Goal: Task Accomplishment & Management: Use online tool/utility

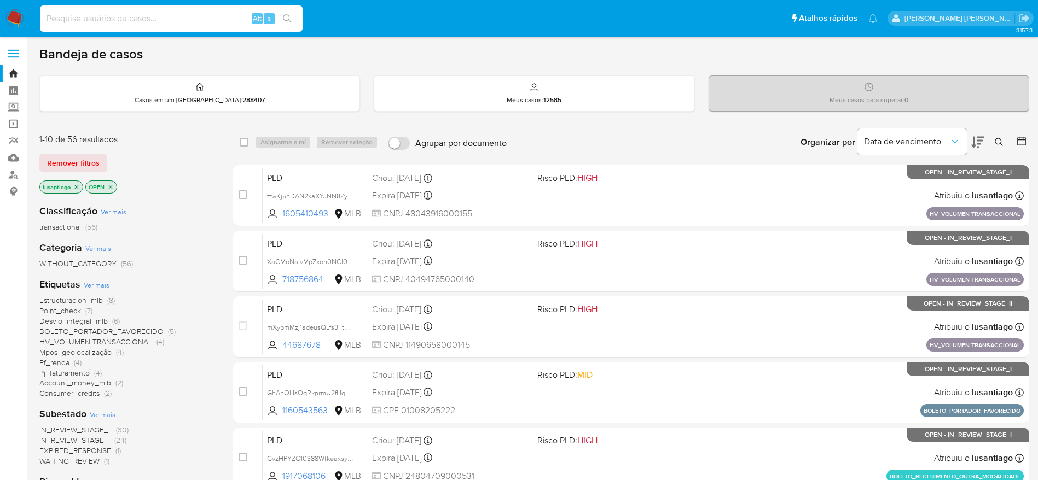
click at [127, 20] on input at bounding box center [171, 18] width 263 height 14
click at [177, 20] on input at bounding box center [171, 18] width 263 height 14
paste input "726075098"
type input "726075098"
click at [288, 13] on button "search-icon" at bounding box center [287, 18] width 22 height 15
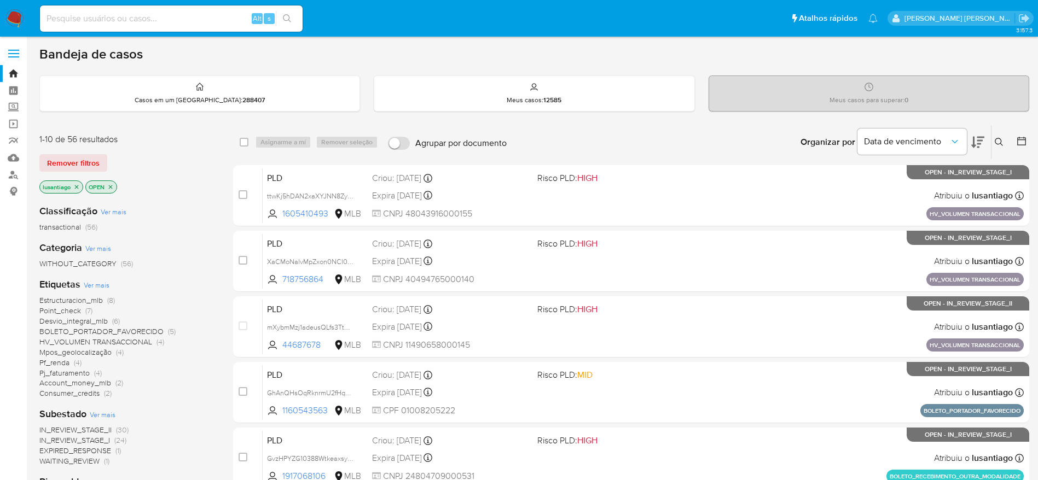
click at [176, 5] on div "Alt s" at bounding box center [171, 18] width 263 height 26
click at [171, 18] on input at bounding box center [171, 18] width 263 height 14
paste input "726075098"
type input "726075098"
click at [287, 18] on icon "search-icon" at bounding box center [287, 18] width 9 height 9
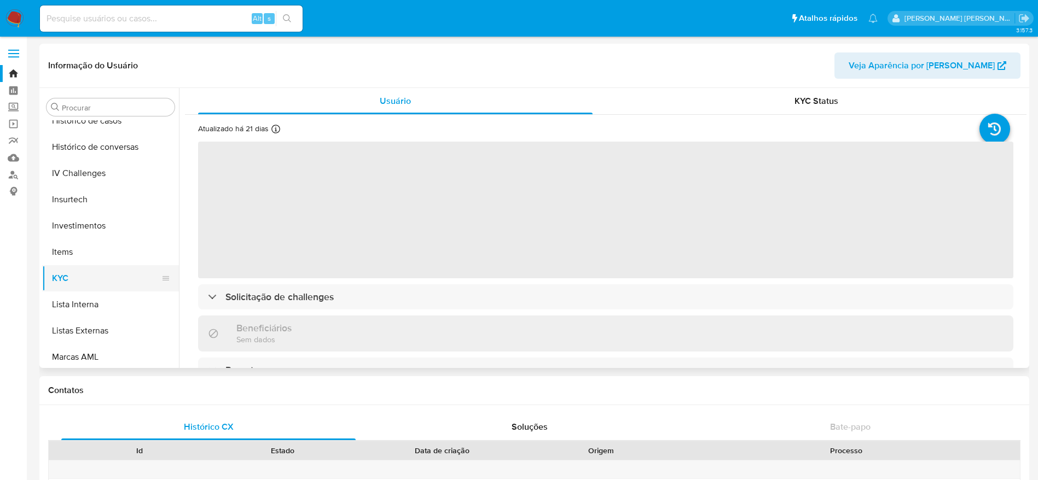
scroll to position [351, 0]
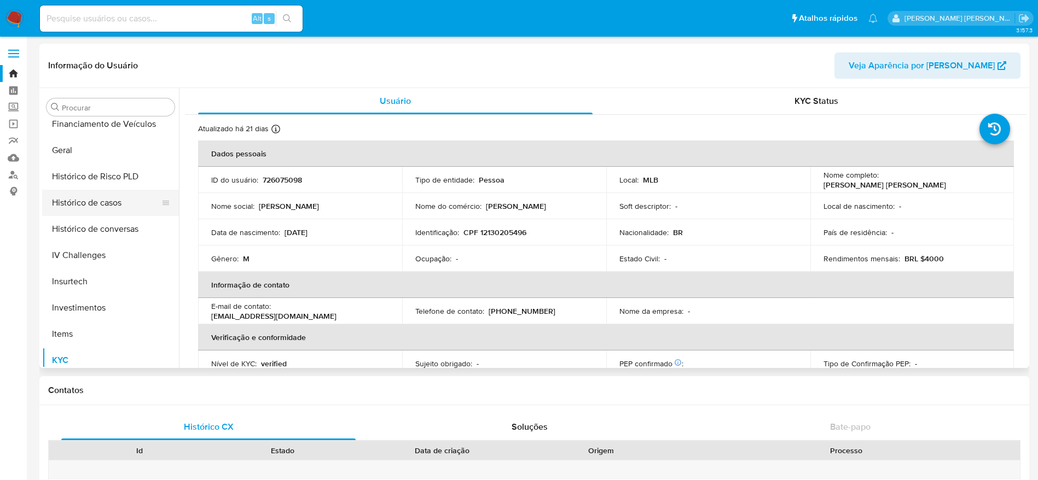
click at [74, 200] on button "Histórico de casos" at bounding box center [106, 203] width 128 height 26
select select "10"
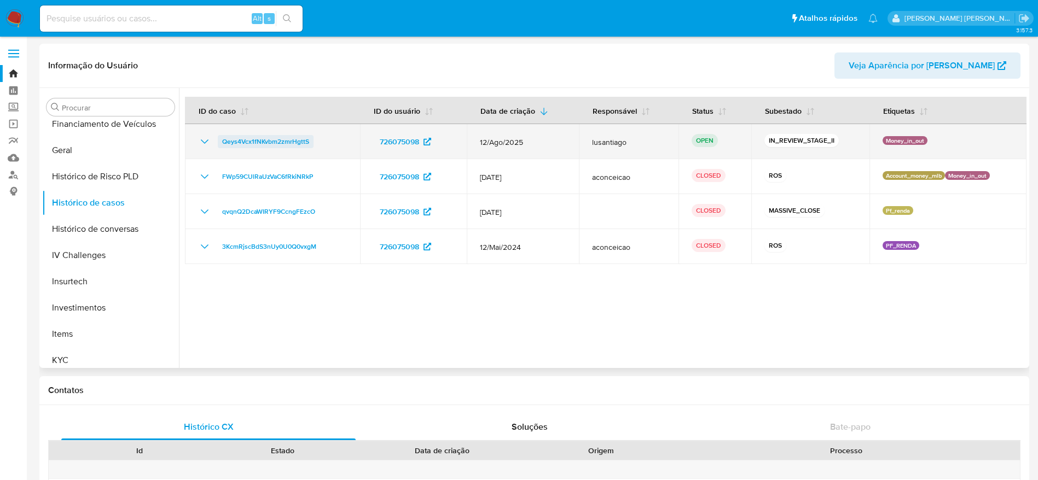
click at [243, 137] on span "Qeys4Vcx1fNKvbm2zmrHgttS" at bounding box center [265, 141] width 87 height 13
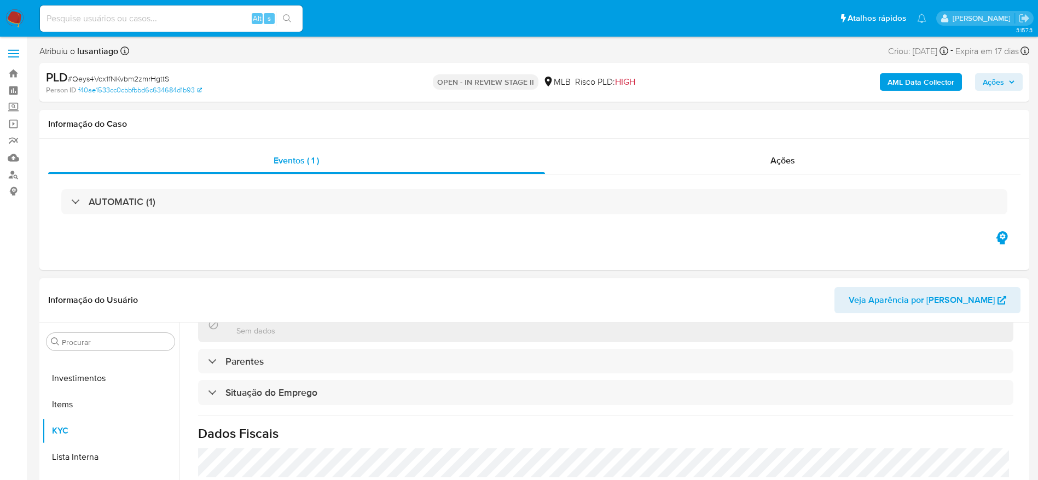
scroll to position [456, 0]
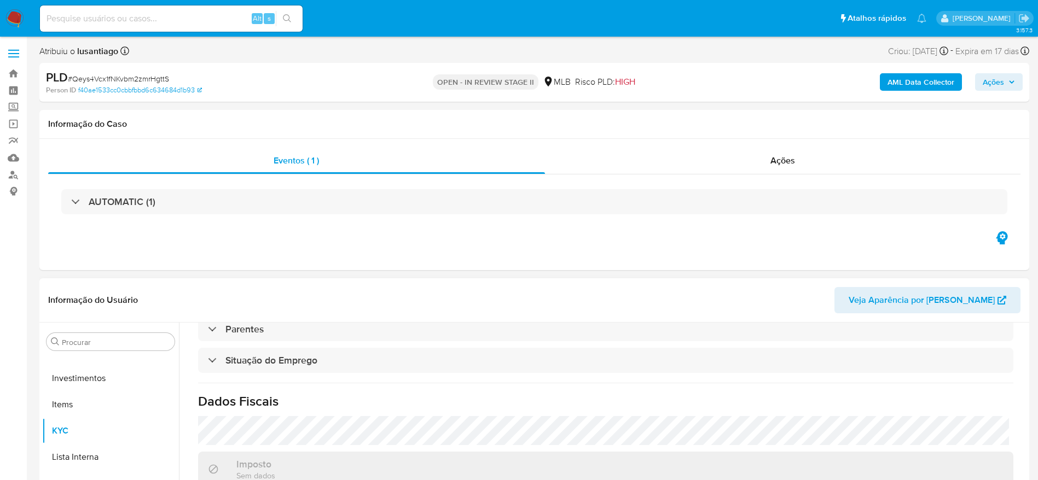
select select "10"
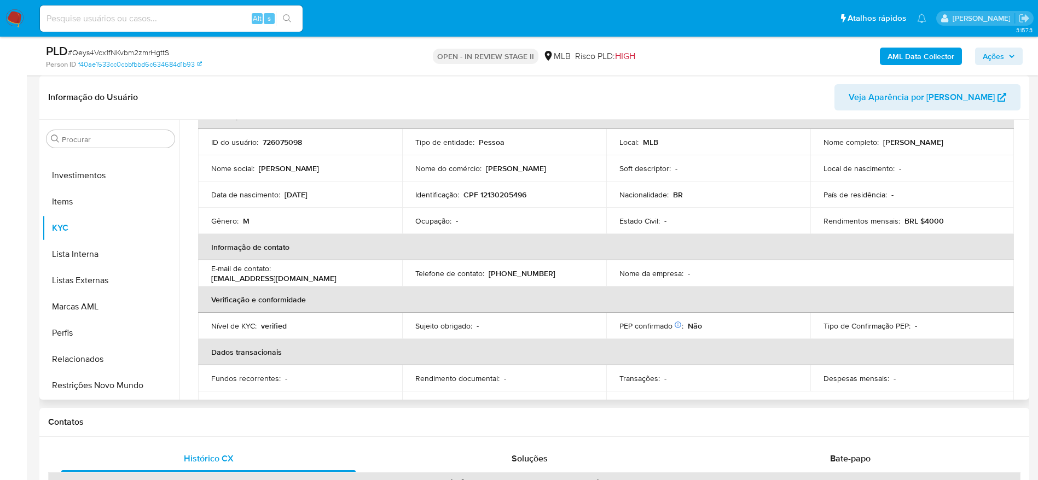
scroll to position [45, 0]
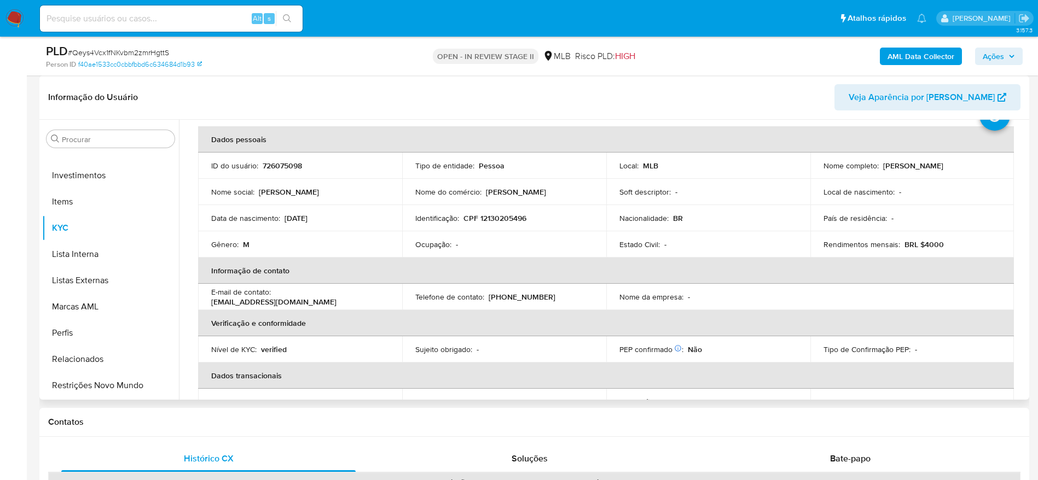
click at [495, 215] on p "CPF 12130205496" at bounding box center [494, 218] width 63 height 10
copy p "12130205496"
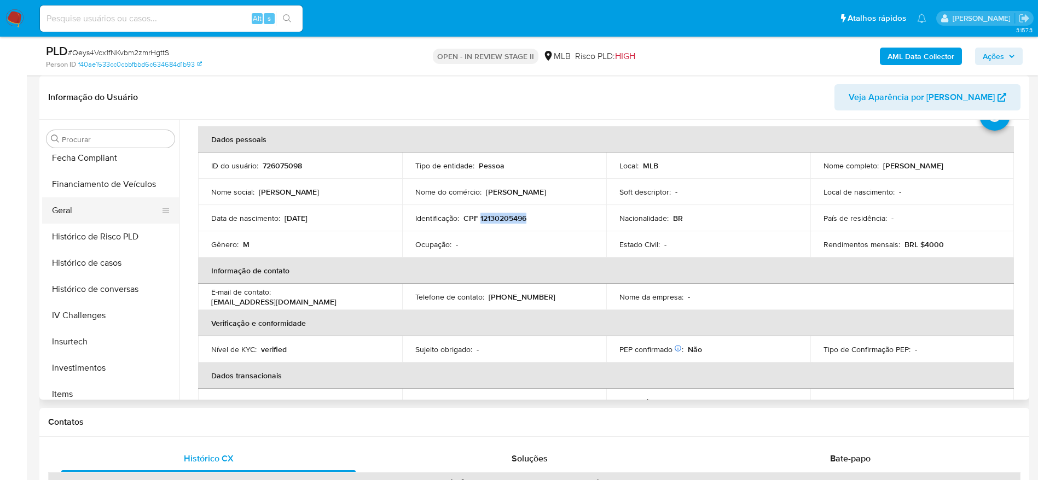
scroll to position [269, 0]
click at [86, 265] on button "Geral" at bounding box center [106, 264] width 128 height 26
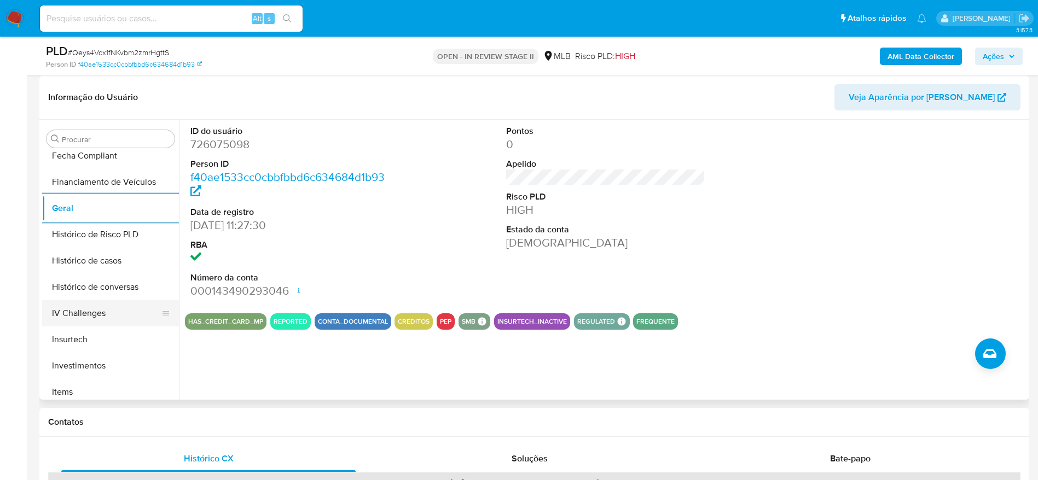
scroll to position [351, 0]
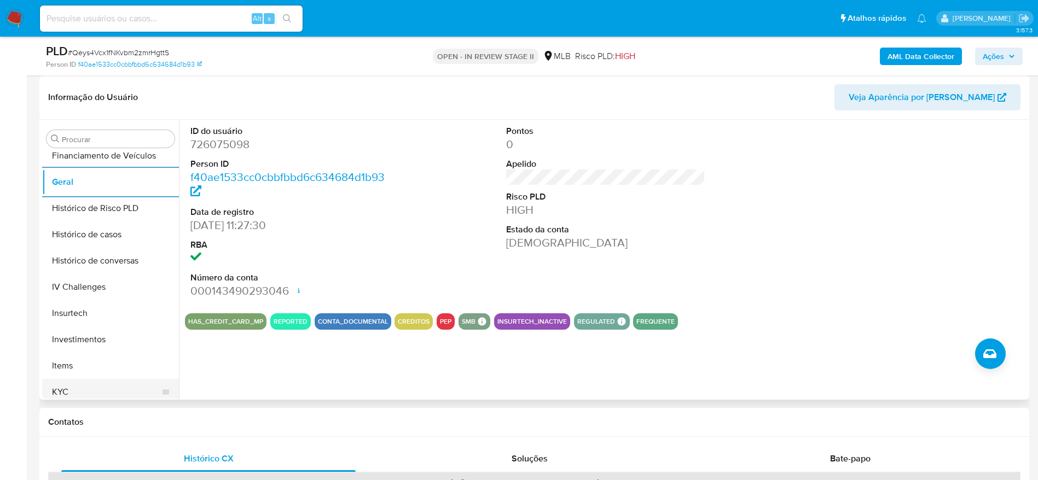
click at [88, 389] on button "KYC" at bounding box center [106, 392] width 128 height 26
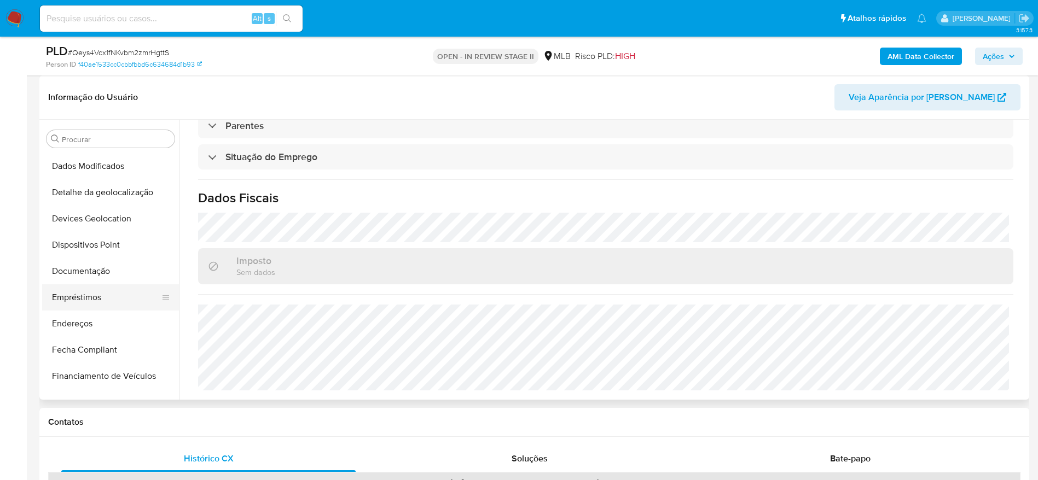
scroll to position [105, 0]
click at [108, 349] on button "Endereços" at bounding box center [106, 350] width 128 height 26
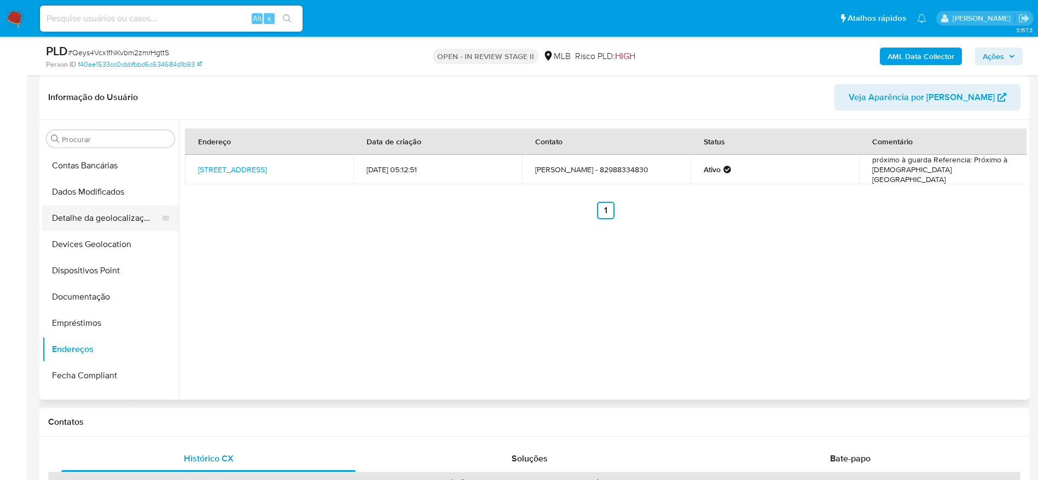
click at [105, 223] on button "Detalhe da geolocalização" at bounding box center [106, 218] width 128 height 26
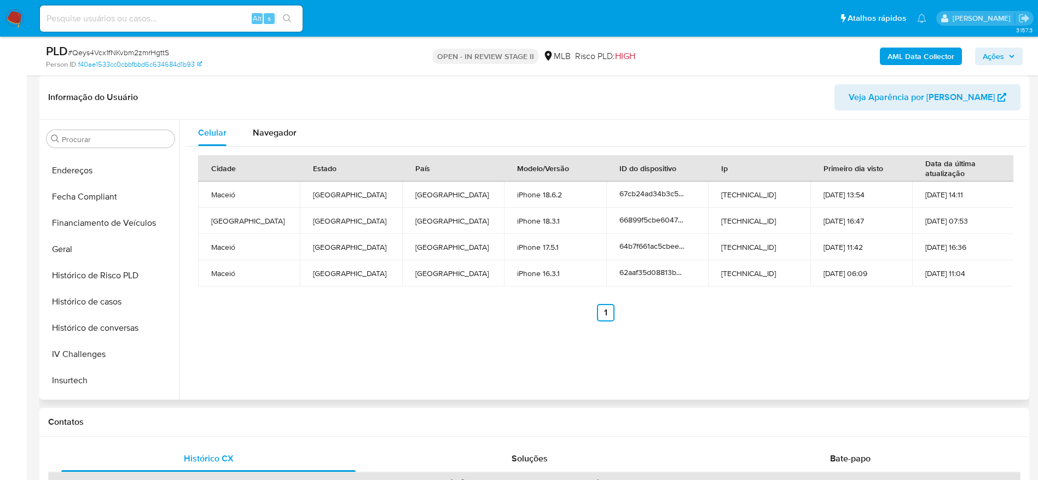
scroll to position [515, 0]
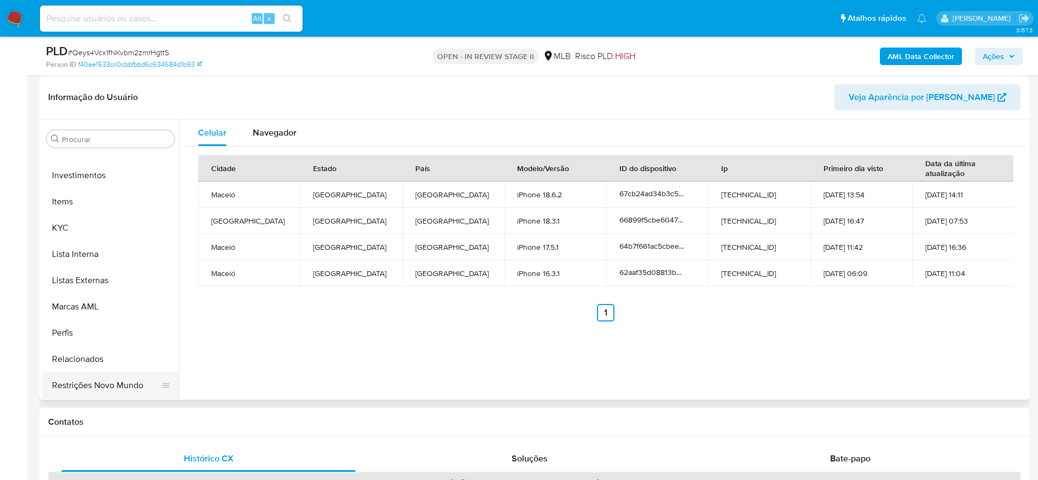
click at [76, 384] on button "Restrições Novo Mundo" at bounding box center [106, 386] width 128 height 26
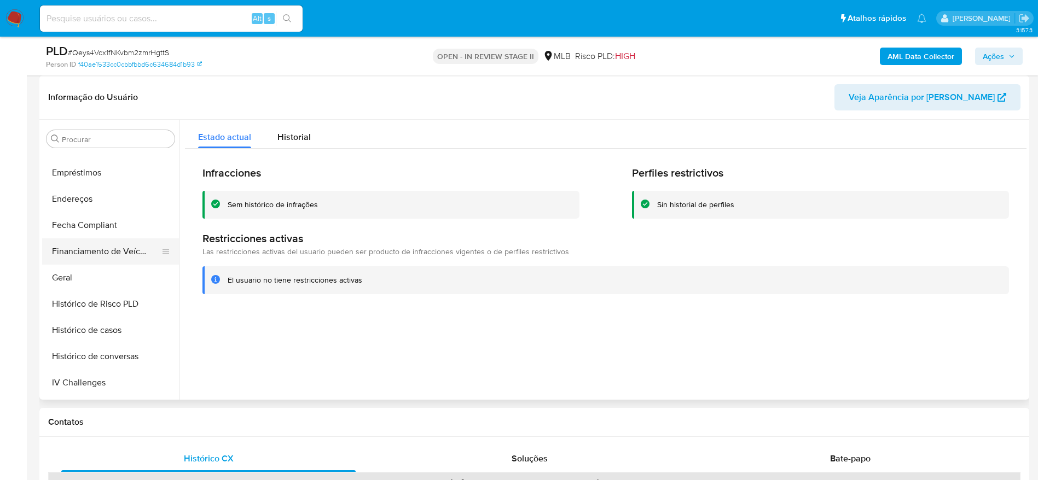
scroll to position [187, 0]
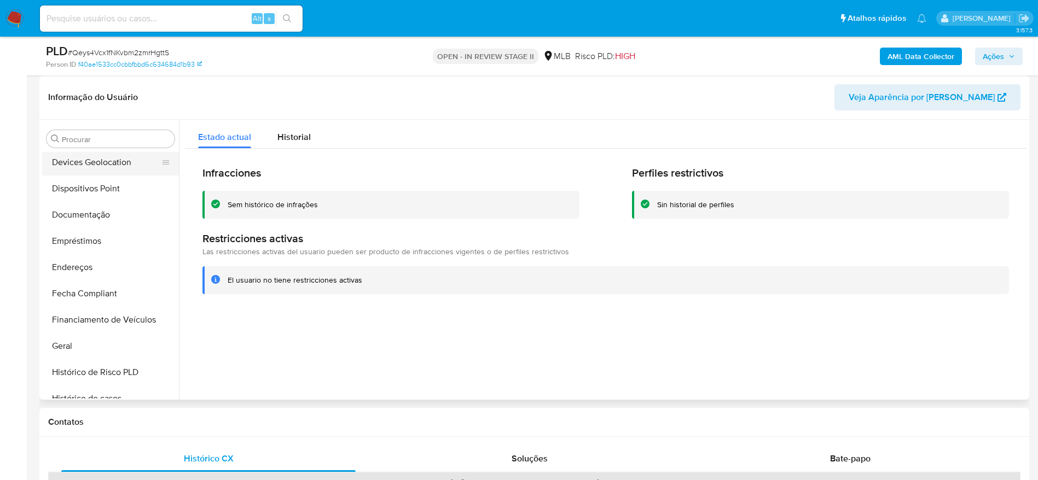
click at [89, 172] on button "Devices Geolocation" at bounding box center [106, 162] width 128 height 26
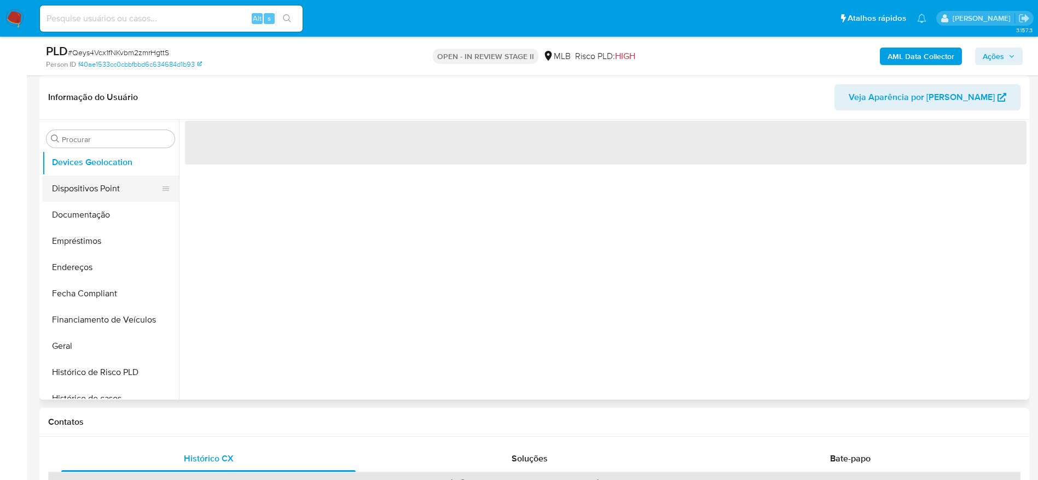
click at [90, 184] on button "Dispositivos Point" at bounding box center [106, 189] width 128 height 26
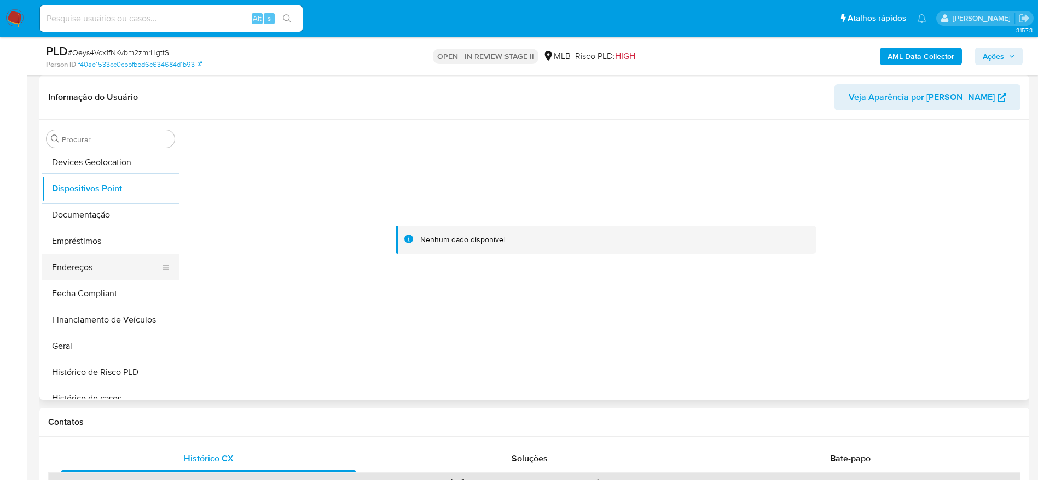
scroll to position [515, 0]
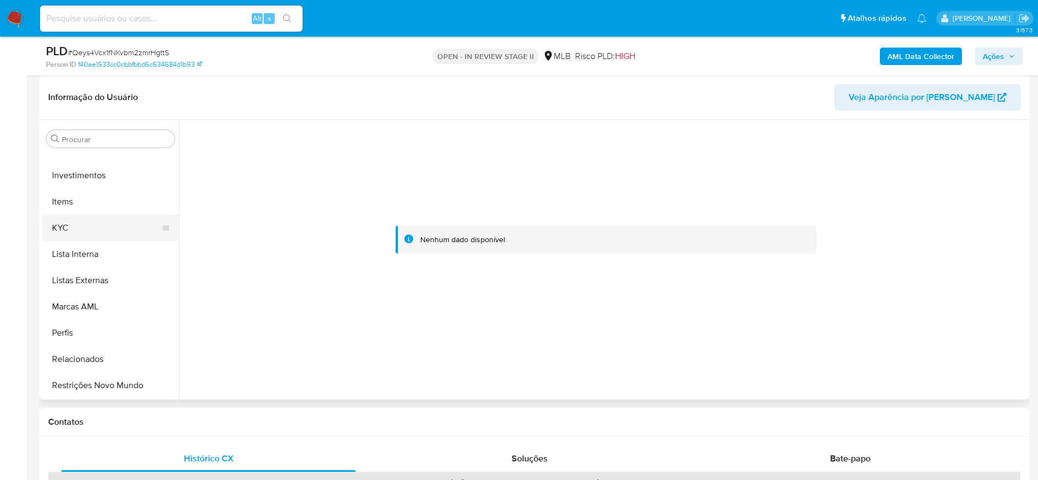
click at [86, 227] on button "KYC" at bounding box center [106, 228] width 128 height 26
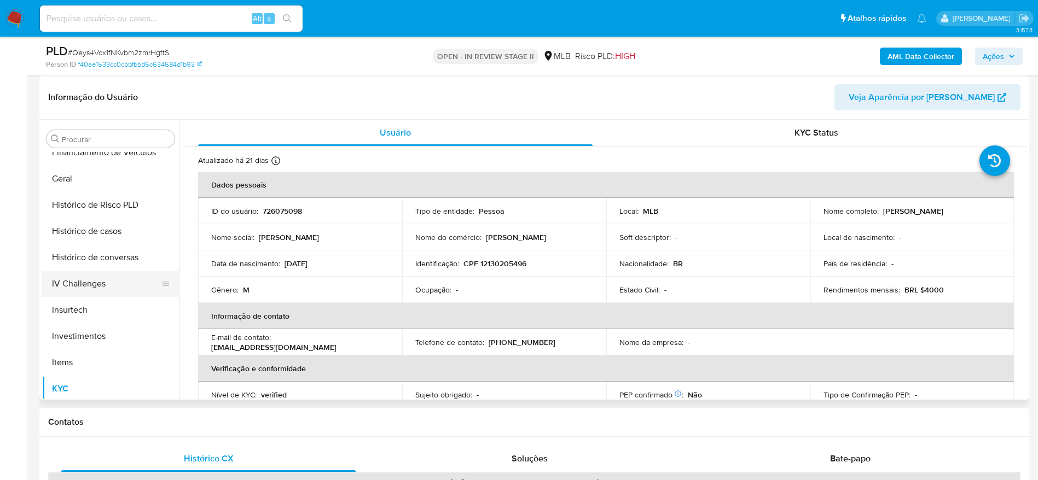
scroll to position [351, 0]
click at [86, 189] on button "Geral" at bounding box center [106, 182] width 128 height 26
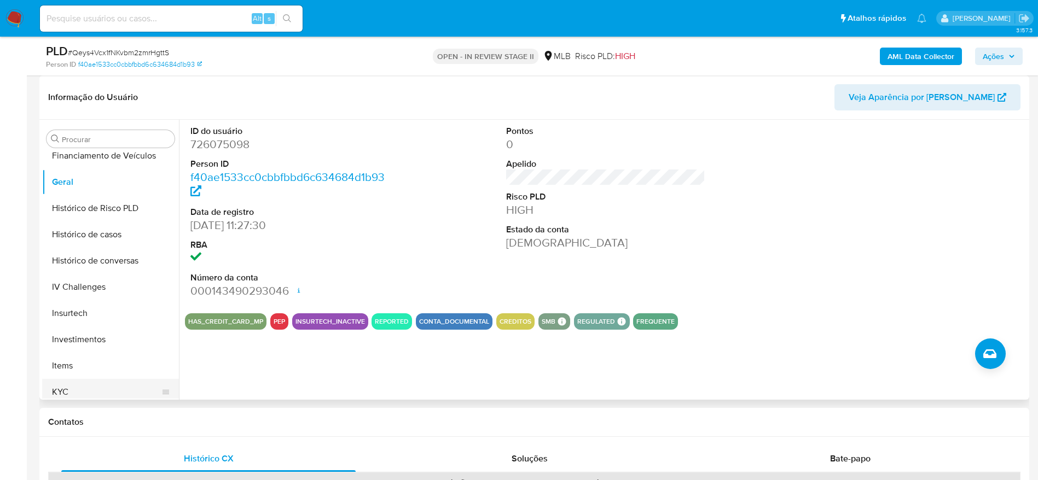
click at [79, 391] on button "KYC" at bounding box center [106, 392] width 128 height 26
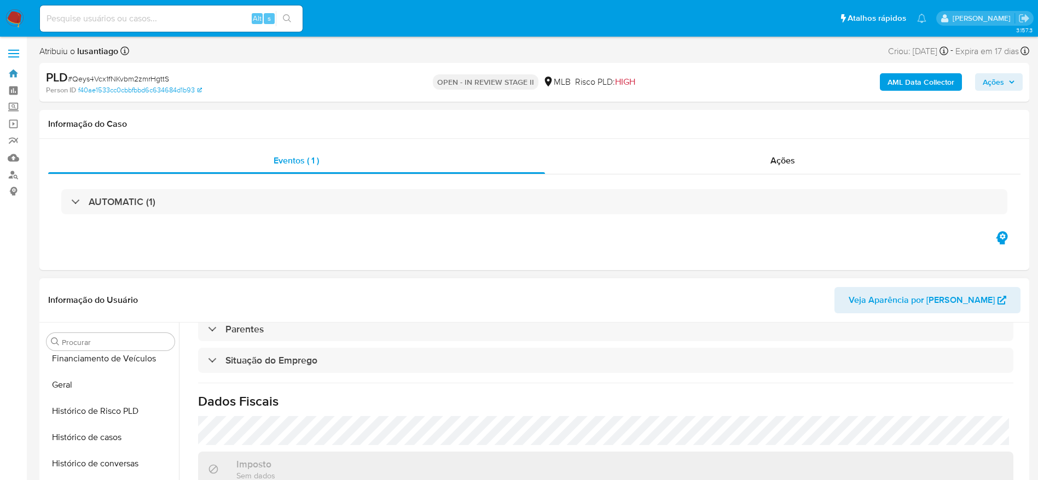
scroll to position [82, 0]
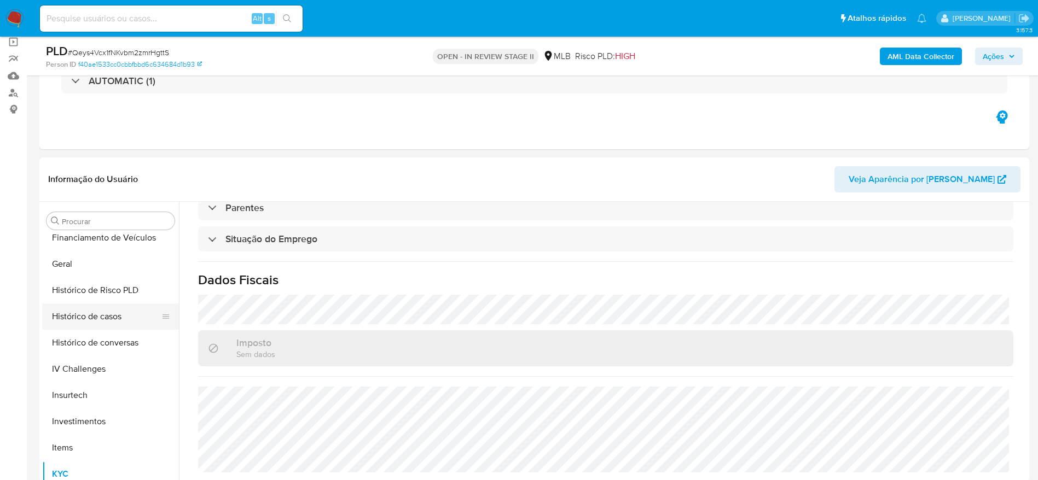
click at [84, 311] on button "Histórico de casos" at bounding box center [106, 317] width 128 height 26
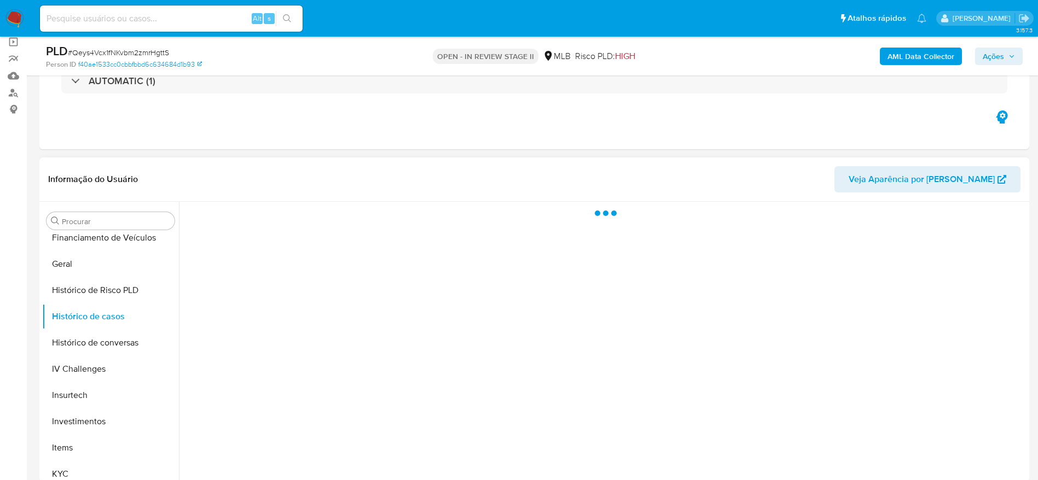
scroll to position [164, 0]
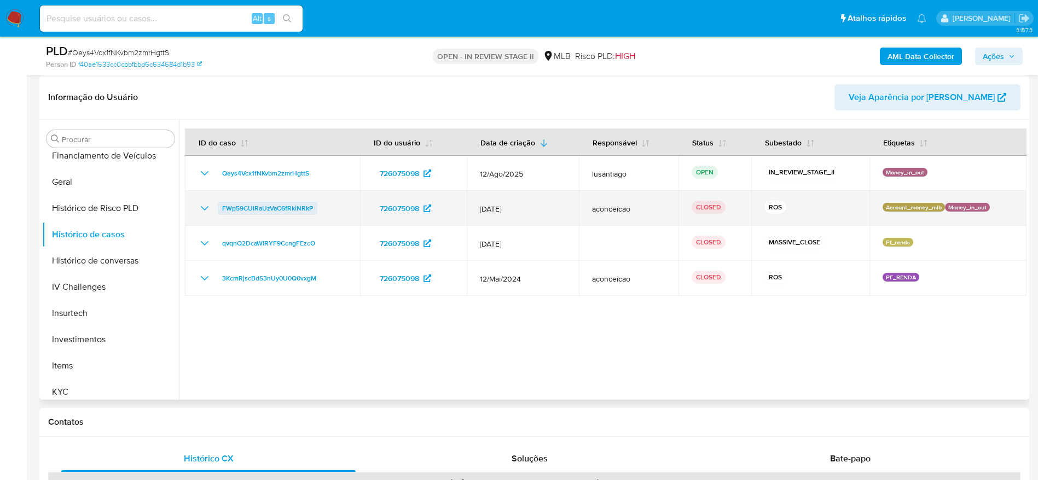
click at [262, 208] on span "FWp59CUlRaUzVaC6fRkiNRkP" at bounding box center [267, 208] width 91 height 13
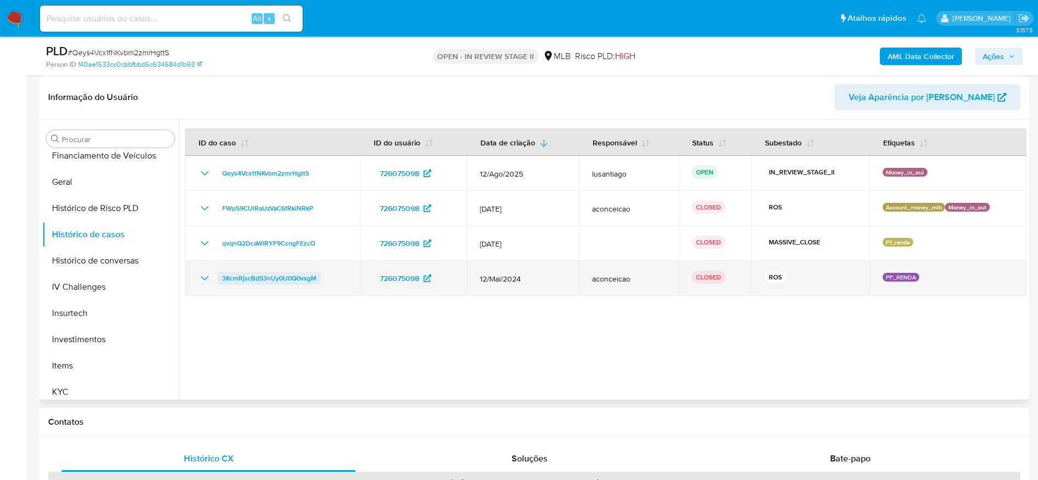
click at [288, 279] on span "3KcmRjscBdS3nUy0U0Q0vxgM" at bounding box center [269, 278] width 94 height 13
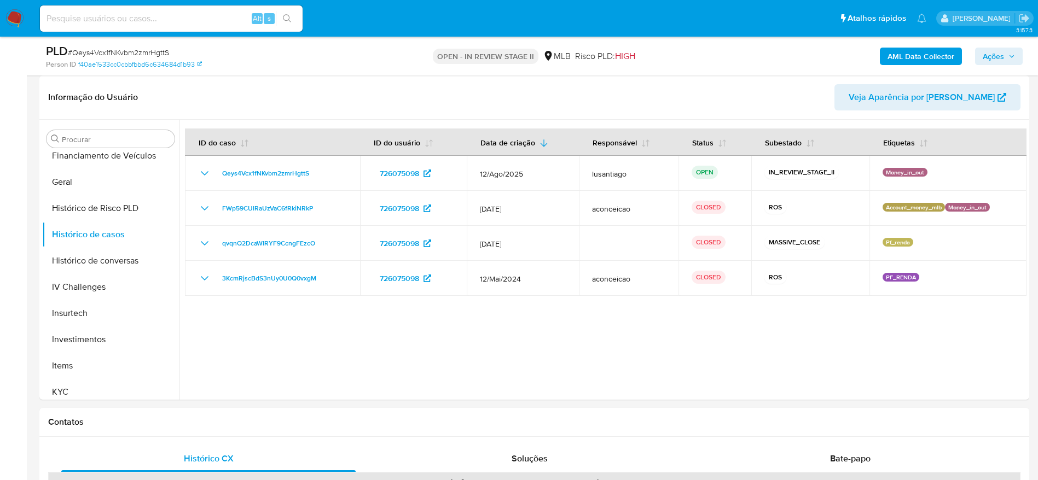
click at [984, 48] on span "Ações" at bounding box center [993, 57] width 21 height 18
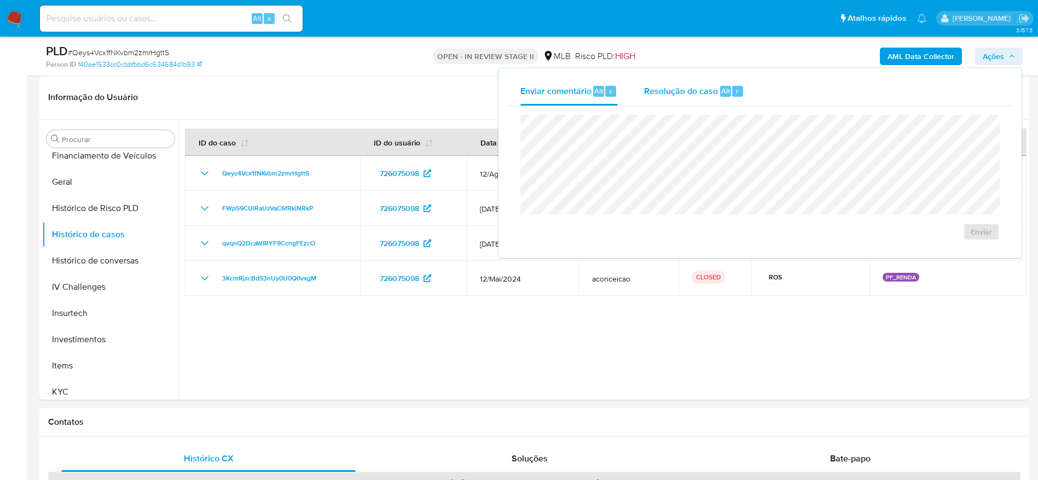
drag, startPoint x: 673, startPoint y: 96, endPoint x: 667, endPoint y: 114, distance: 18.5
click at [674, 97] on div "Resolução do caso Alt r" at bounding box center [694, 91] width 100 height 28
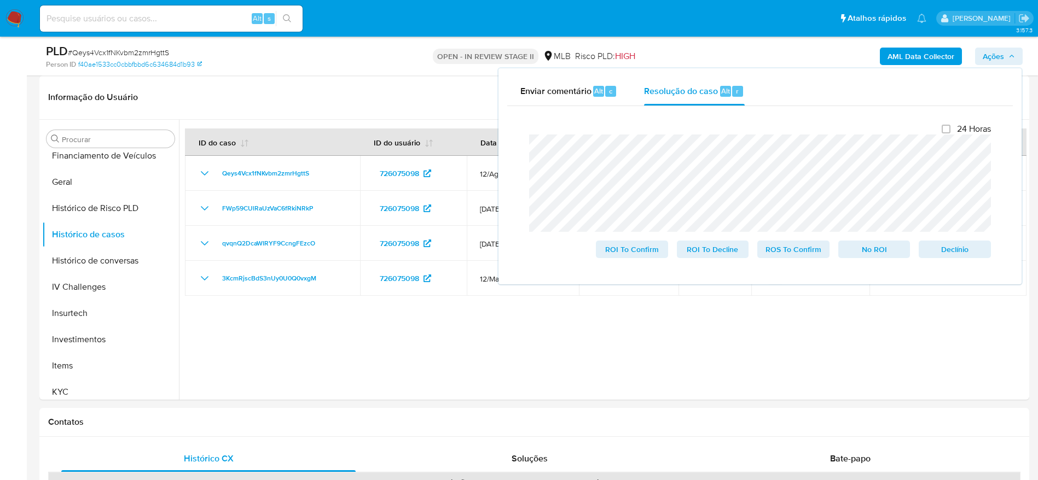
click at [994, 53] on span "Ações" at bounding box center [993, 57] width 21 height 18
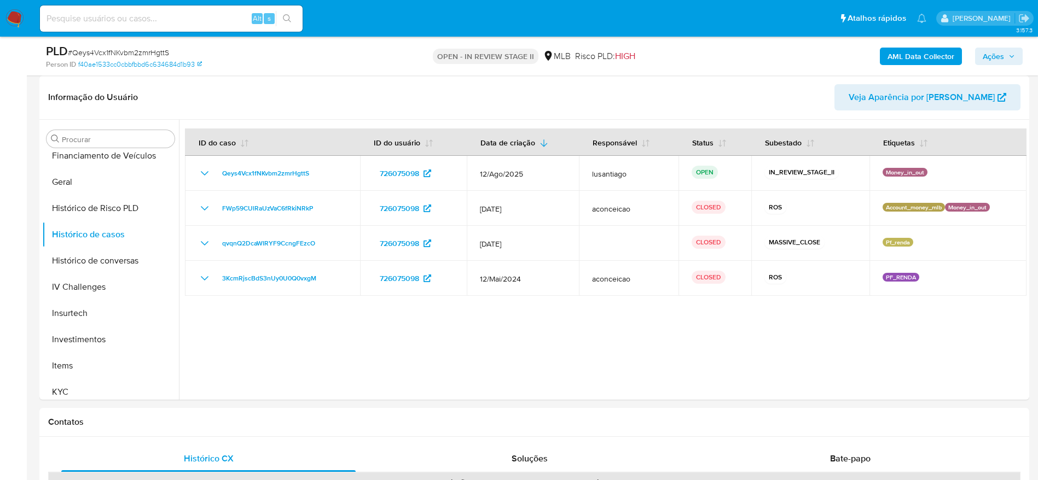
click at [933, 59] on b "AML Data Collector" at bounding box center [921, 57] width 67 height 18
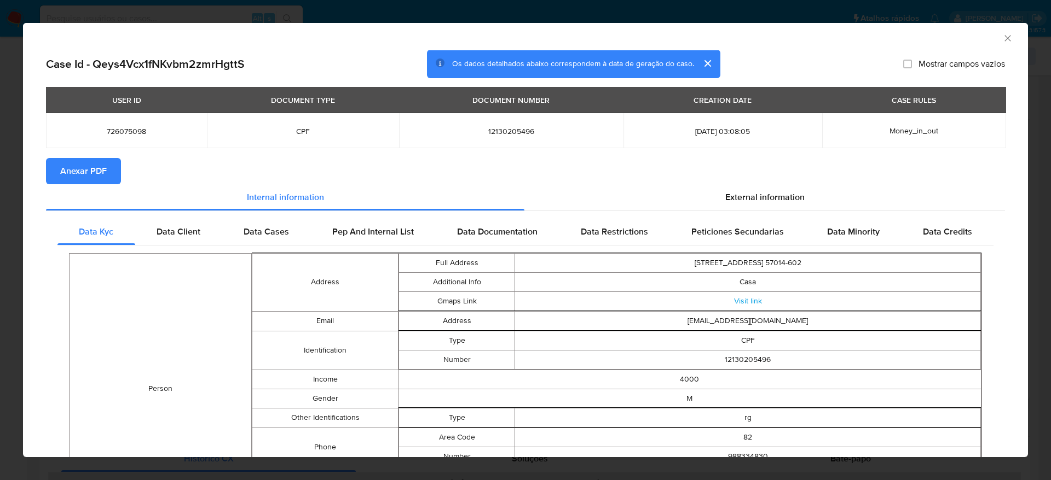
click at [83, 162] on span "Anexar PDF" at bounding box center [83, 171] width 47 height 24
click at [1002, 33] on icon "Fechar a janela" at bounding box center [1007, 38] width 11 height 11
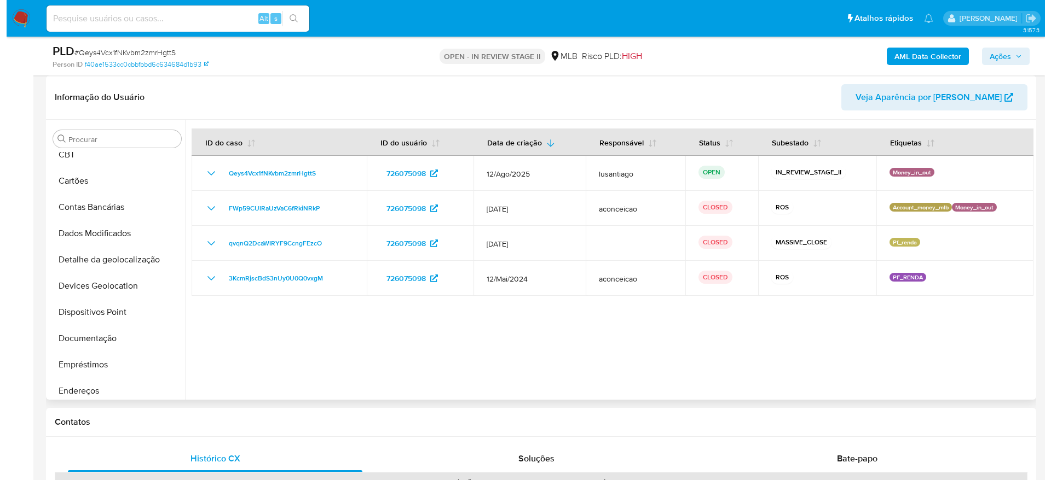
scroll to position [0, 0]
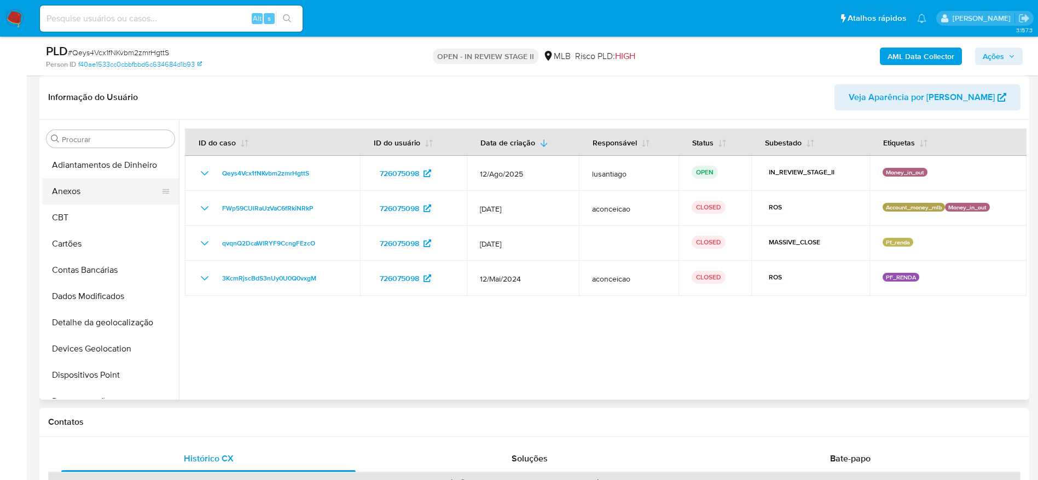
click at [86, 193] on button "Anexos" at bounding box center [106, 191] width 128 height 26
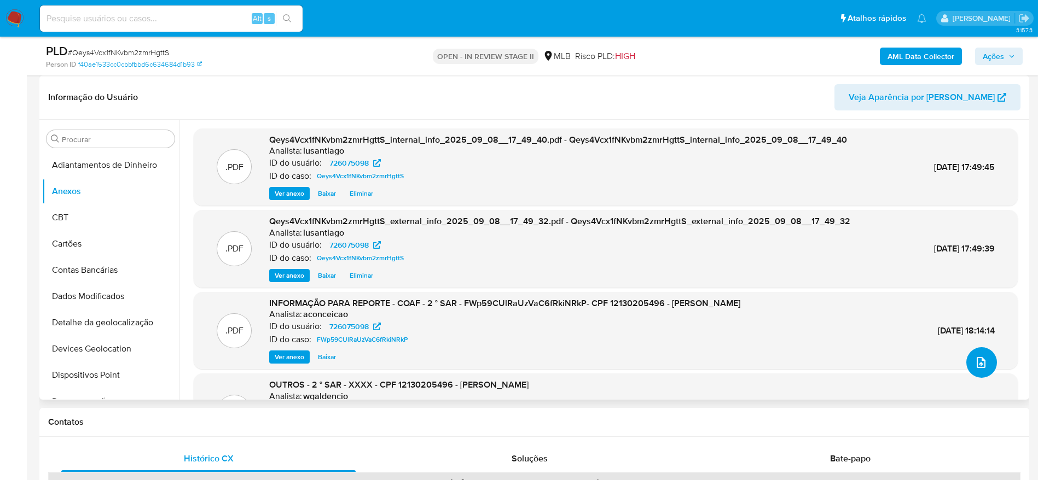
click at [982, 360] on icon "upload-file" at bounding box center [981, 362] width 13 height 13
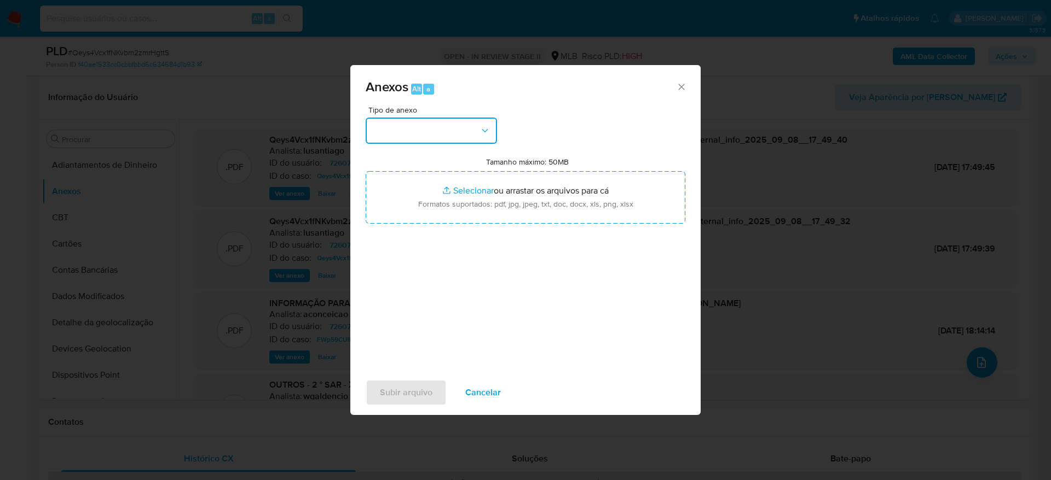
drag, startPoint x: 431, startPoint y: 128, endPoint x: 433, endPoint y: 140, distance: 11.7
click at [431, 130] on button "button" at bounding box center [431, 131] width 131 height 26
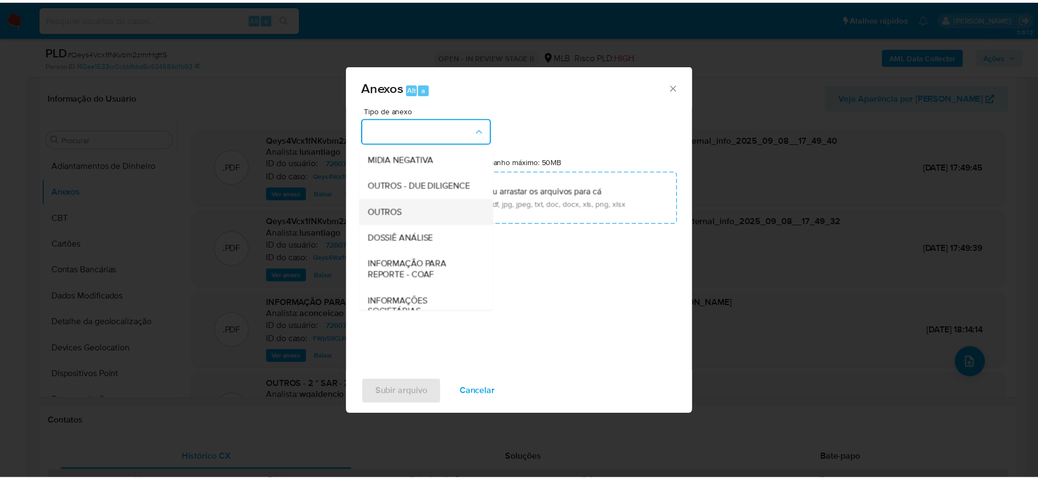
scroll to position [169, 0]
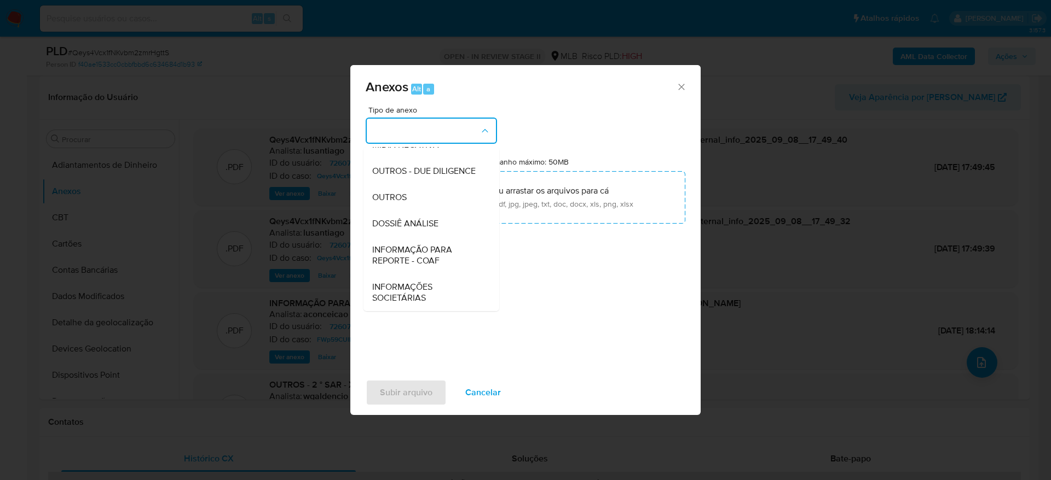
click at [387, 224] on span "DOSSIÊ ANÁLISE" at bounding box center [405, 223] width 66 height 11
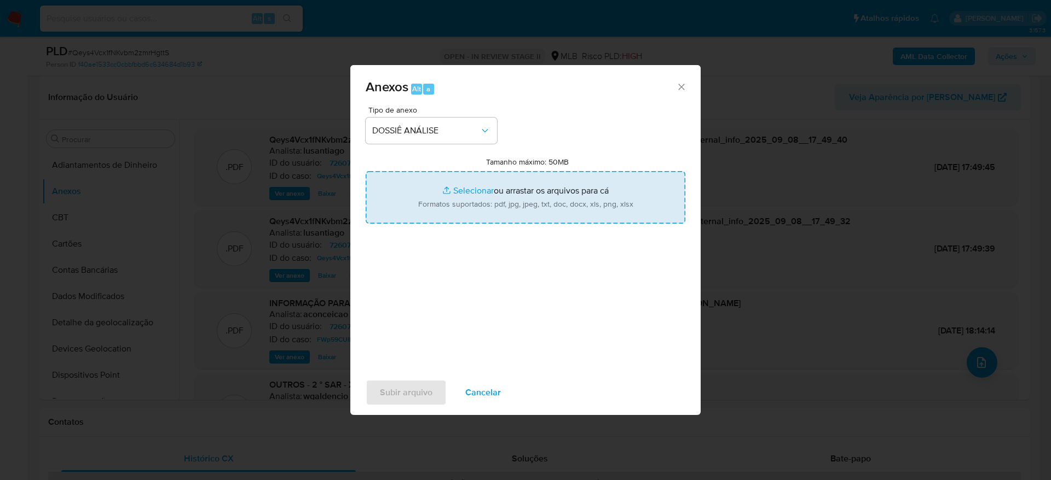
type input "C:\fakepath\Mulan 726075098_2025_09_08_14_48_37.xlsx"
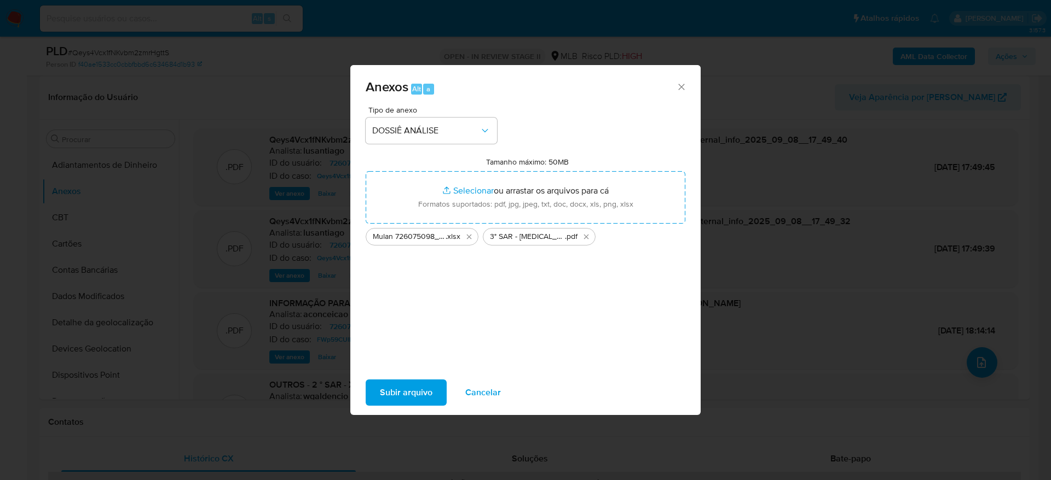
click at [407, 386] on span "Subir arquivo" at bounding box center [406, 393] width 53 height 24
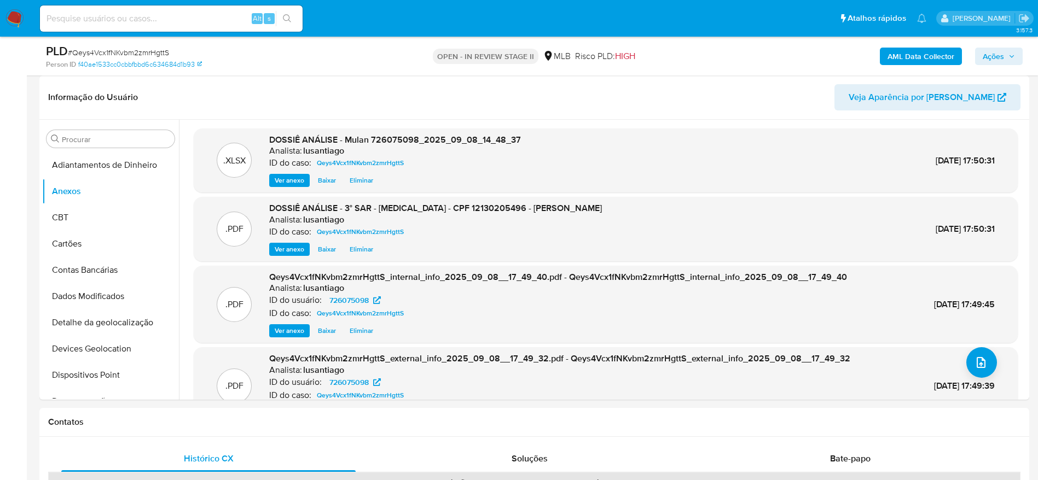
click at [998, 49] on span "Ações" at bounding box center [993, 57] width 21 height 18
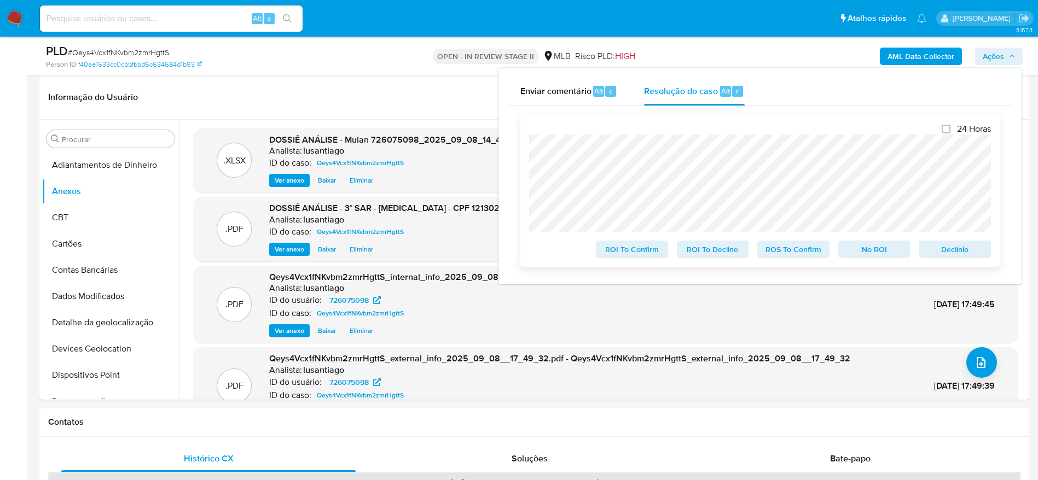
click at [786, 253] on span "ROS To Confirm" at bounding box center [793, 249] width 57 height 15
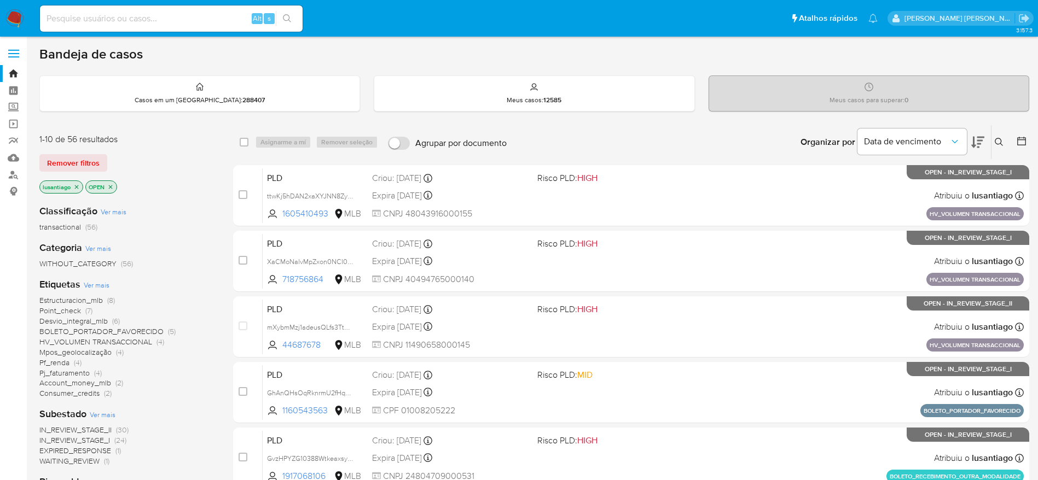
click at [159, 15] on input at bounding box center [171, 18] width 263 height 14
paste input "358054031"
type input "358054031"
click at [292, 18] on button "search-icon" at bounding box center [287, 18] width 22 height 15
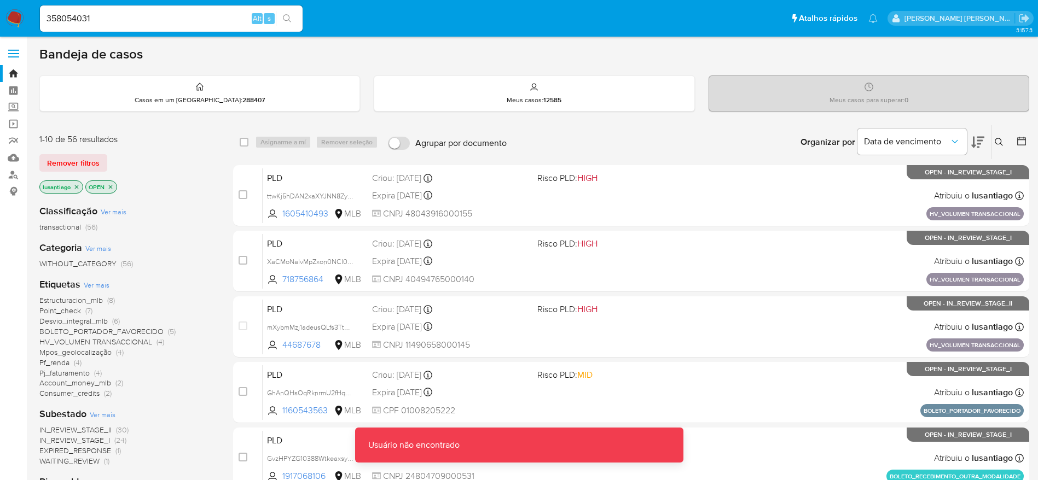
click at [251, 25] on input "358054031" at bounding box center [171, 18] width 263 height 14
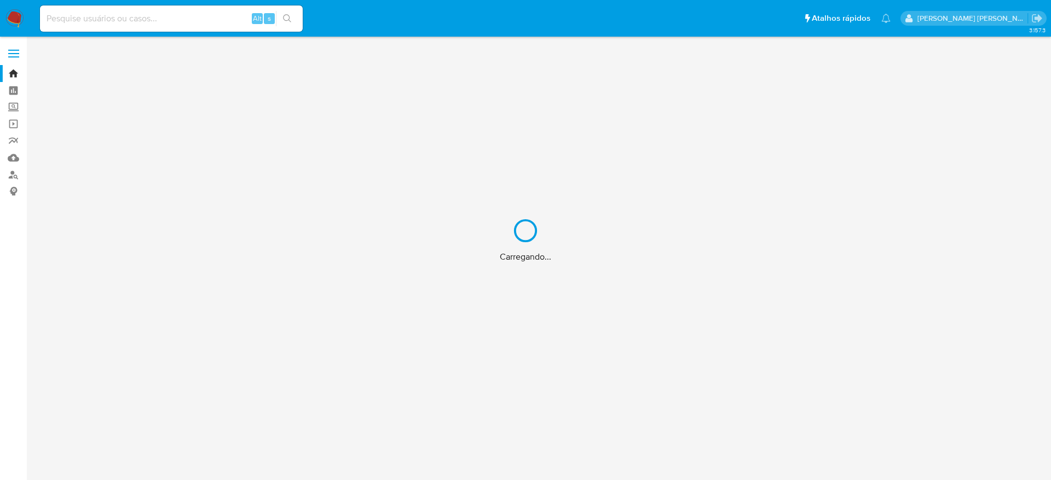
click at [183, 18] on div "Carregando..." at bounding box center [525, 240] width 1051 height 480
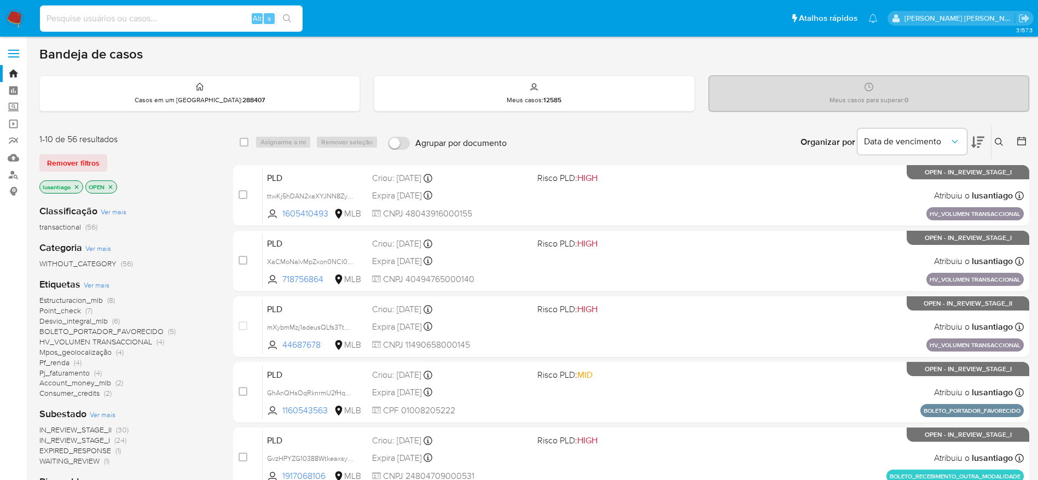
click at [181, 18] on input at bounding box center [171, 18] width 263 height 14
paste input "358054031"
click at [293, 18] on button "search-icon" at bounding box center [287, 18] width 22 height 15
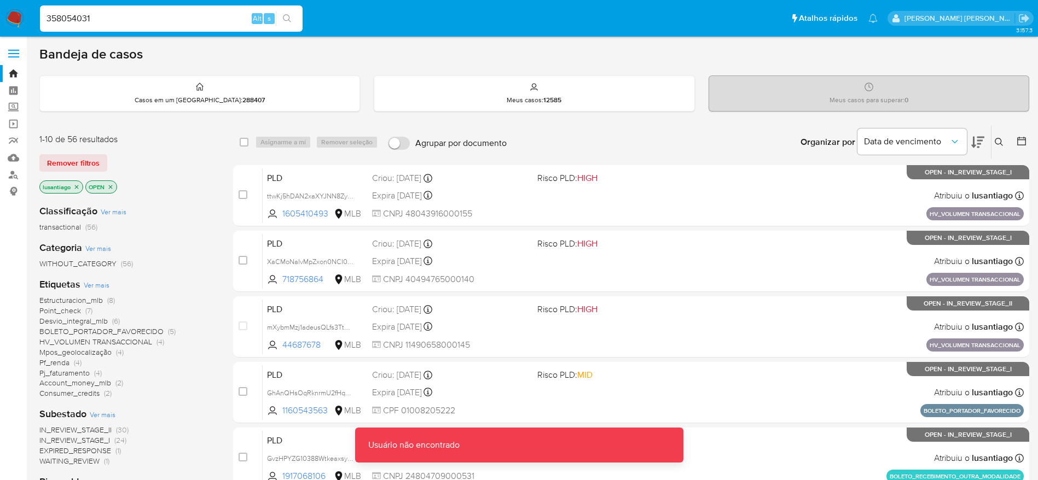
click at [221, 25] on input "358054031" at bounding box center [171, 18] width 263 height 14
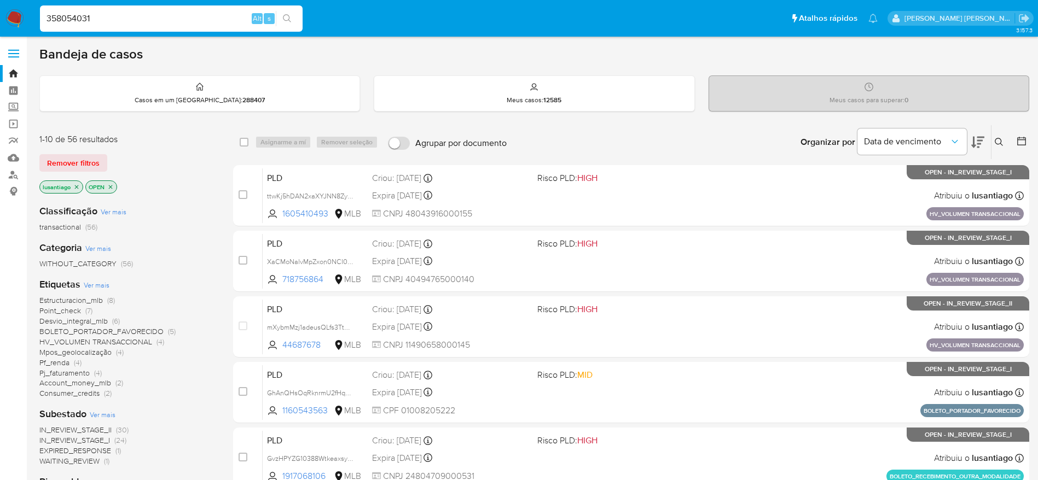
type input "358054031"
click at [285, 14] on icon "search-icon" at bounding box center [287, 18] width 9 height 9
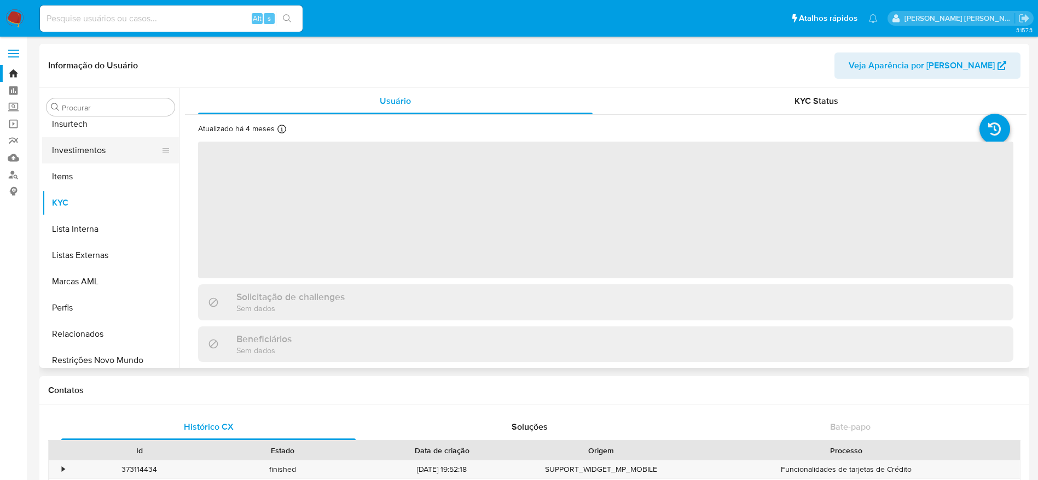
scroll to position [515, 0]
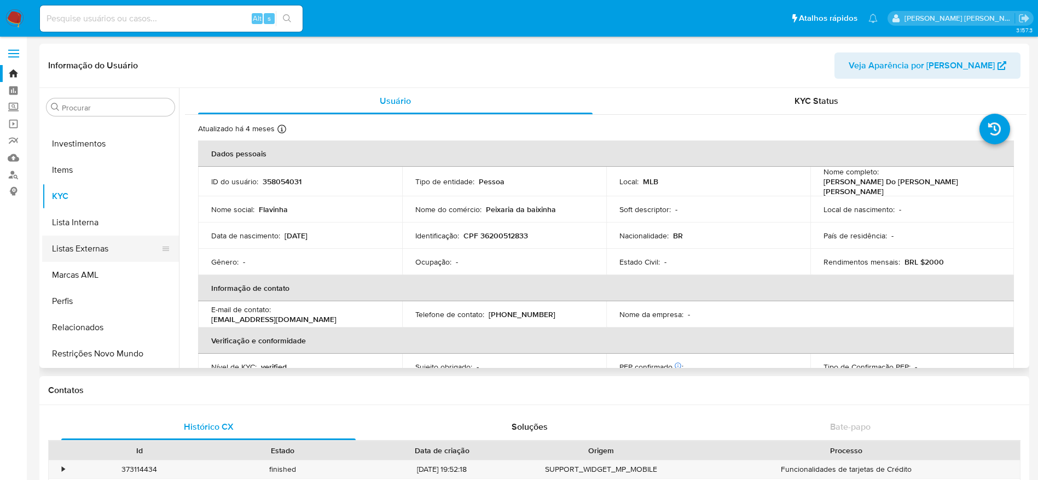
select select "10"
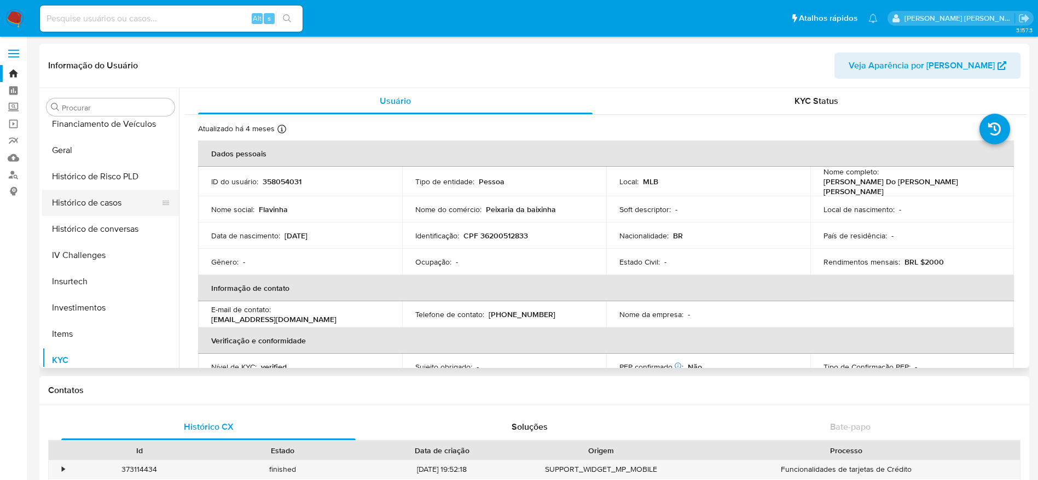
click at [107, 204] on button "Histórico de casos" at bounding box center [106, 203] width 128 height 26
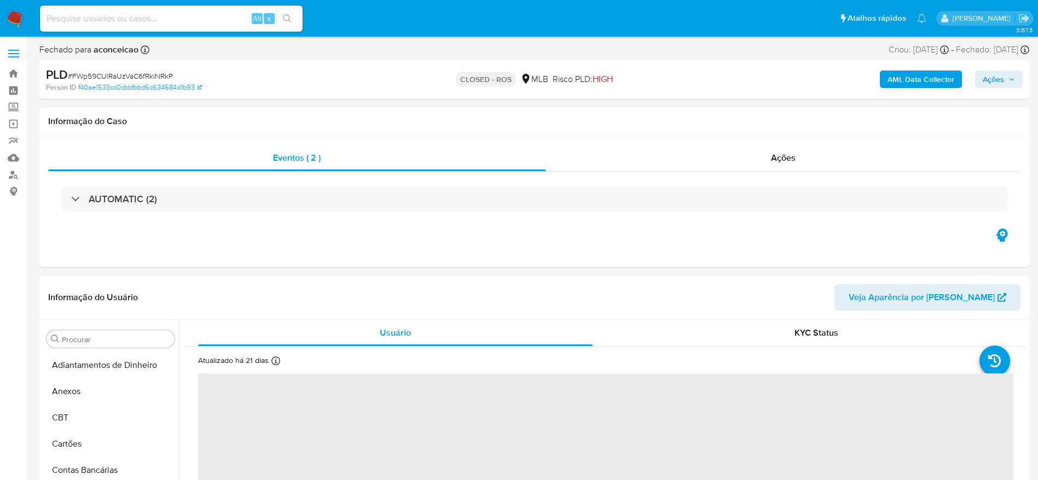
select select "10"
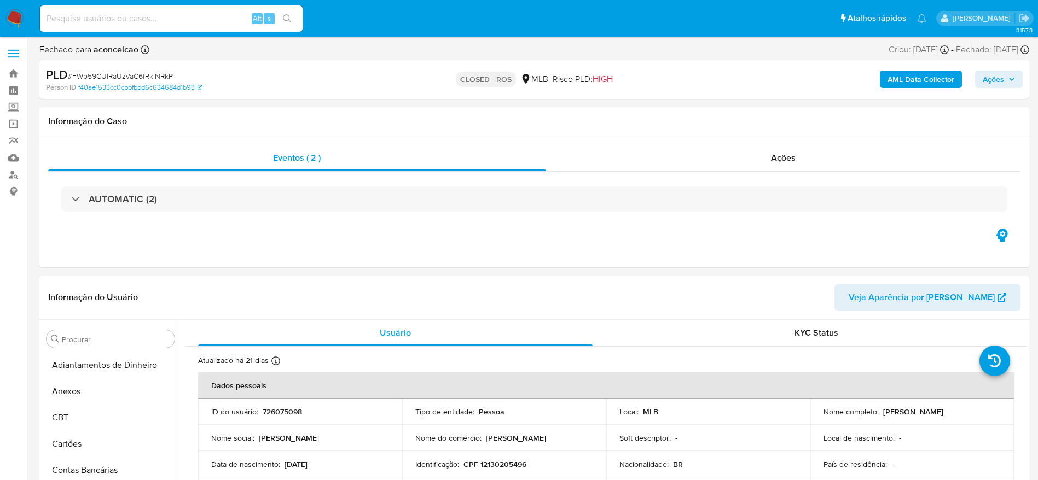
scroll to position [515, 0]
click at [636, 171] on div "Ações" at bounding box center [783, 158] width 475 height 26
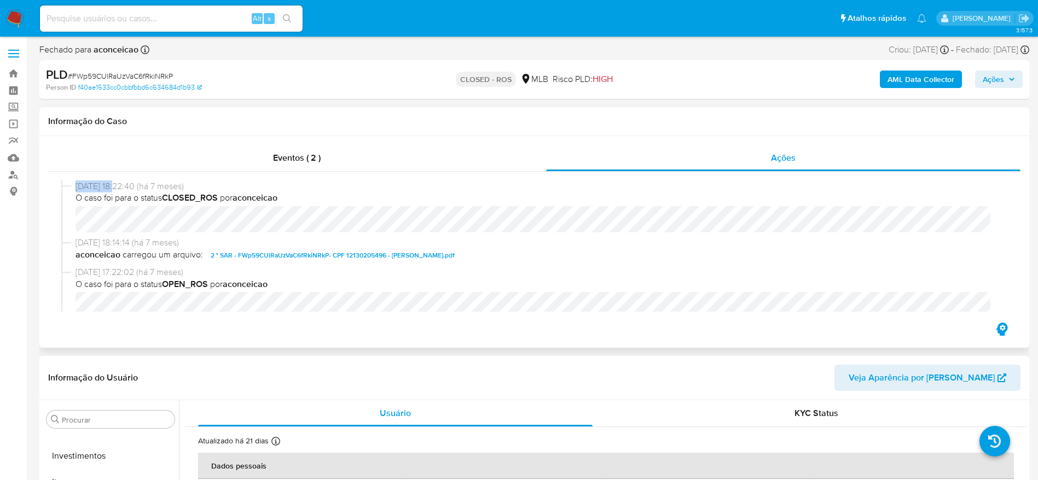
drag, startPoint x: 69, startPoint y: 187, endPoint x: 119, endPoint y: 186, distance: 49.8
click at [119, 186] on div "12/02/2025 18:22:40 (há 7 meses) O caso foi para o status CLOSED_ROS por aconce…" at bounding box center [534, 209] width 946 height 56
copy div "12/02/2025"
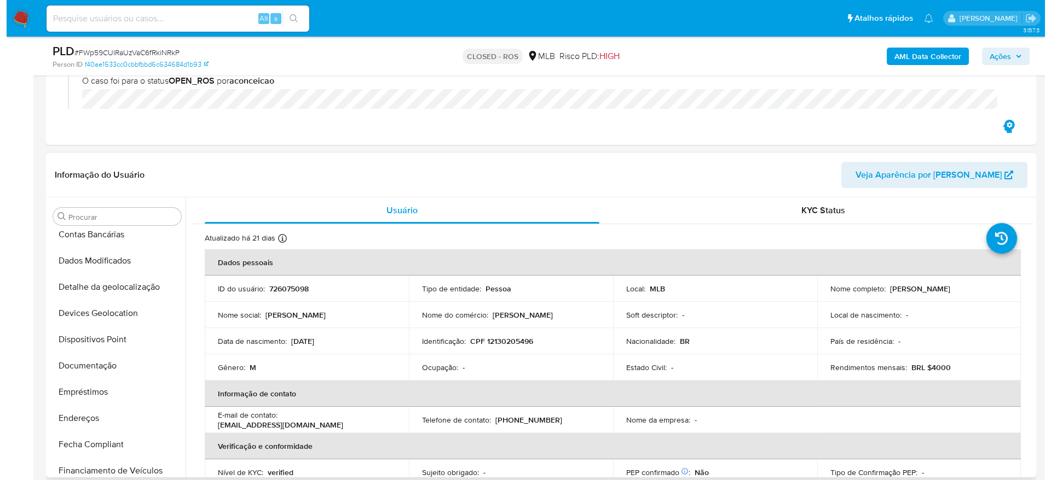
scroll to position [0, 0]
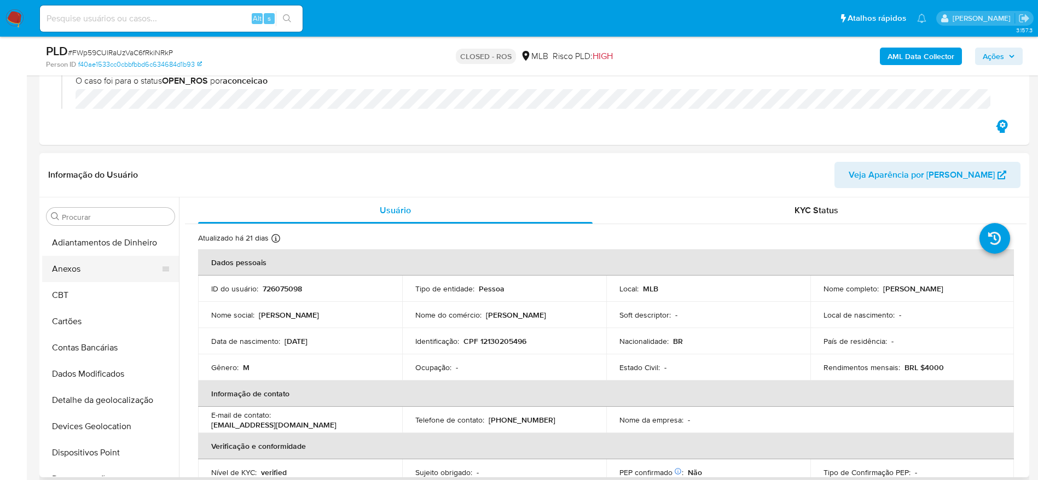
click at [80, 262] on button "Anexos" at bounding box center [106, 269] width 128 height 26
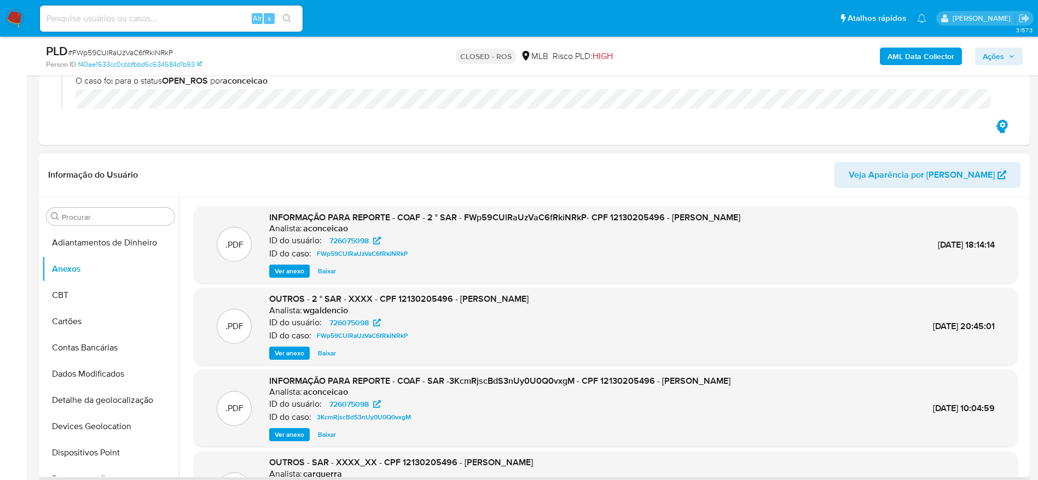
click at [293, 271] on span "Ver anexo" at bounding box center [290, 271] width 30 height 11
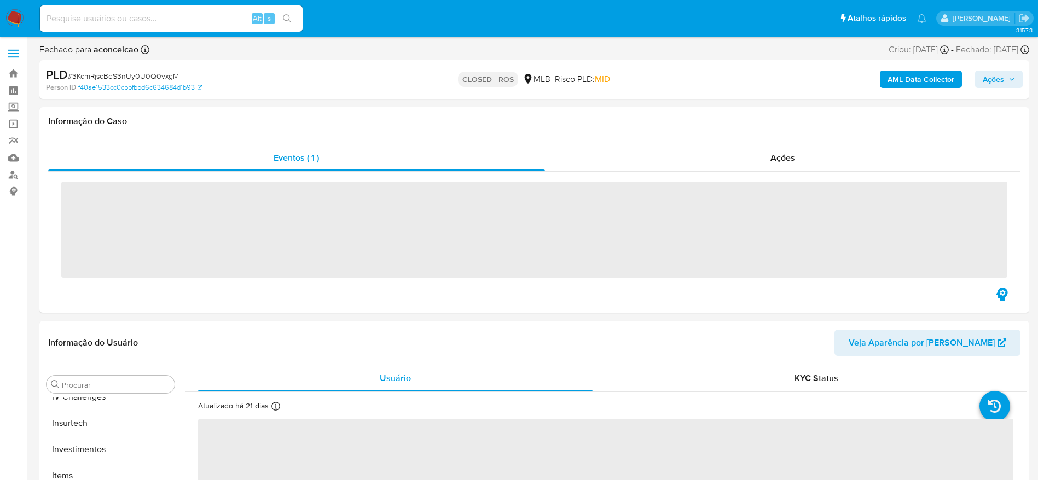
scroll to position [515, 0]
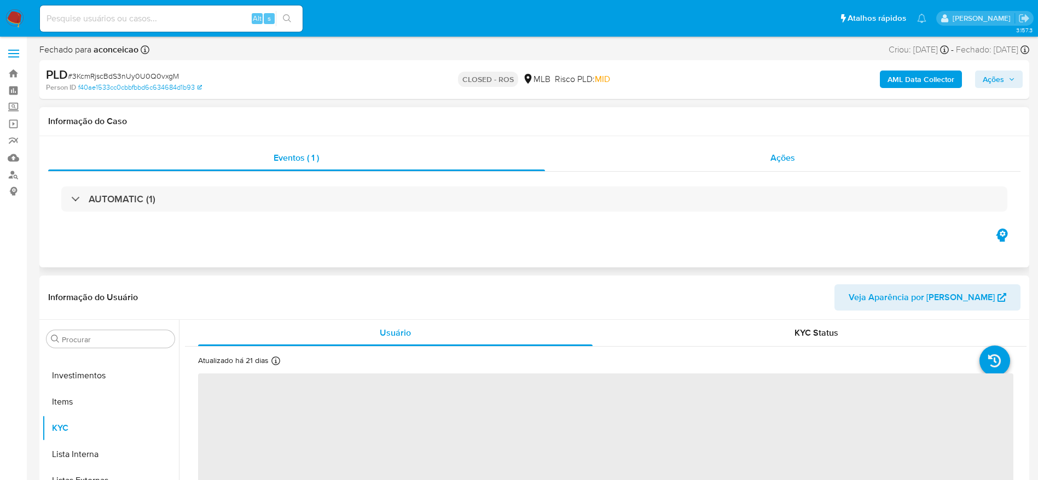
click at [706, 164] on div "Ações" at bounding box center [783, 158] width 476 height 26
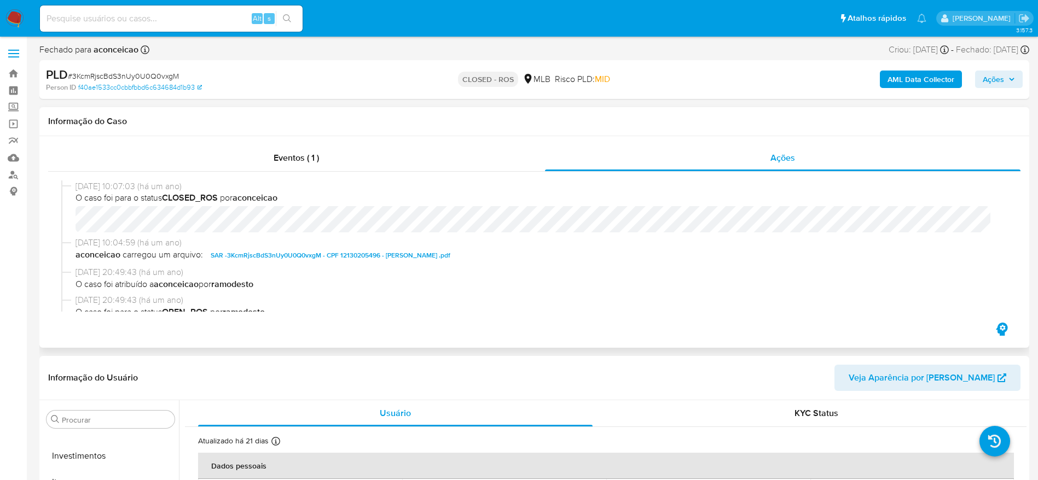
select select "10"
drag, startPoint x: 71, startPoint y: 188, endPoint x: 121, endPoint y: 189, distance: 50.4
click at [121, 189] on div "[DATE] 10:07:03 (há um ano) O caso foi para o status CLOSED_ROS por aconceicao" at bounding box center [534, 209] width 946 height 56
copy div "[DATE]"
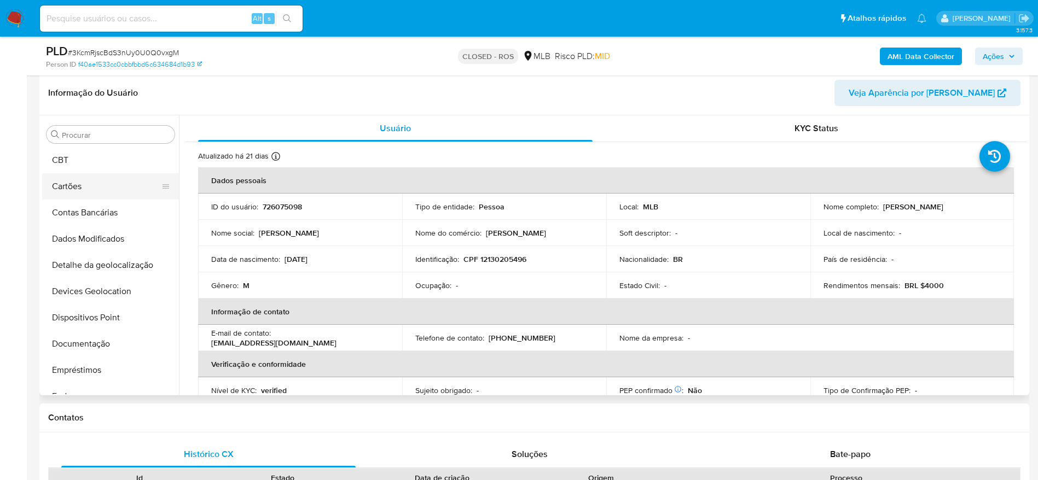
scroll to position [22, 0]
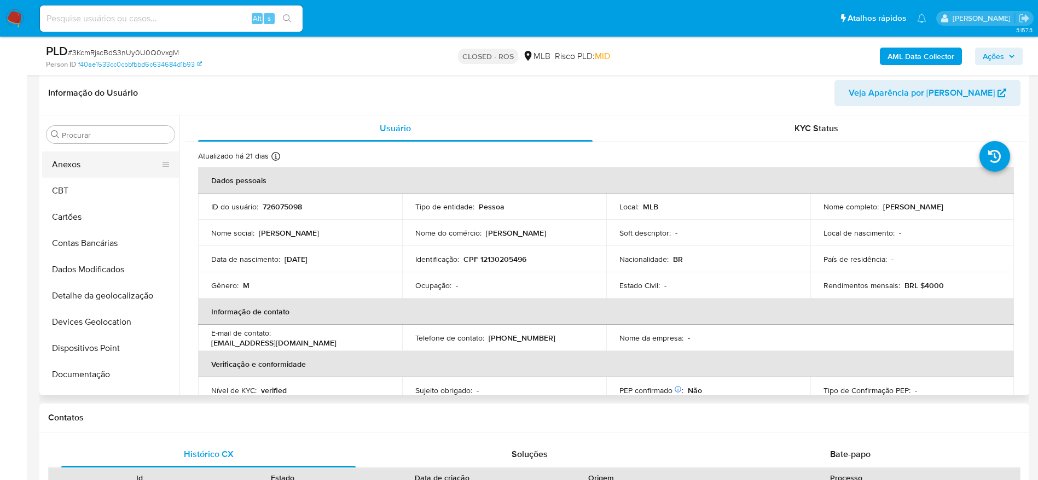
click at [84, 168] on button "Anexos" at bounding box center [106, 165] width 128 height 26
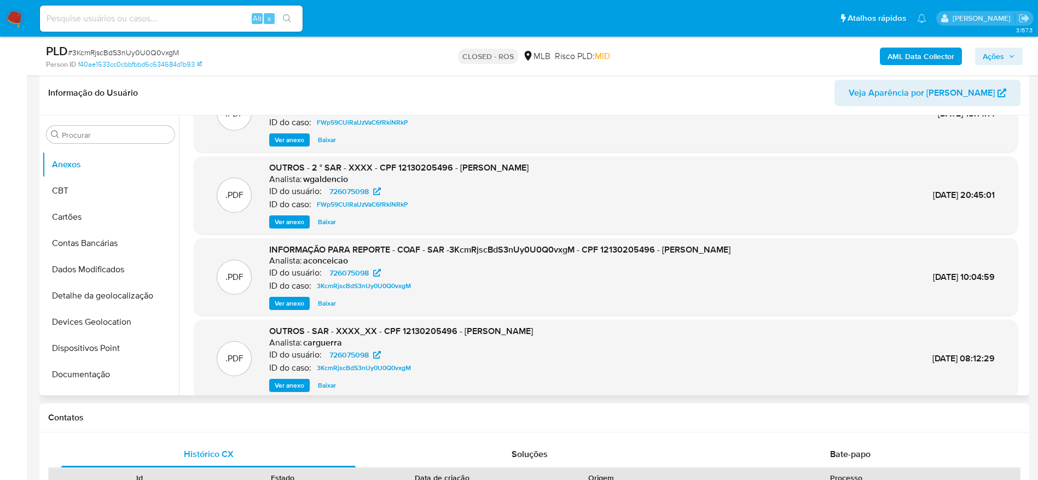
scroll to position [92, 0]
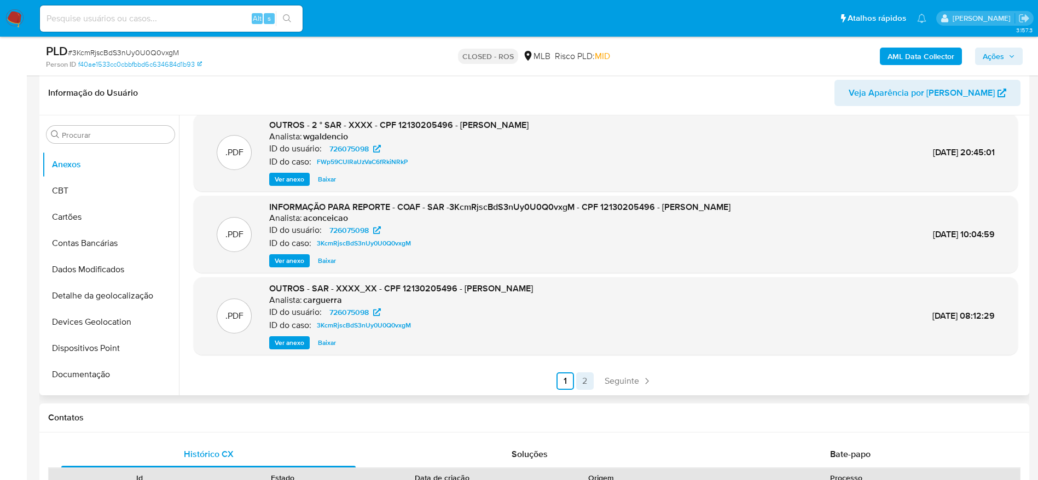
click at [580, 377] on link "2" at bounding box center [585, 382] width 18 height 18
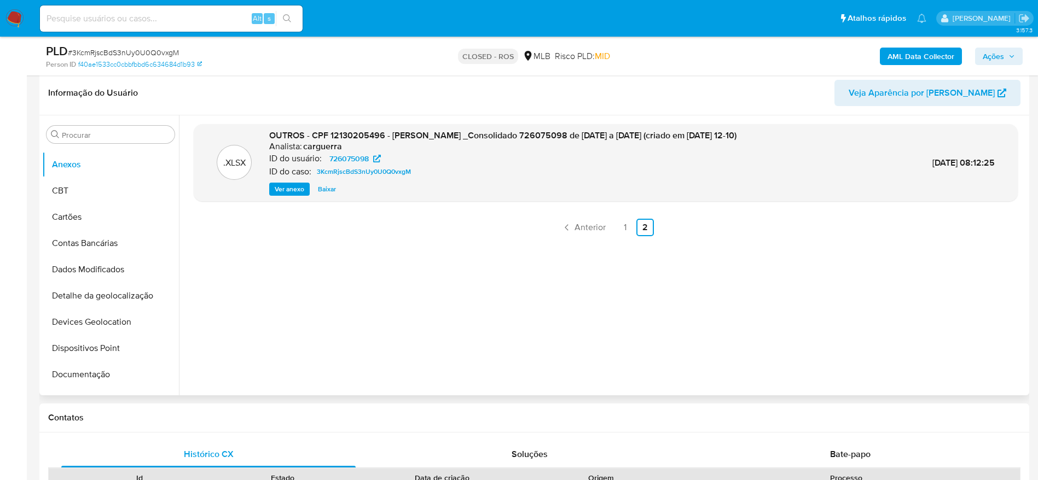
click at [294, 187] on span "Ver anexo" at bounding box center [290, 189] width 30 height 11
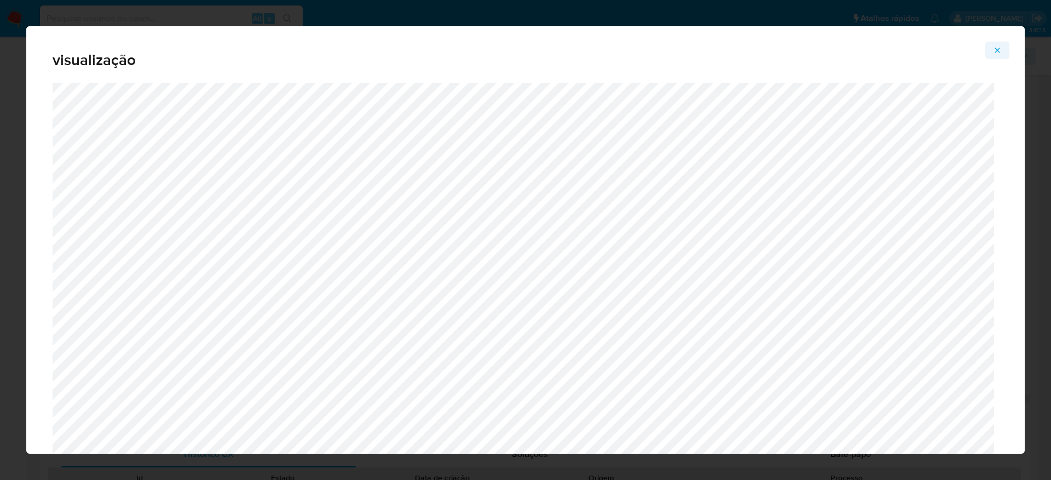
click at [1001, 46] on button "Attachment preview" at bounding box center [997, 51] width 24 height 18
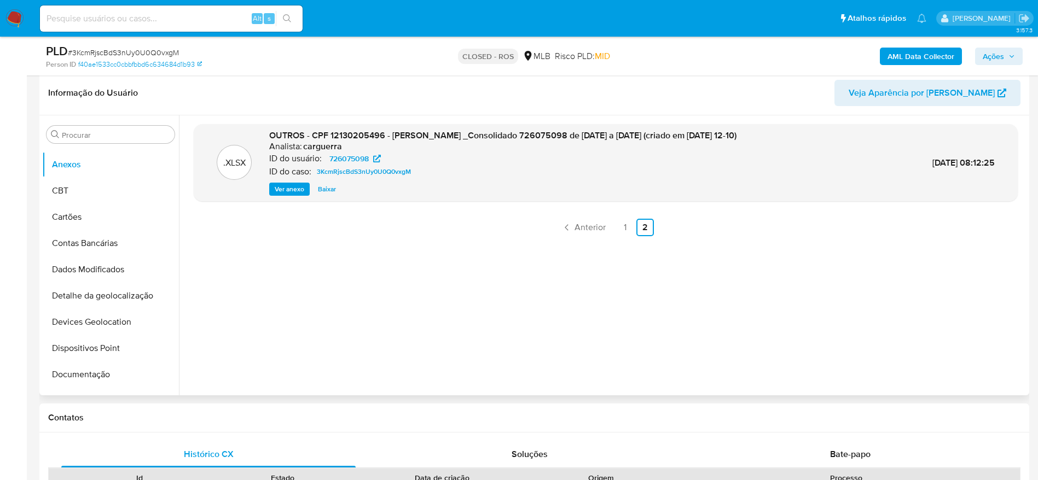
click at [631, 219] on li "1" at bounding box center [626, 228] width 18 height 18
click at [627, 223] on link "1" at bounding box center [626, 228] width 18 height 18
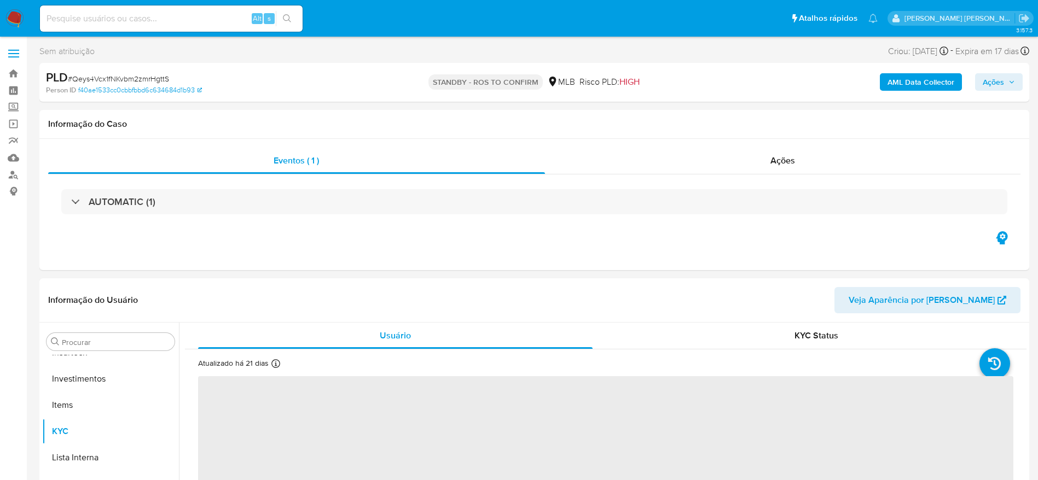
scroll to position [515, 0]
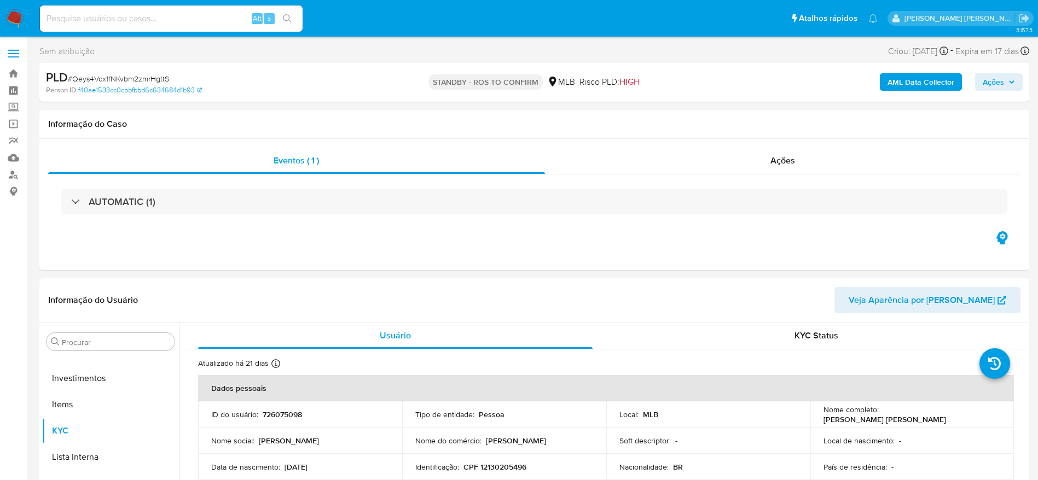
select select "10"
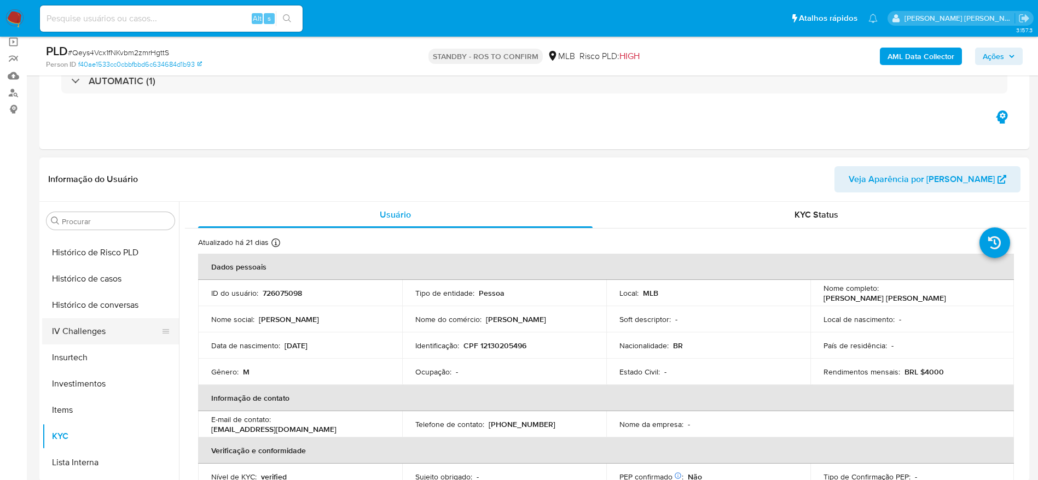
scroll to position [351, 0]
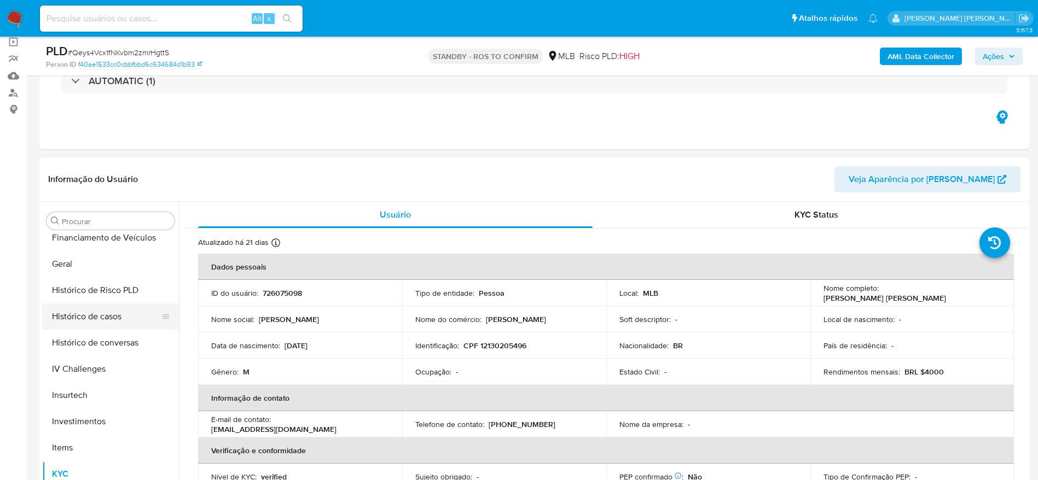
click at [83, 321] on button "Histórico de casos" at bounding box center [106, 317] width 128 height 26
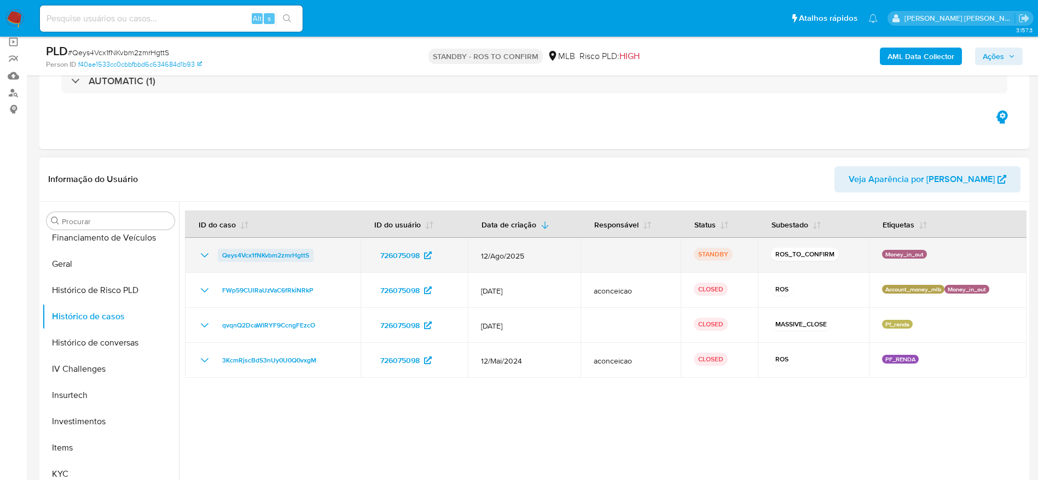
click at [244, 257] on span "Qeys4Vcx1fNKvbm2zmrHgttS" at bounding box center [265, 255] width 87 height 13
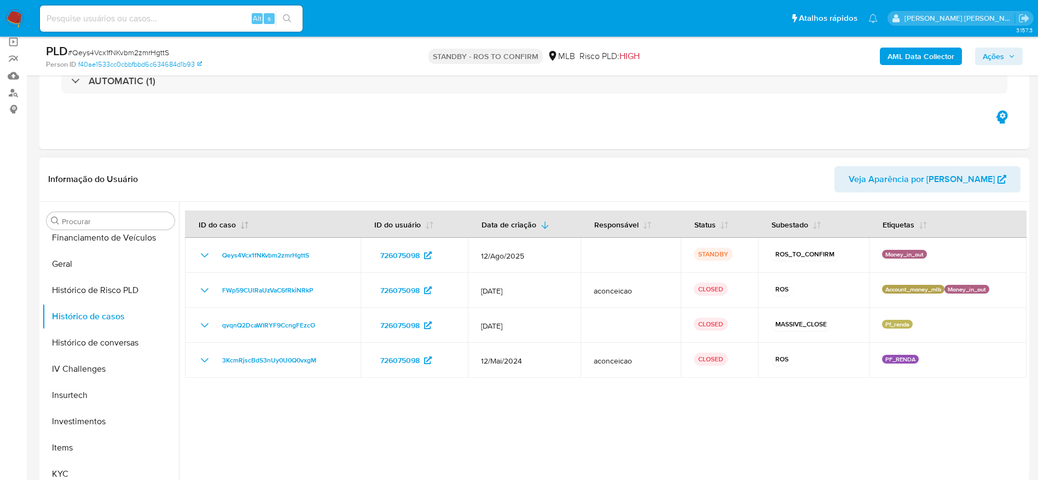
scroll to position [0, 0]
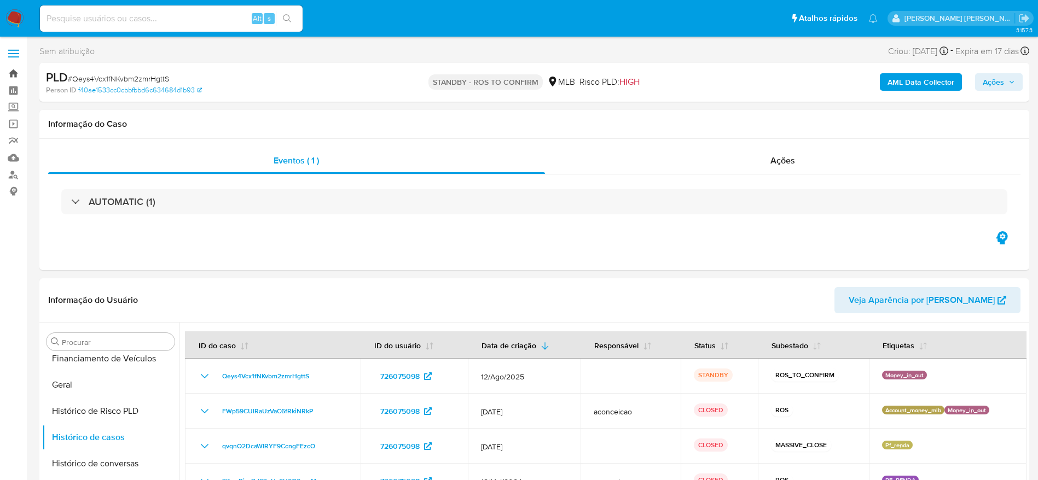
click at [11, 77] on link "Bandeja" at bounding box center [65, 73] width 130 height 17
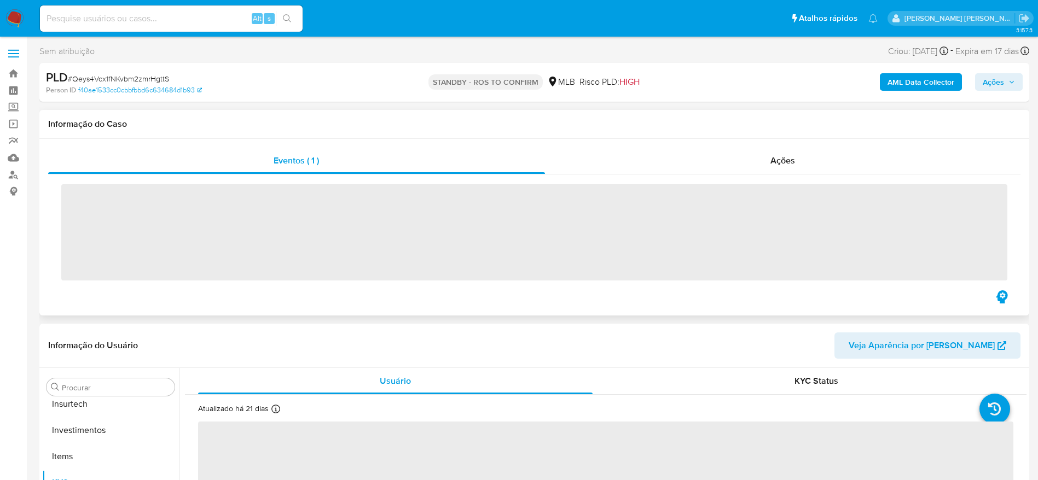
scroll to position [515, 0]
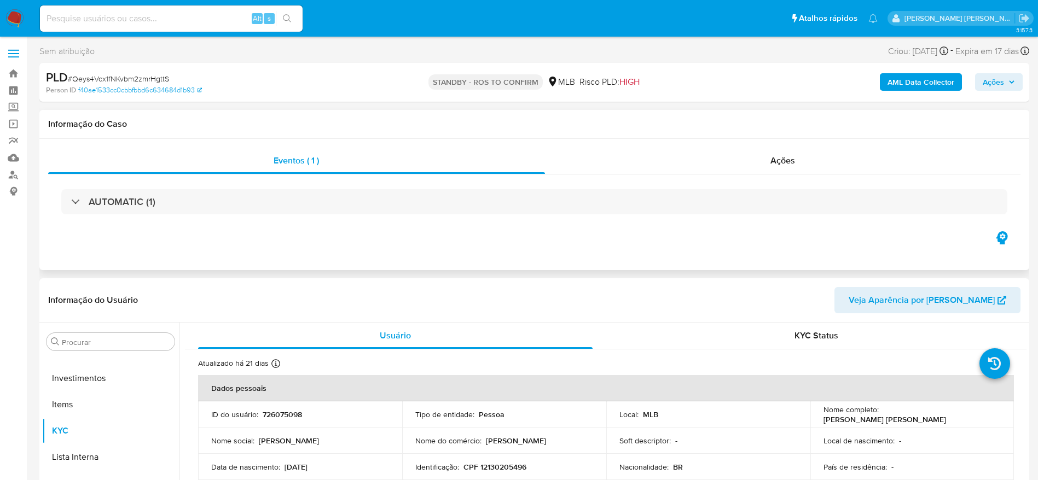
select select "10"
click at [140, 75] on span "# Qeys4Vcx1fNKvbm2zmrHgttS" at bounding box center [118, 78] width 101 height 11
copy span "Qeys4Vcx1fNKvbm2zmrHgttS"
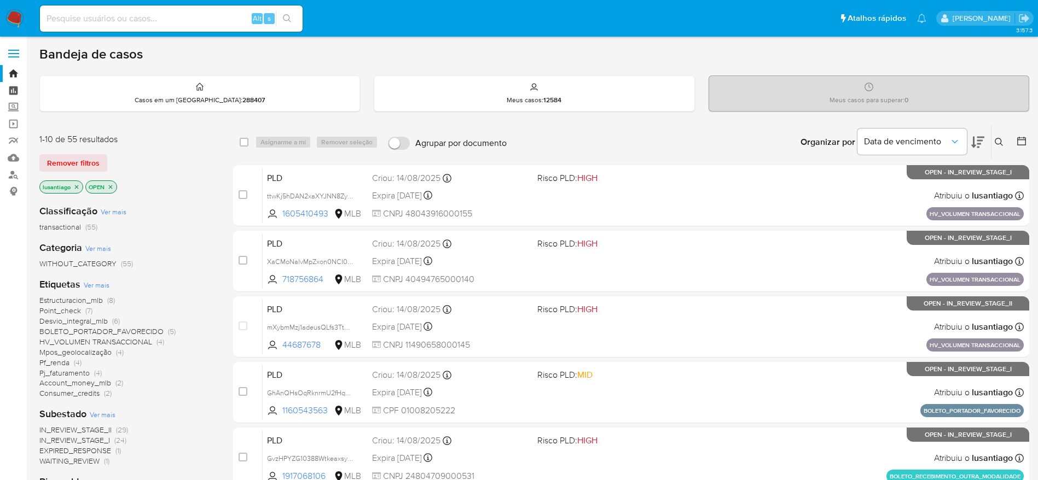
click at [10, 90] on link "Painel" at bounding box center [65, 90] width 130 height 17
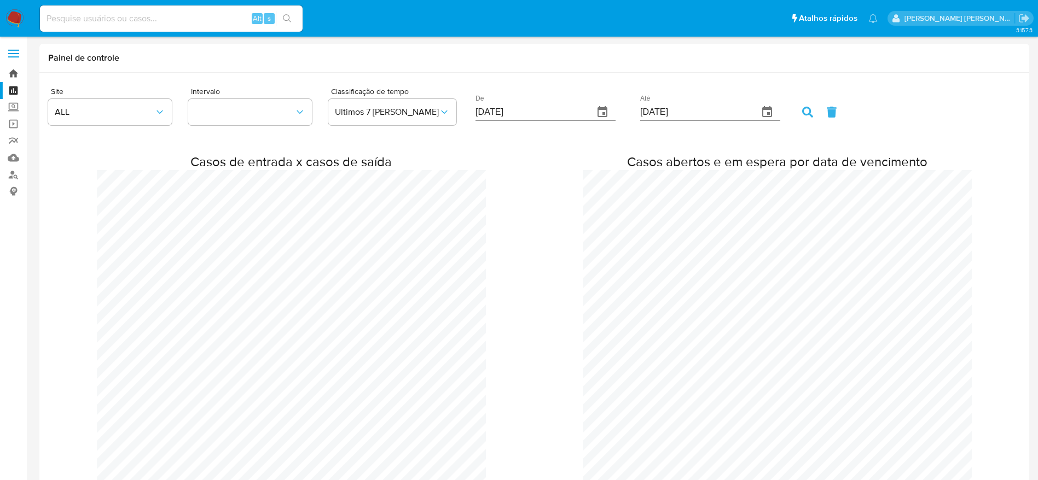
click at [5, 72] on link "Bandeja" at bounding box center [65, 73] width 130 height 17
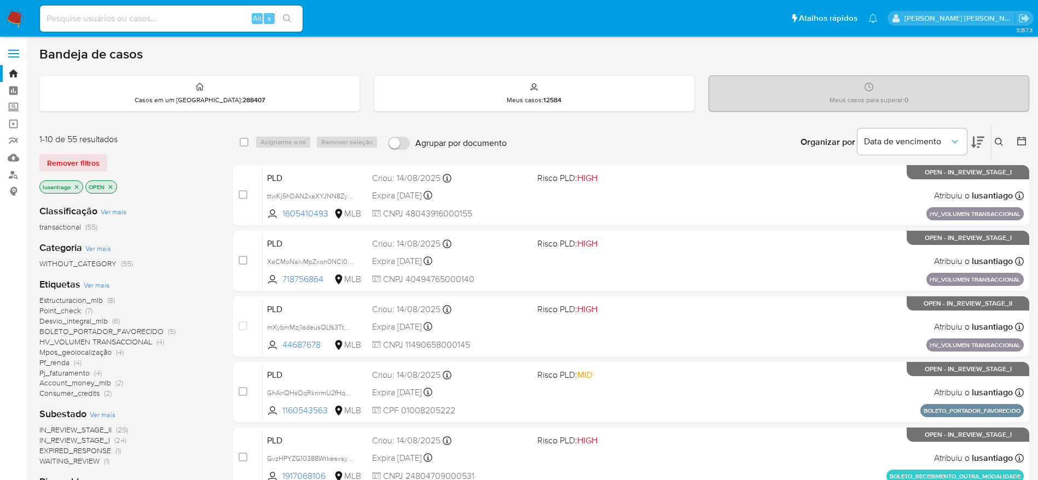
click at [179, 17] on input at bounding box center [171, 18] width 263 height 14
paste input "1404254135"
type input "1404254135"
click at [285, 20] on icon "search-icon" at bounding box center [287, 18] width 9 height 9
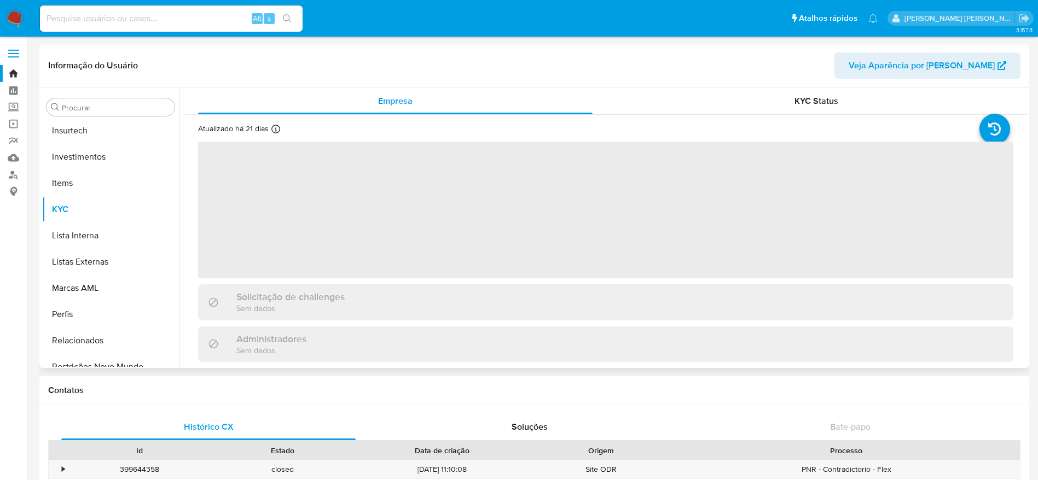
scroll to position [515, 0]
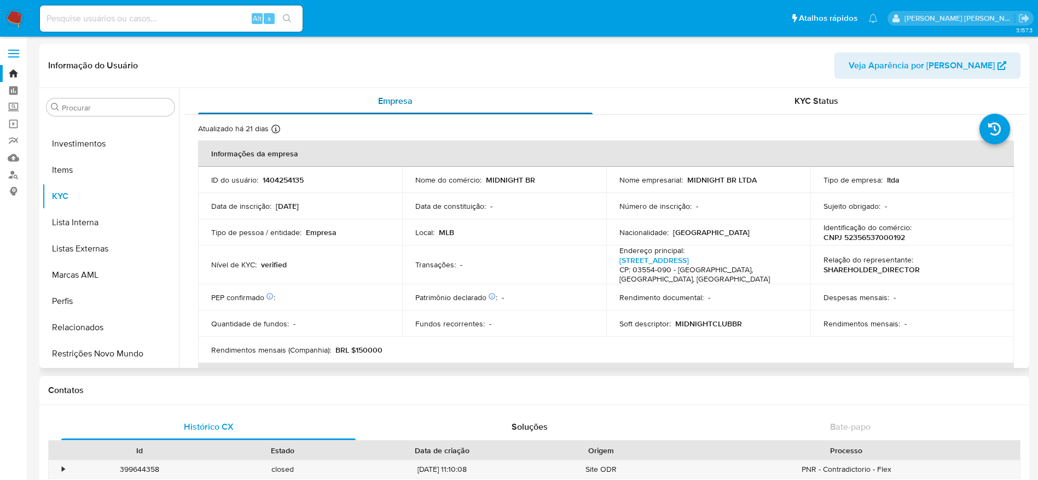
select select "10"
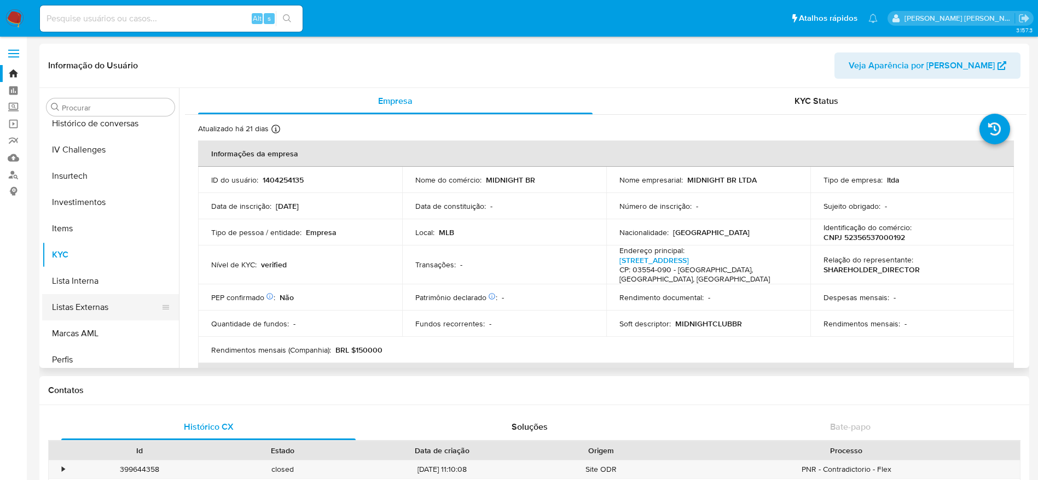
scroll to position [351, 0]
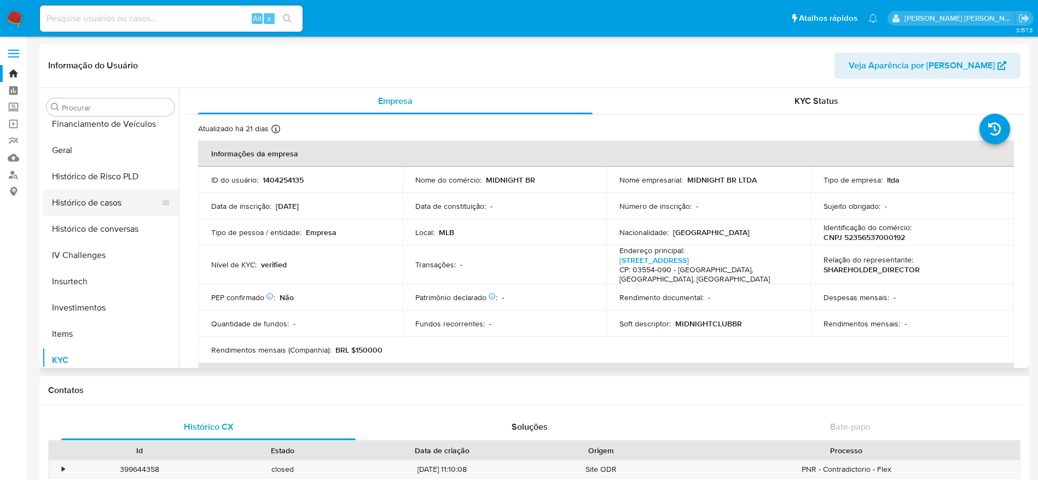
click at [96, 211] on button "Histórico de casos" at bounding box center [106, 203] width 128 height 26
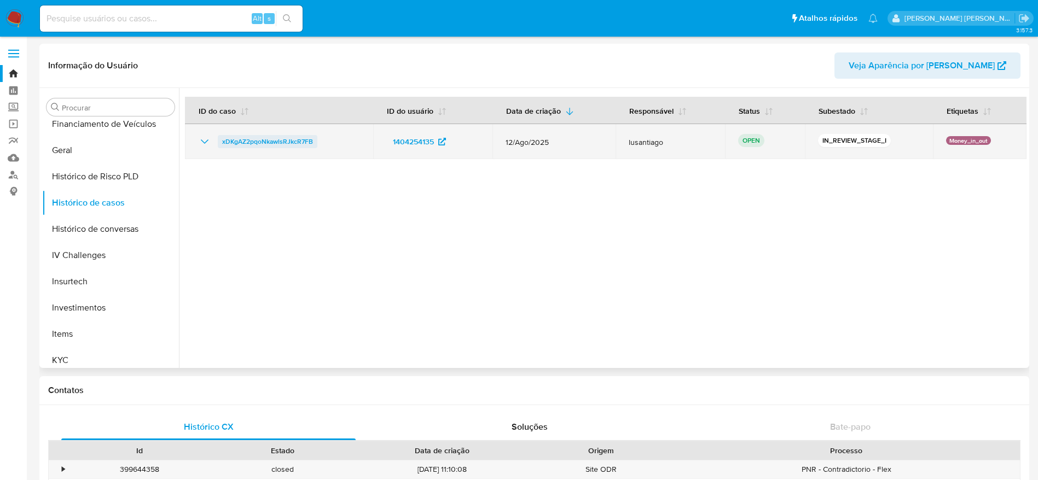
click at [266, 138] on span "xDKgAZ2pqoNkawlsRJkcR7FB" at bounding box center [267, 141] width 91 height 13
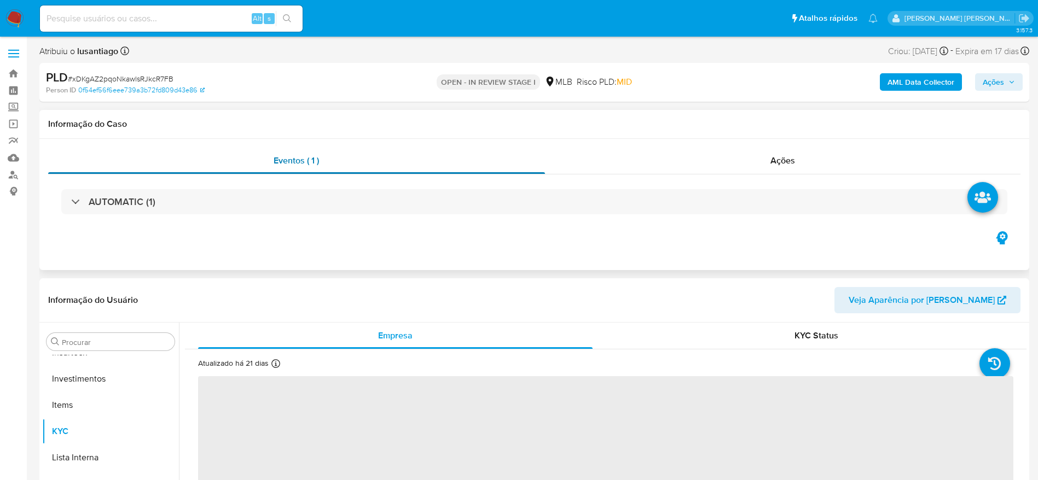
scroll to position [515, 0]
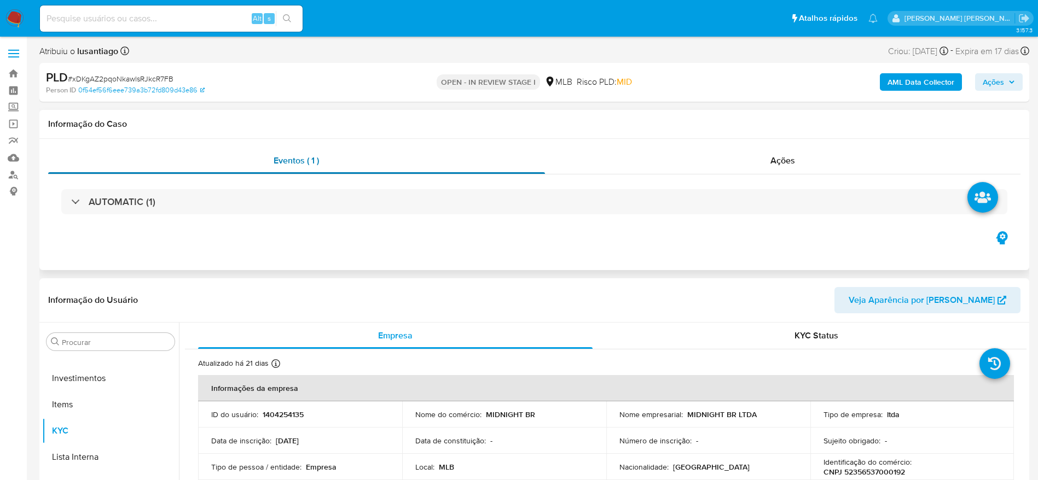
select select "10"
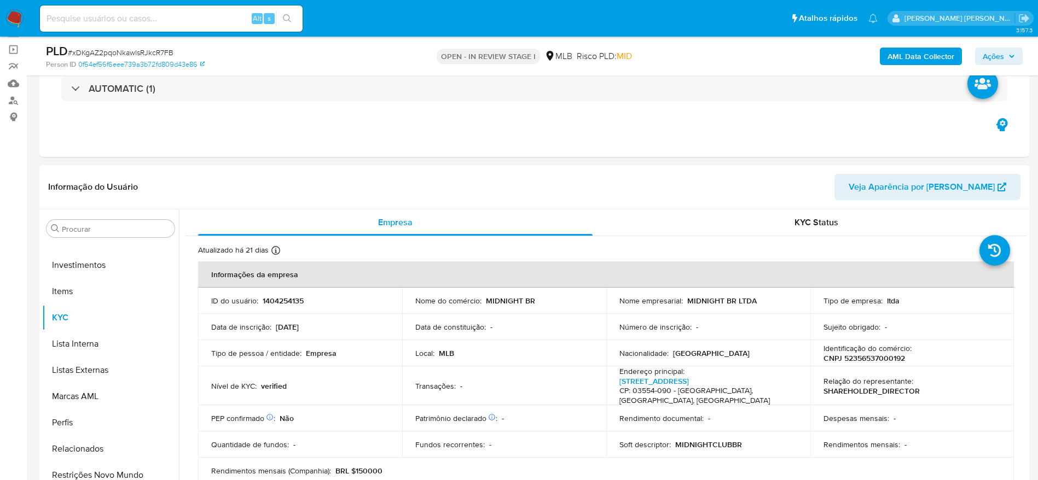
scroll to position [164, 0]
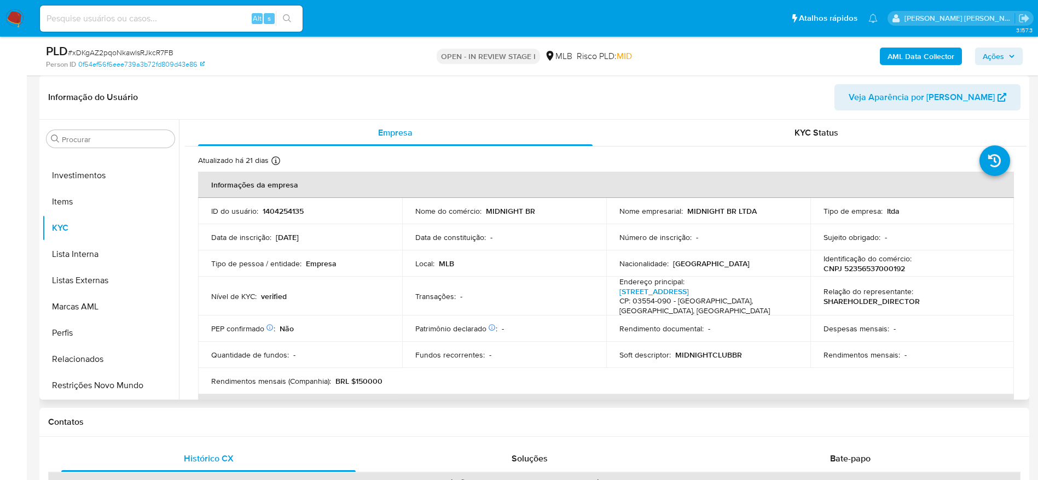
click at [868, 267] on p "CNPJ 52356537000192" at bounding box center [865, 269] width 82 height 10
copy p "52356537000192"
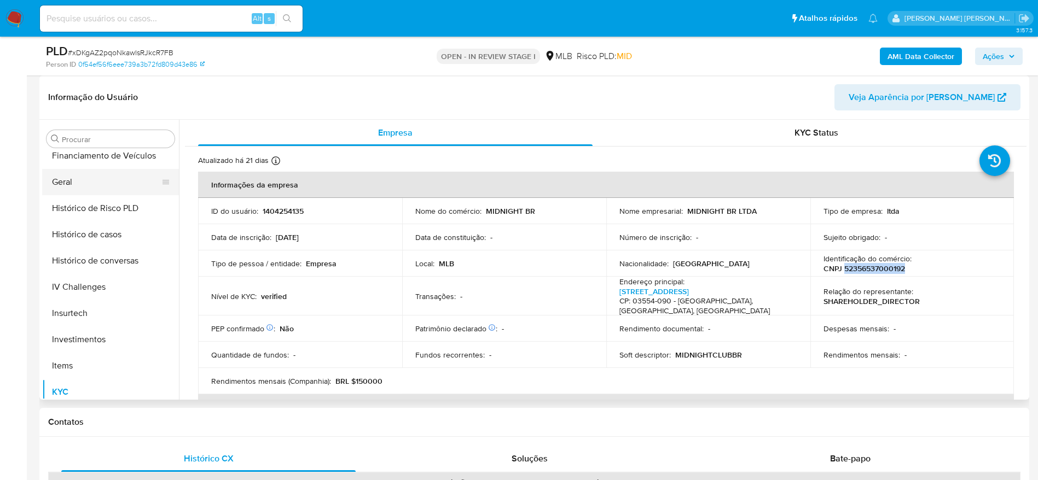
click at [58, 186] on button "Geral" at bounding box center [106, 182] width 128 height 26
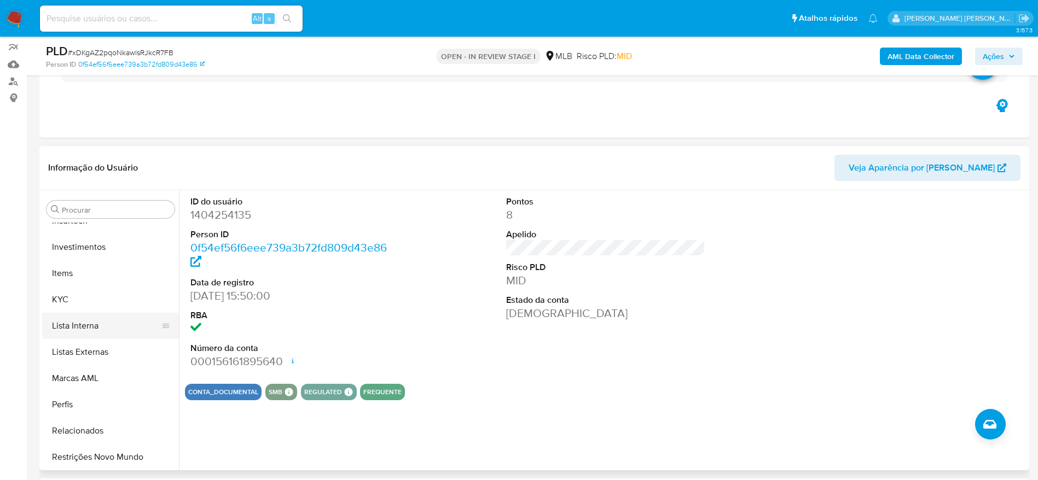
scroll to position [515, 0]
click at [81, 303] on button "KYC" at bounding box center [106, 299] width 128 height 26
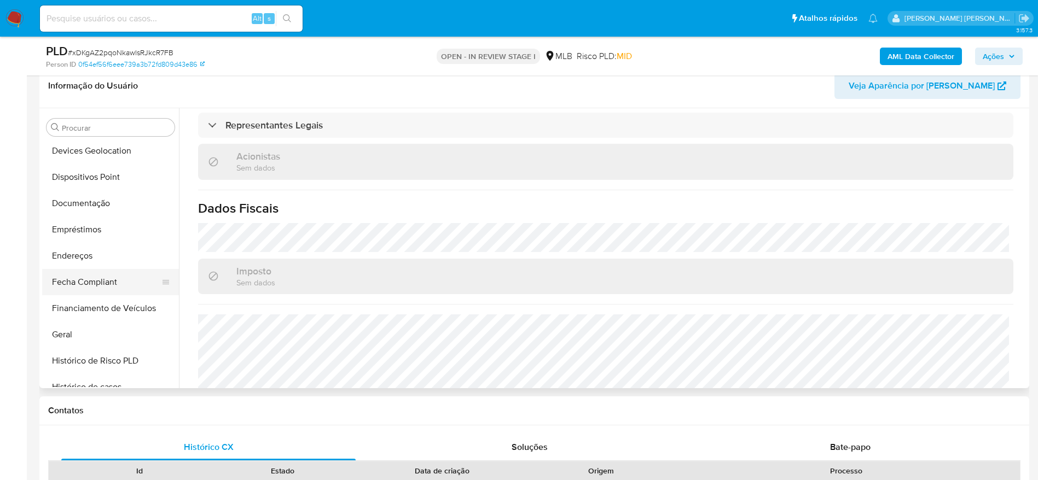
scroll to position [105, 0]
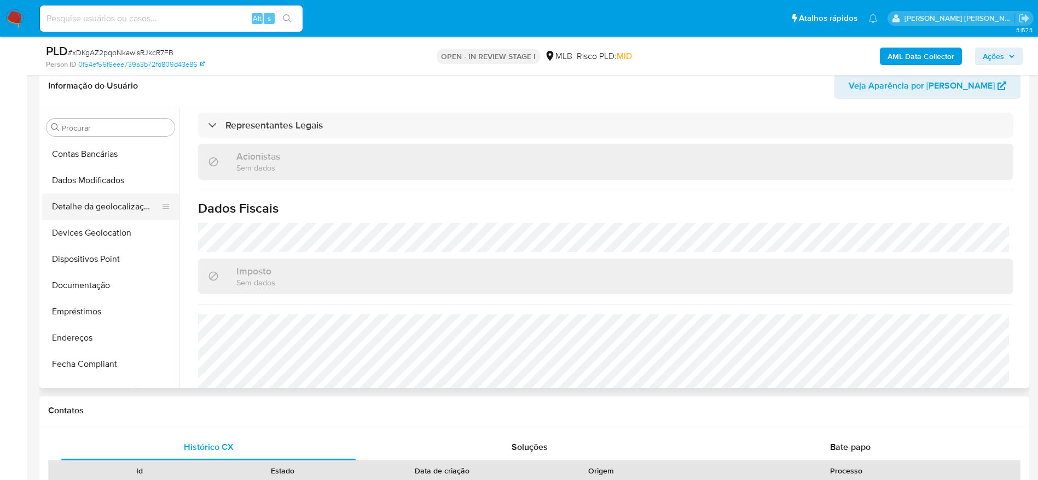
click at [108, 213] on button "Detalhe da geolocalização" at bounding box center [106, 207] width 128 height 26
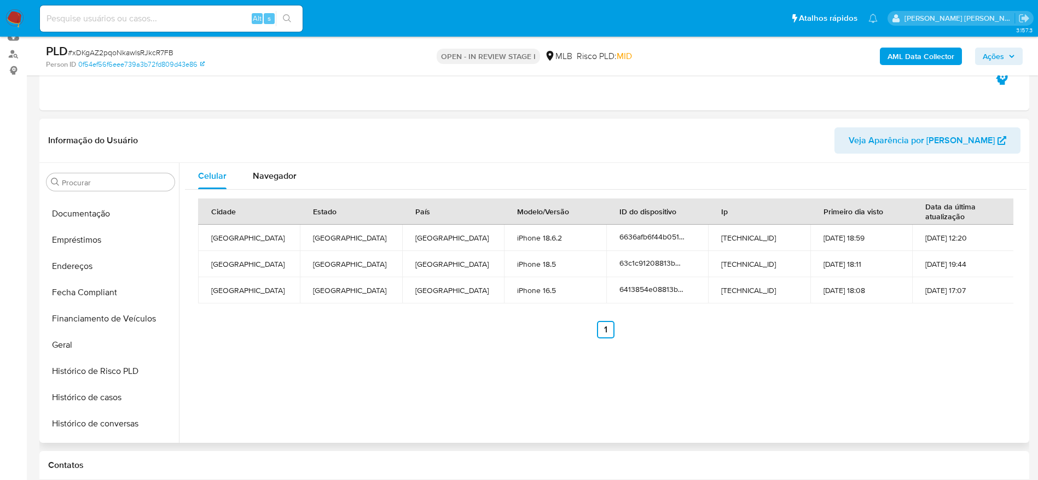
scroll to position [515, 0]
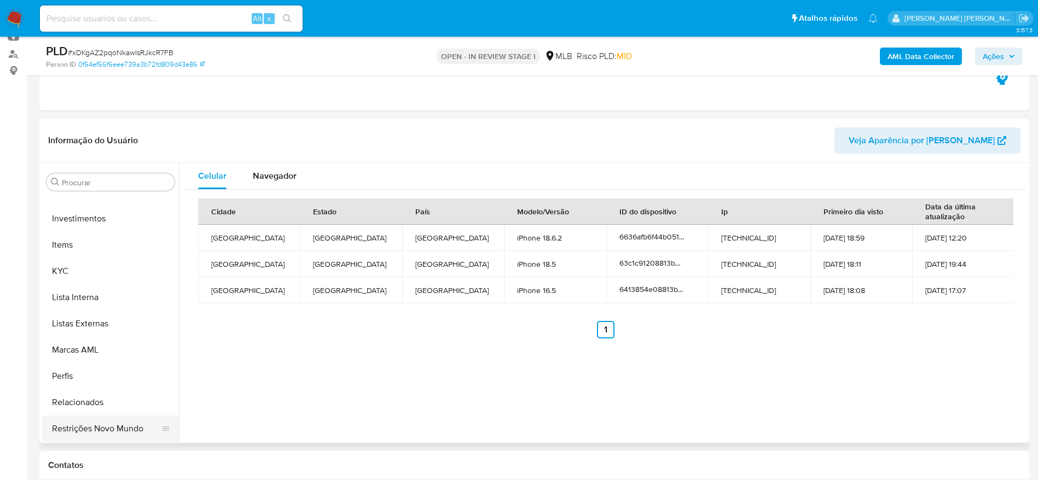
click at [79, 424] on button "Restrições Novo Mundo" at bounding box center [106, 429] width 128 height 26
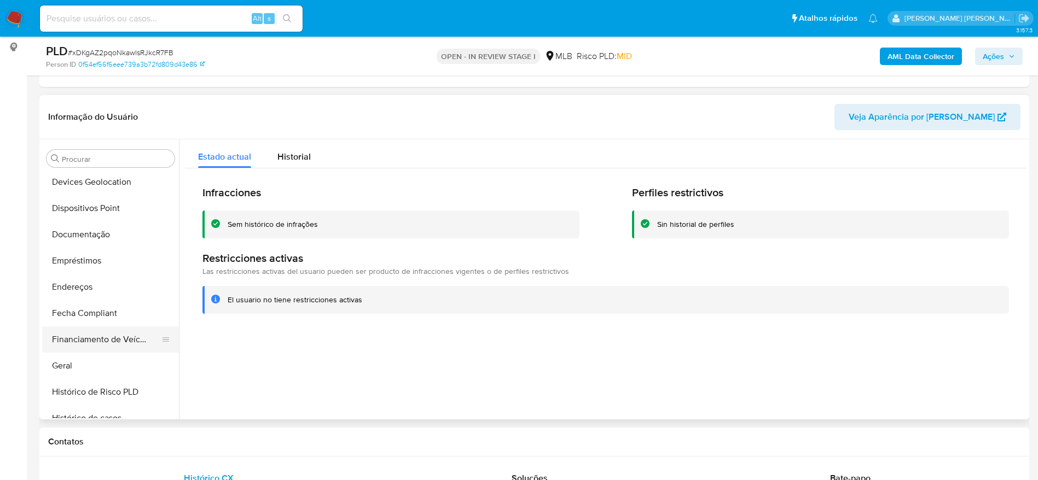
scroll to position [105, 0]
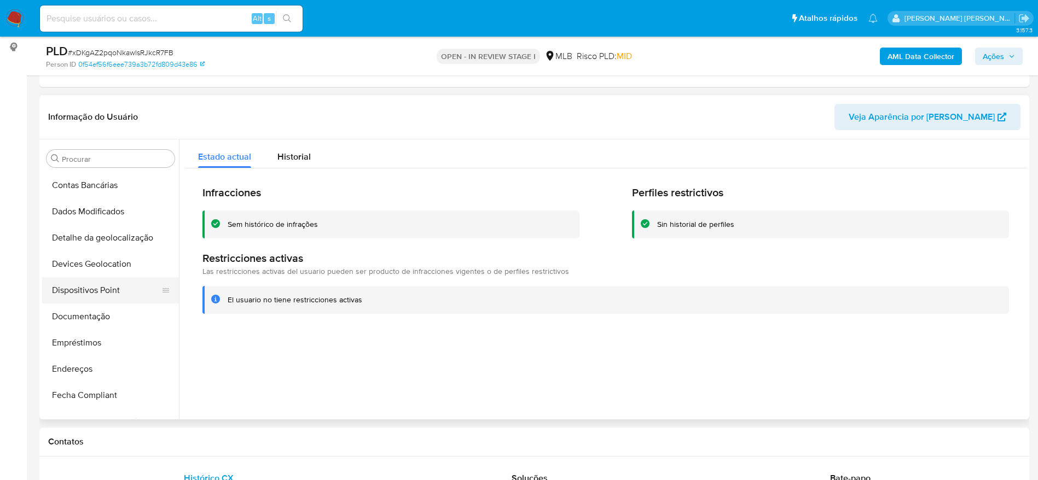
click at [97, 299] on button "Dispositivos Point" at bounding box center [106, 290] width 128 height 26
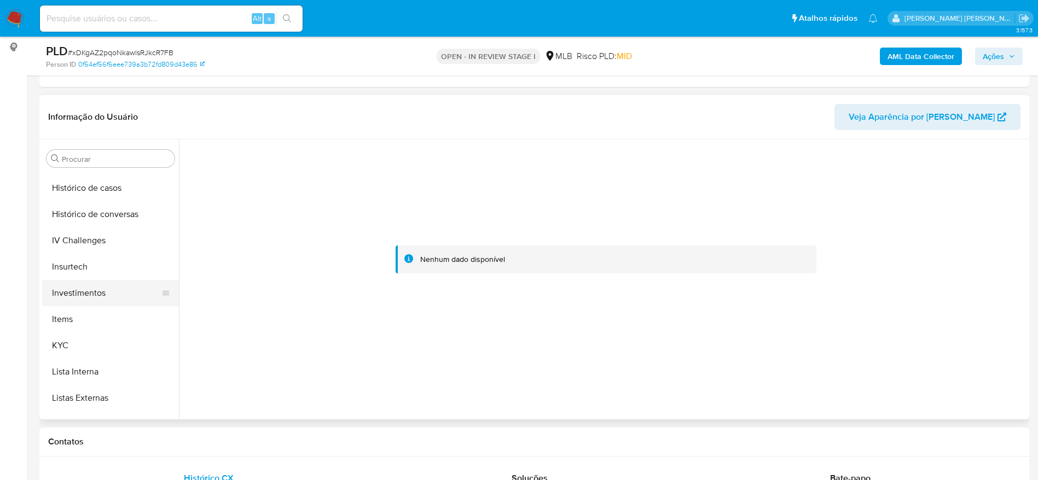
scroll to position [433, 0]
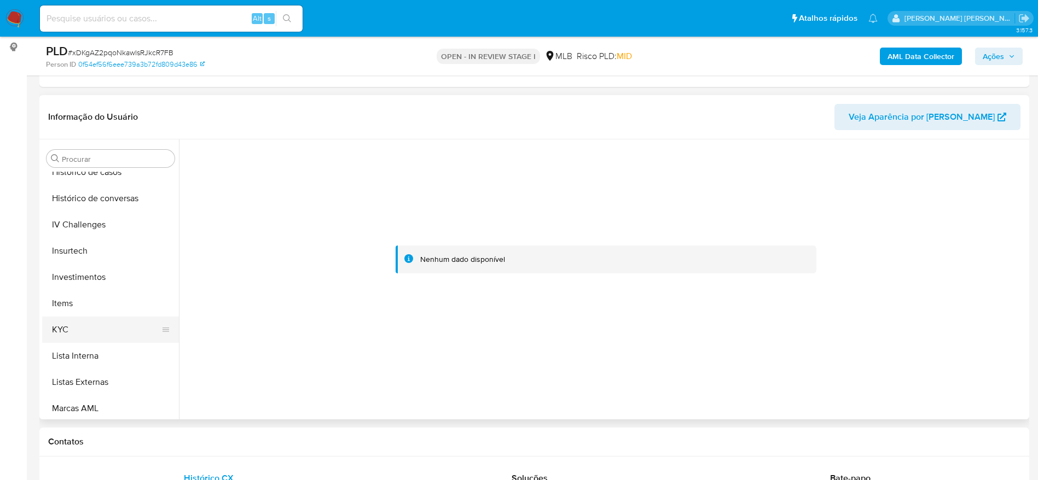
click at [80, 341] on button "KYC" at bounding box center [106, 330] width 128 height 26
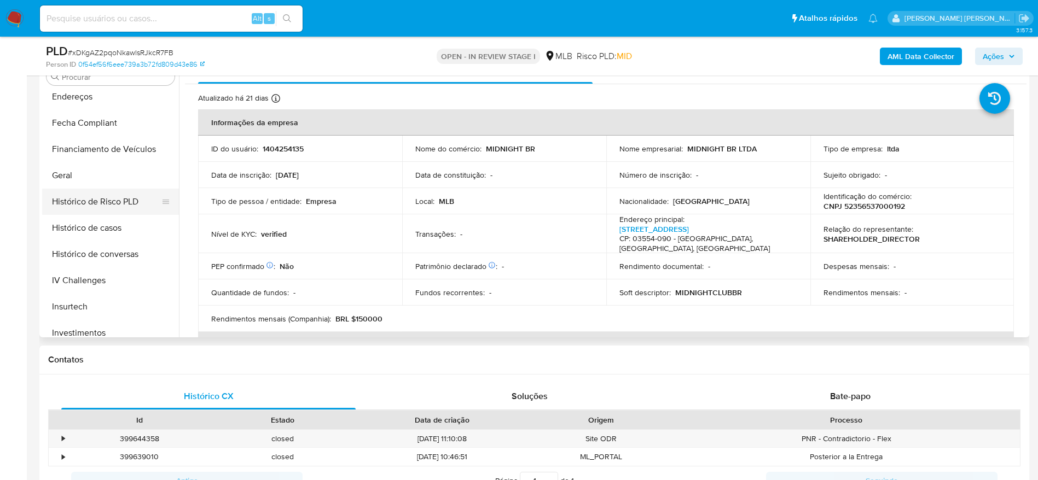
scroll to position [269, 0]
click at [80, 192] on button "Geral" at bounding box center [106, 202] width 128 height 26
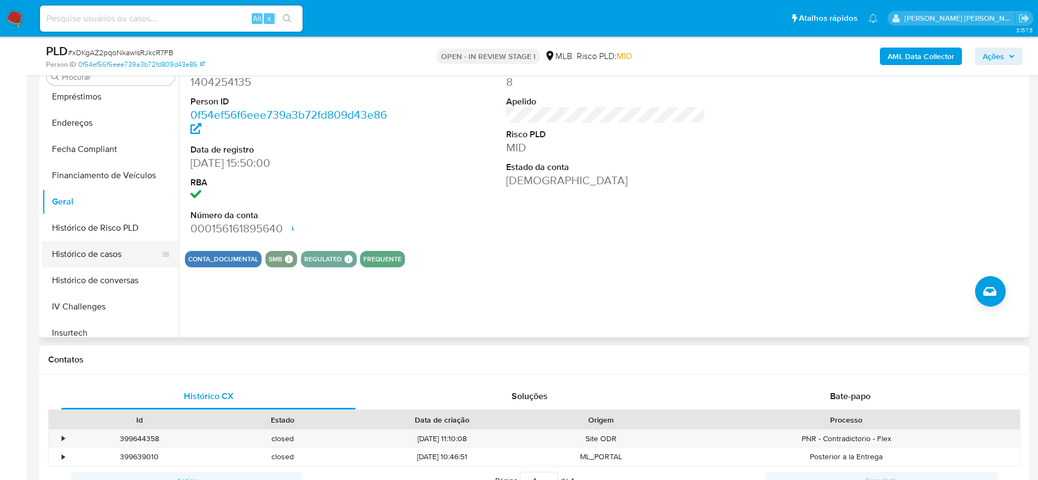
click at [87, 251] on button "Histórico de casos" at bounding box center [106, 254] width 128 height 26
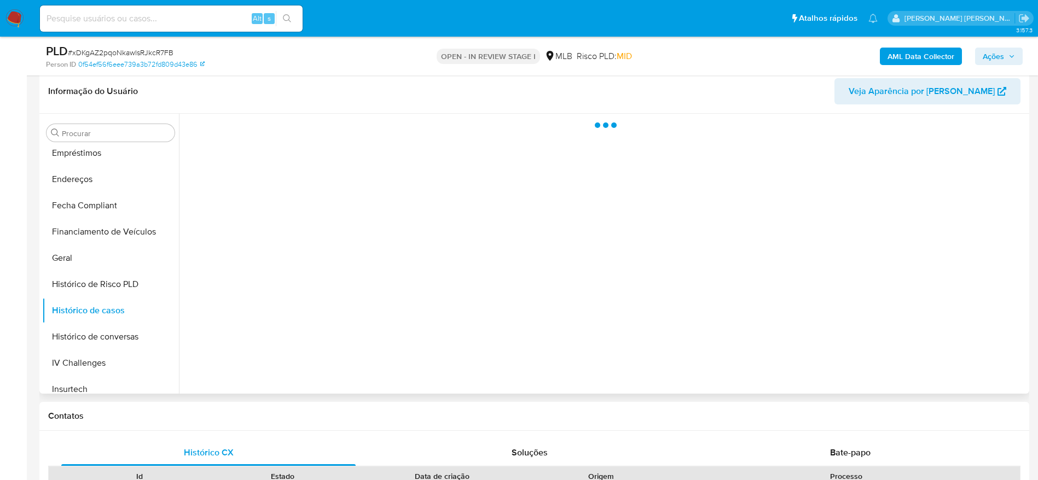
scroll to position [144, 0]
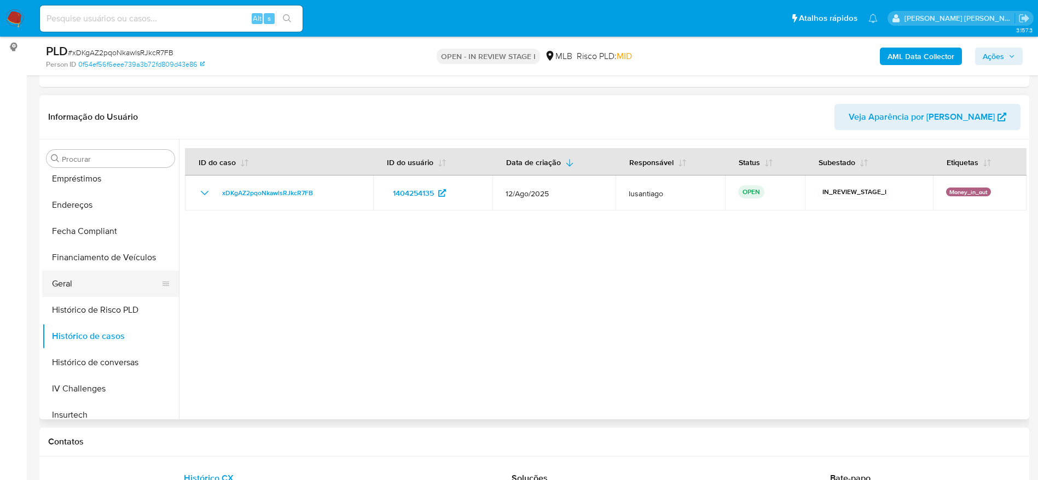
click at [59, 287] on button "Geral" at bounding box center [106, 284] width 128 height 26
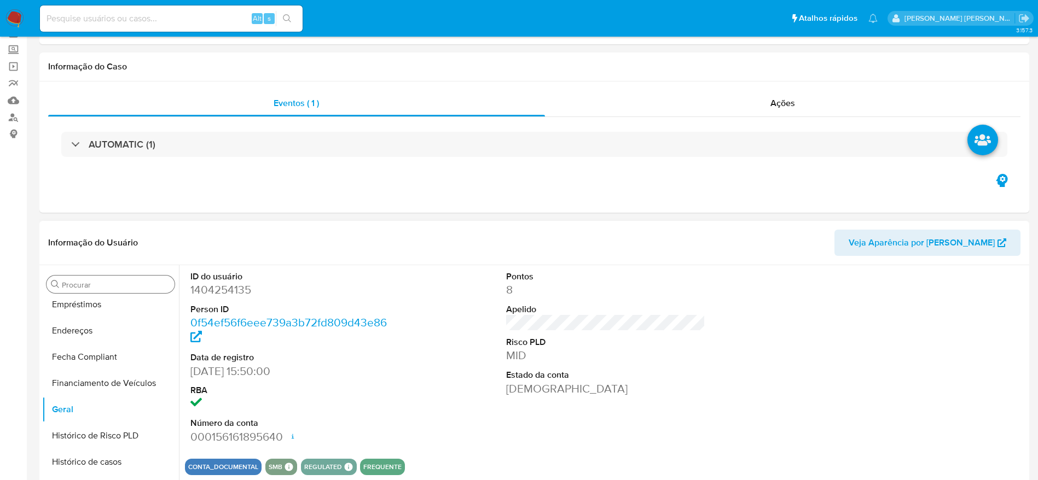
scroll to position [82, 0]
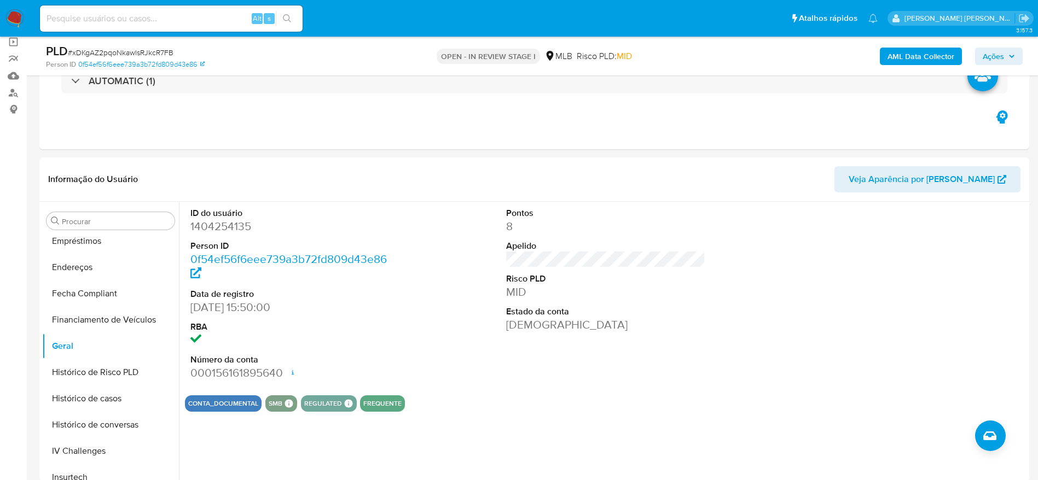
drag, startPoint x: 1004, startPoint y: 53, endPoint x: 873, endPoint y: 61, distance: 130.5
click at [1003, 53] on span "Ações" at bounding box center [993, 57] width 21 height 18
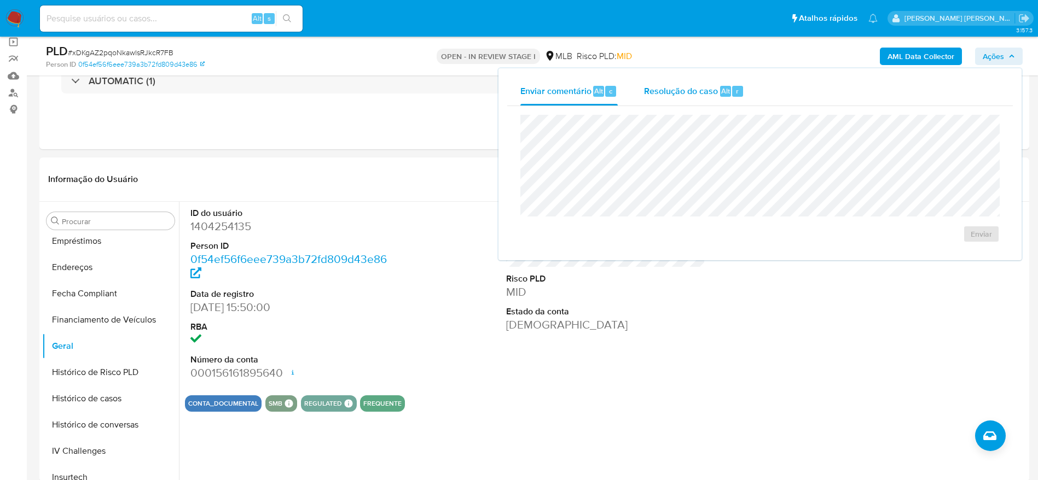
click at [675, 80] on div "Resolução do caso Alt r" at bounding box center [694, 91] width 100 height 28
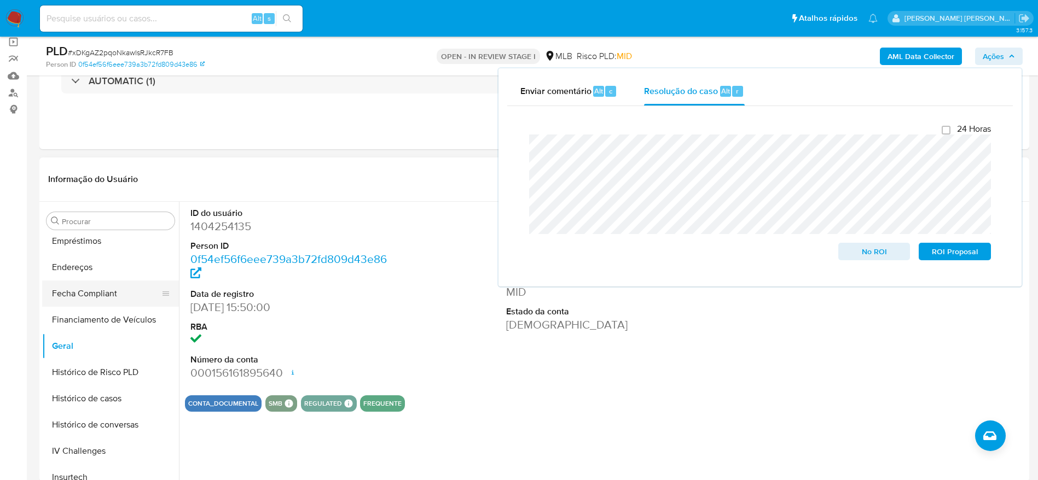
scroll to position [0, 0]
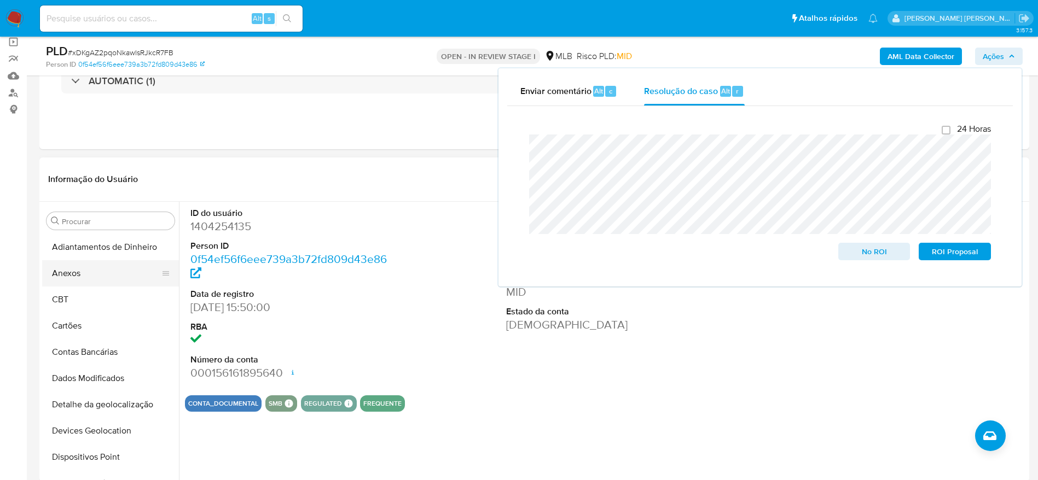
click at [94, 270] on button "Anexos" at bounding box center [106, 273] width 128 height 26
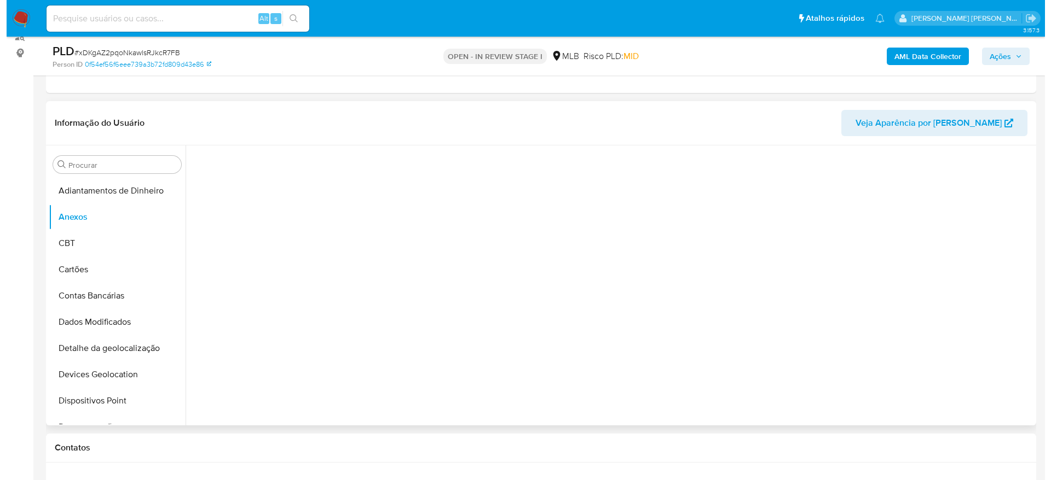
scroll to position [164, 0]
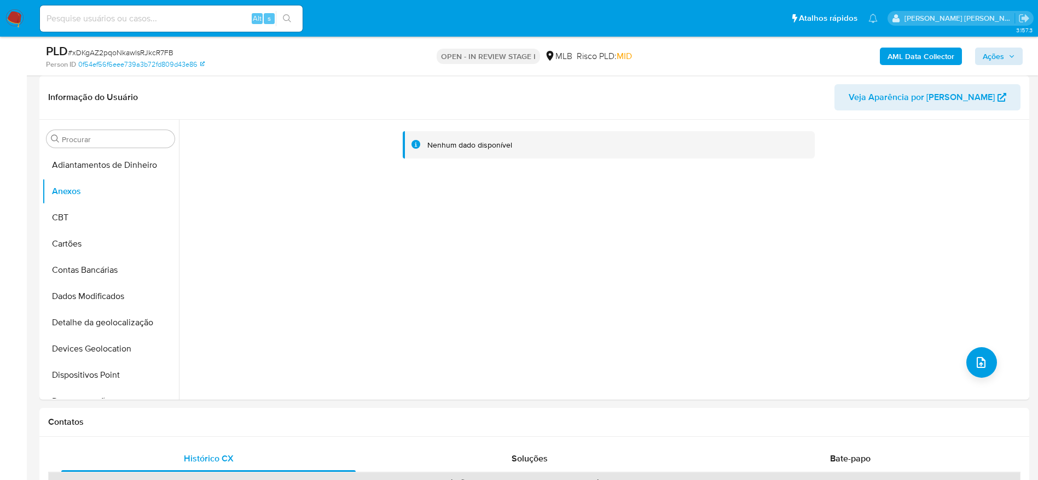
drag, startPoint x: 1025, startPoint y: 57, endPoint x: 1012, endPoint y: 57, distance: 12.6
click at [1023, 57] on div "PLD # xDKgAZ2pqoNkawlsRJkcR7FB Person ID 0f54ef56f6eee739a3b72fd809d43e86 OPEN …" at bounding box center [534, 56] width 990 height 39
click at [995, 55] on span "Ações" at bounding box center [993, 57] width 21 height 18
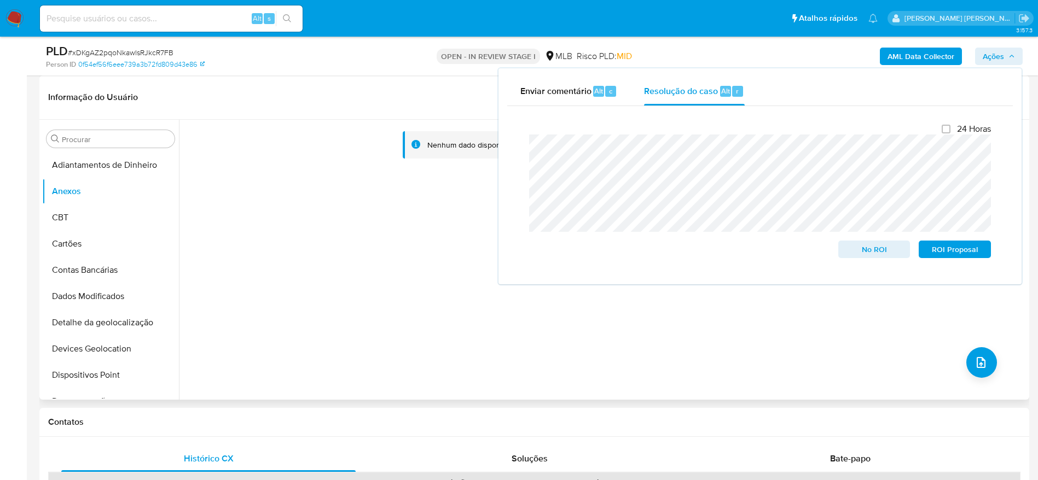
drag, startPoint x: 245, startPoint y: 235, endPoint x: 369, endPoint y: 232, distance: 123.7
click at [261, 235] on div "Nenhum dado disponível" at bounding box center [603, 260] width 848 height 280
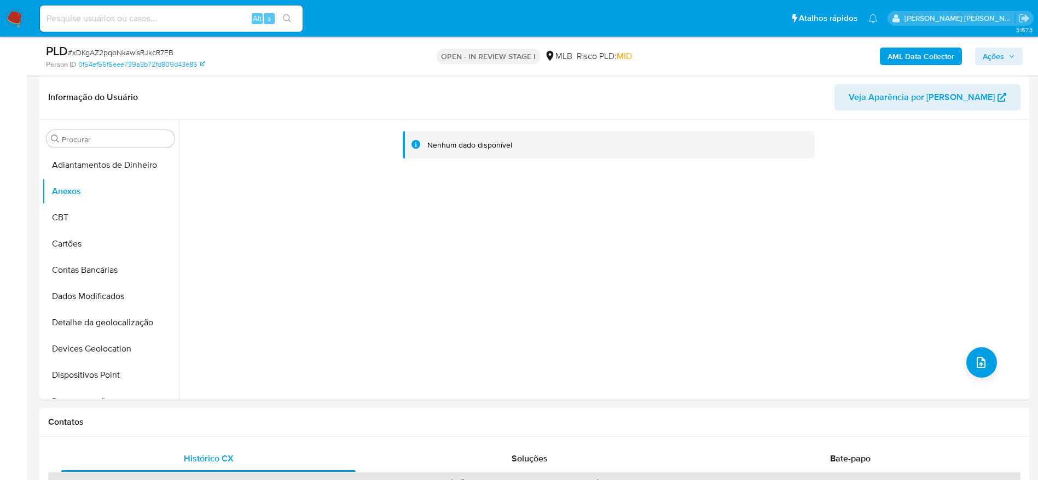
click at [917, 59] on b "AML Data Collector" at bounding box center [921, 57] width 67 height 18
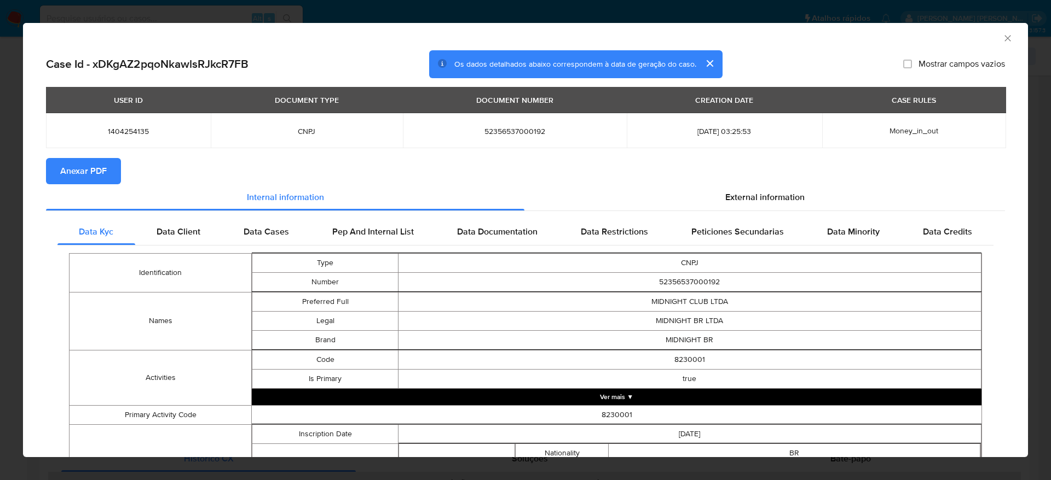
click at [92, 166] on span "Anexar PDF" at bounding box center [83, 171] width 47 height 24
click at [1002, 40] on icon "Fechar a janela" at bounding box center [1007, 38] width 11 height 11
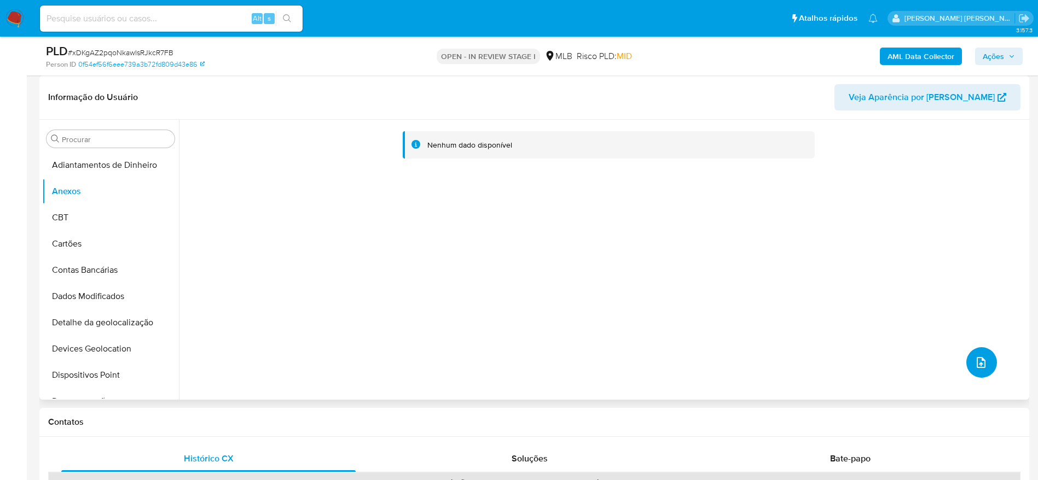
click at [975, 361] on icon "upload-file" at bounding box center [981, 362] width 13 height 13
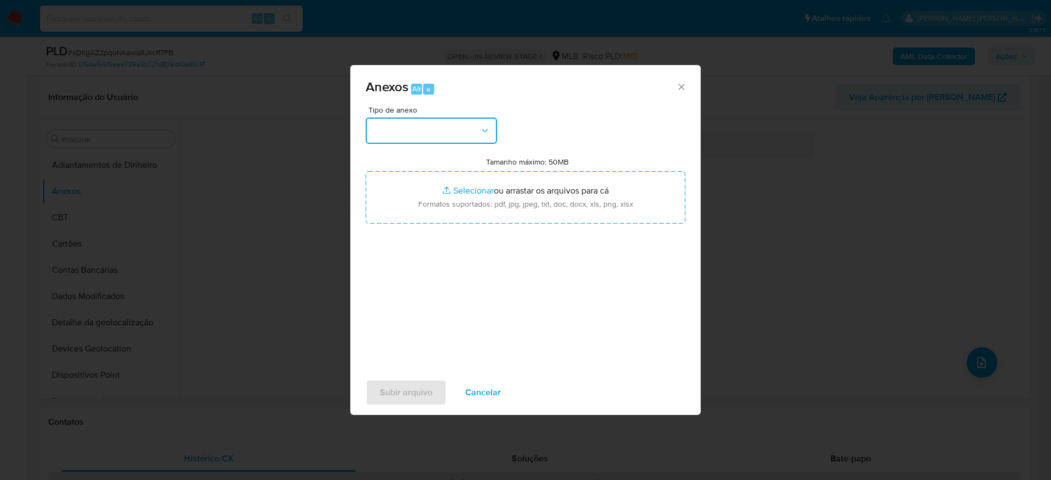
click at [433, 143] on button "button" at bounding box center [431, 131] width 131 height 26
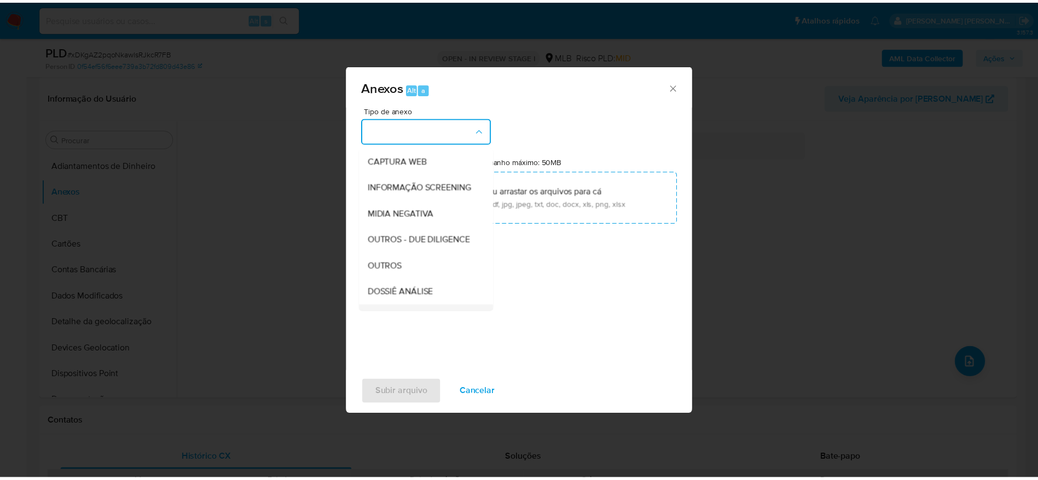
scroll to position [169, 0]
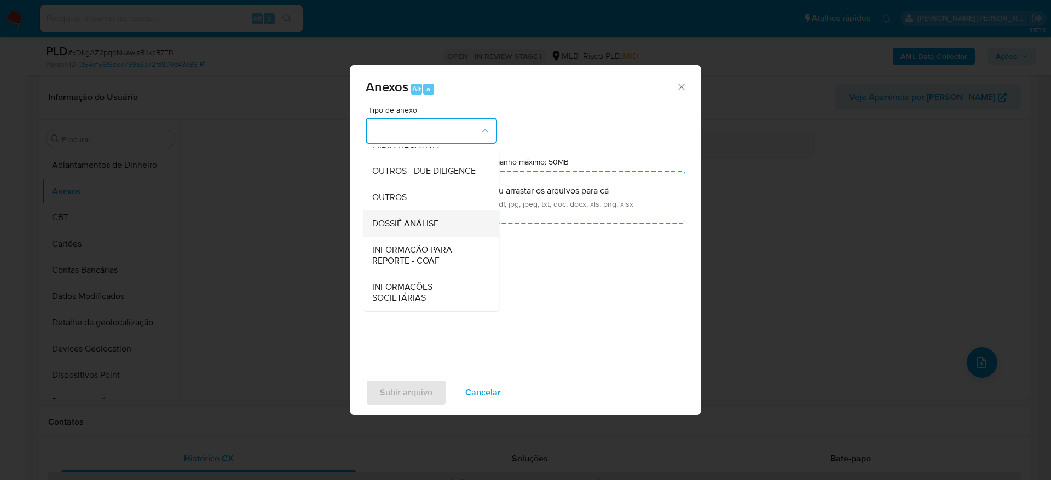
click at [423, 219] on span "DOSSIÊ ANÁLISE" at bounding box center [405, 223] width 66 height 11
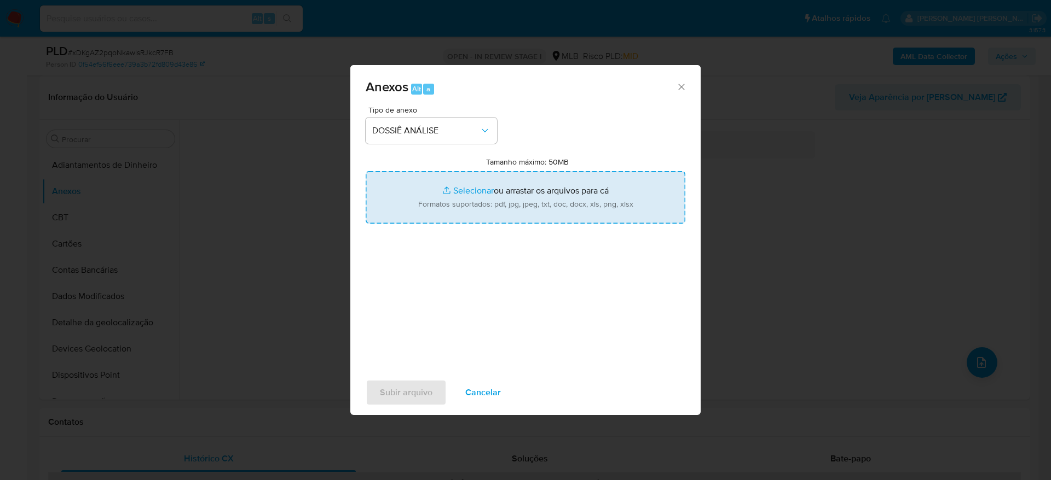
type input "C:\fakepath\Mulan 1404254135_2025_09_08_14_48_24.xlsx"
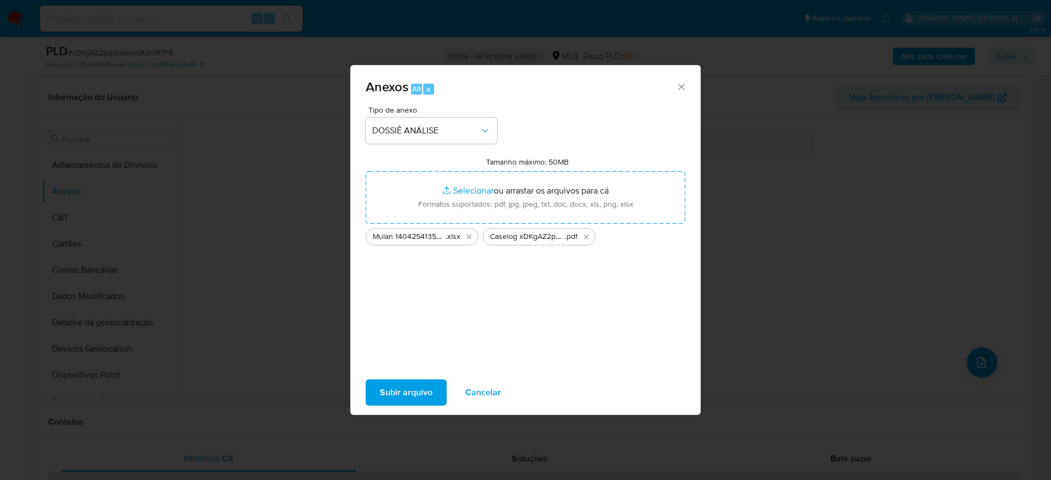
click at [396, 387] on span "Subir arquivo" at bounding box center [406, 393] width 53 height 24
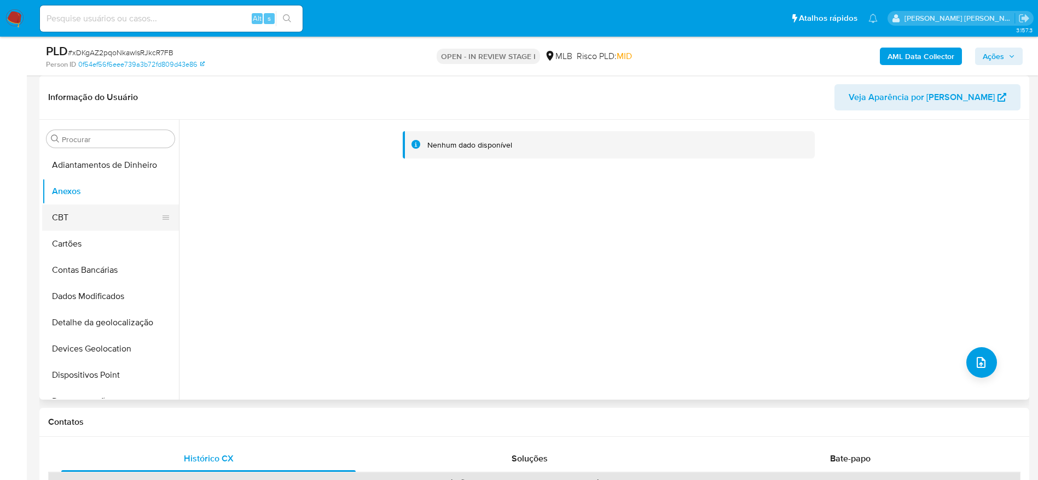
click at [82, 217] on button "CBT" at bounding box center [106, 218] width 128 height 26
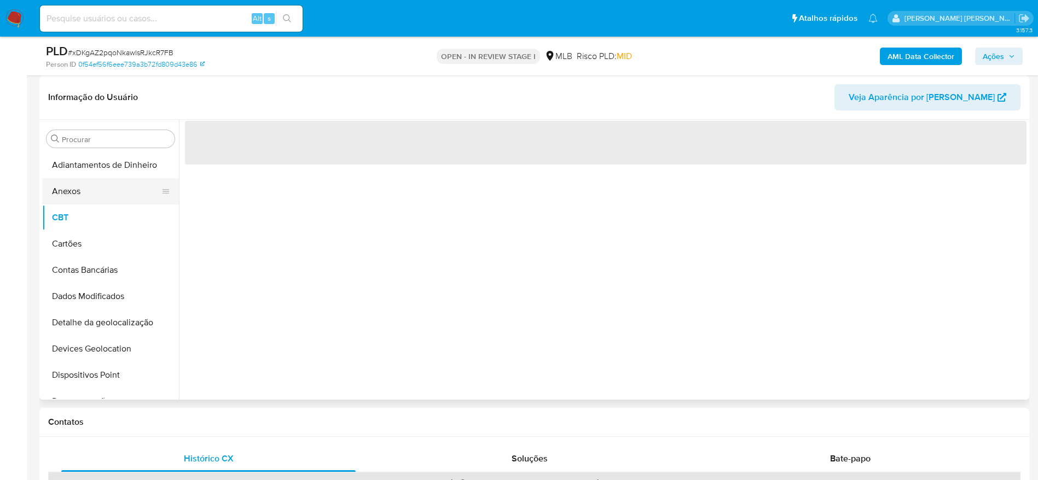
click at [84, 200] on button "Anexos" at bounding box center [106, 191] width 128 height 26
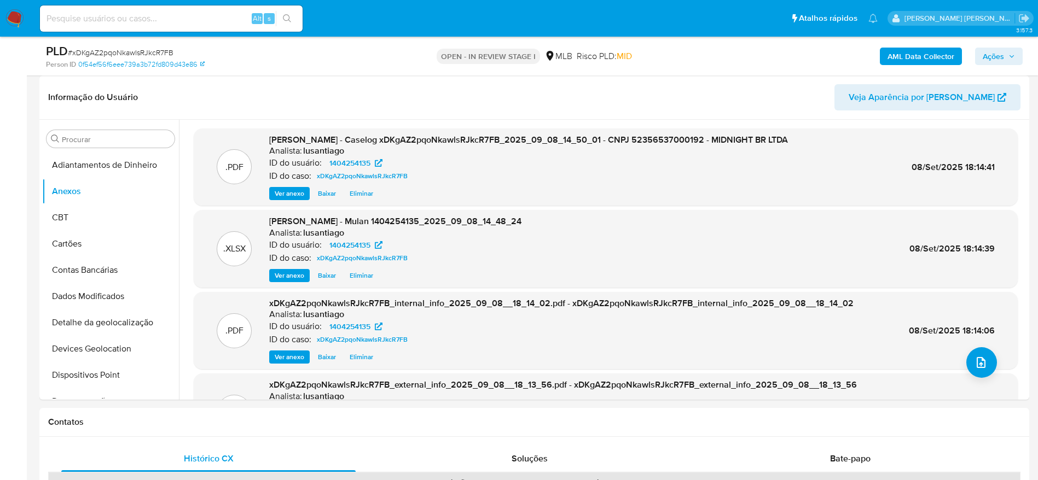
click at [1019, 58] on button "Ações" at bounding box center [999, 57] width 48 height 18
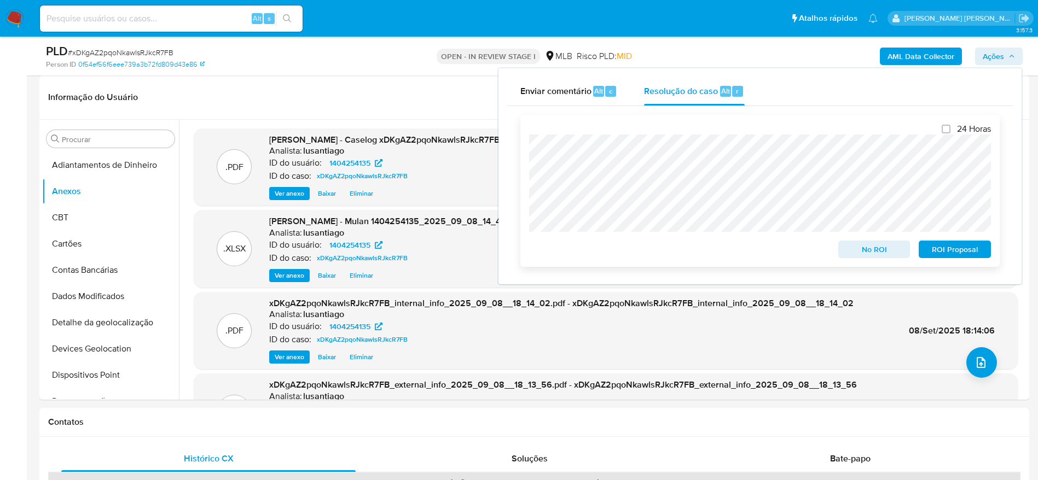
click at [871, 254] on span "No ROI" at bounding box center [874, 249] width 57 height 15
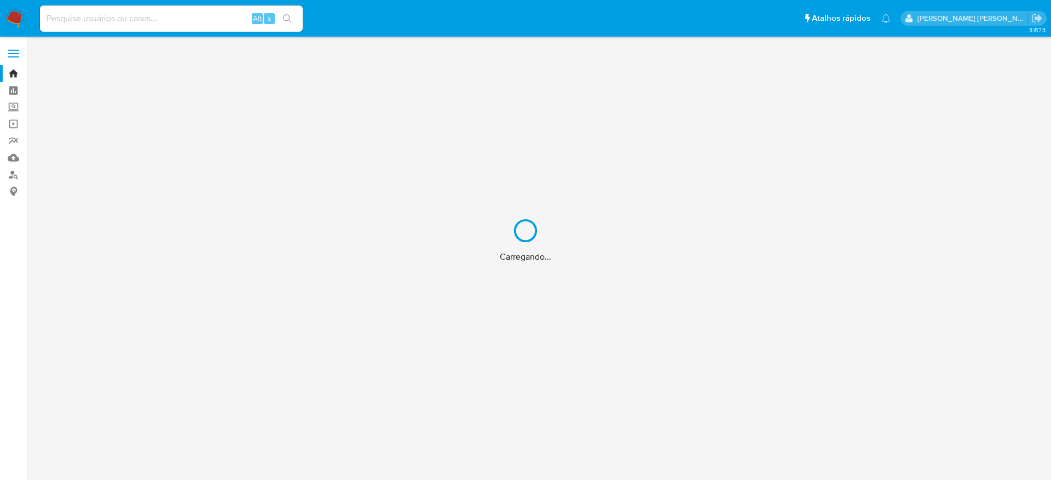
click at [151, 12] on div "Carregando..." at bounding box center [525, 240] width 1051 height 480
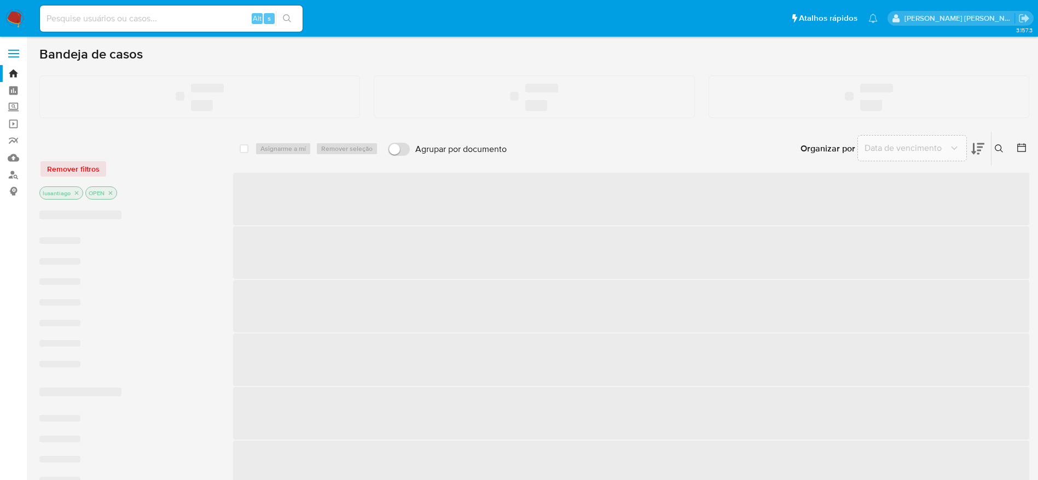
click at [148, 19] on input at bounding box center [171, 18] width 263 height 14
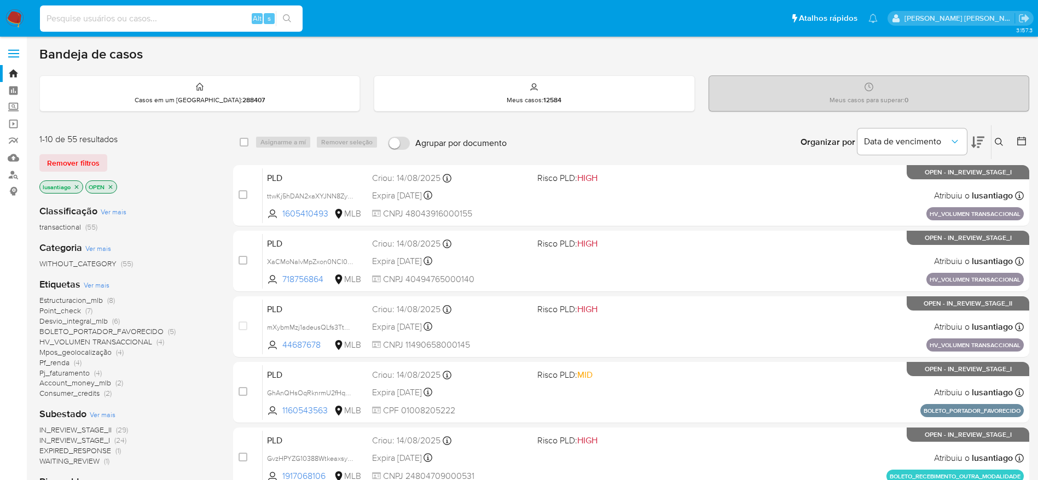
paste input "2580071094"
type input "2580071094"
click at [292, 18] on icon "search-icon" at bounding box center [287, 18] width 9 height 9
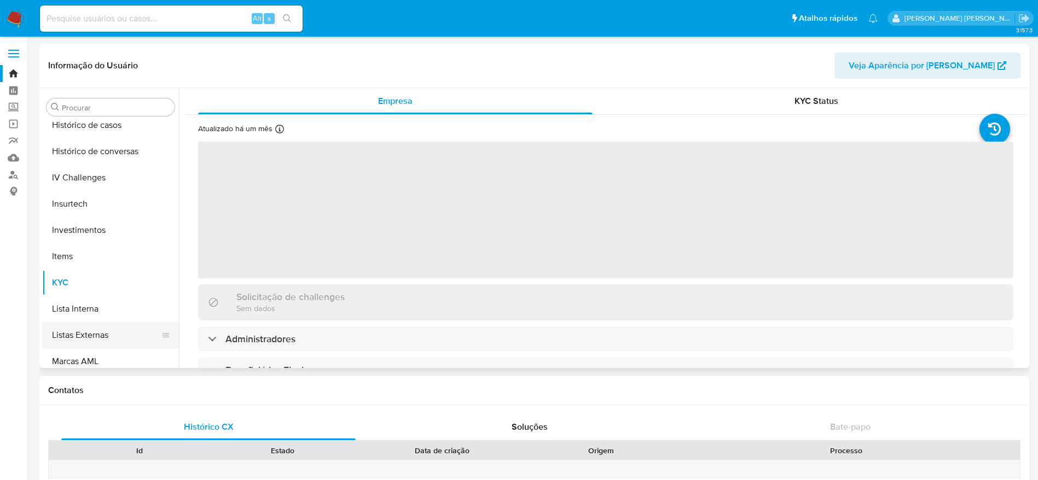
scroll to position [344, 0]
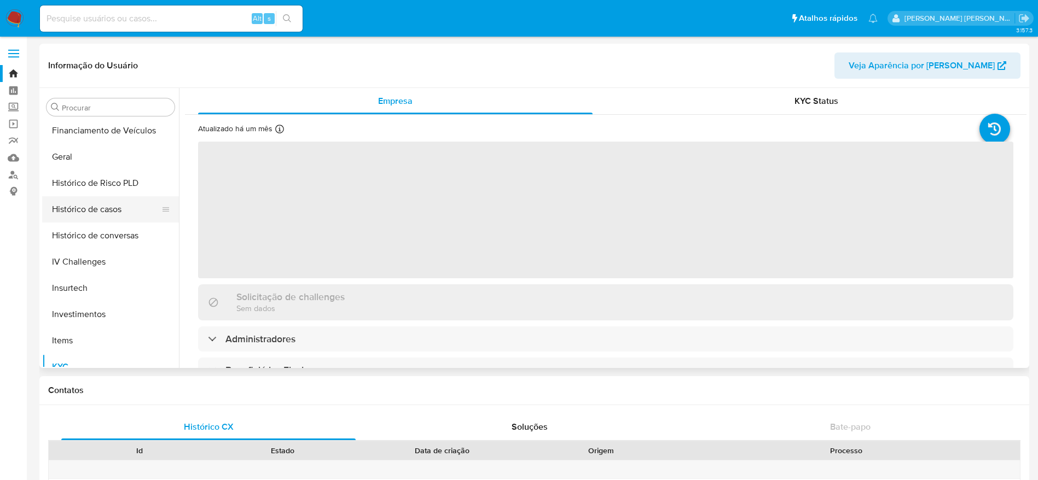
click at [91, 213] on button "Histórico de casos" at bounding box center [106, 209] width 128 height 26
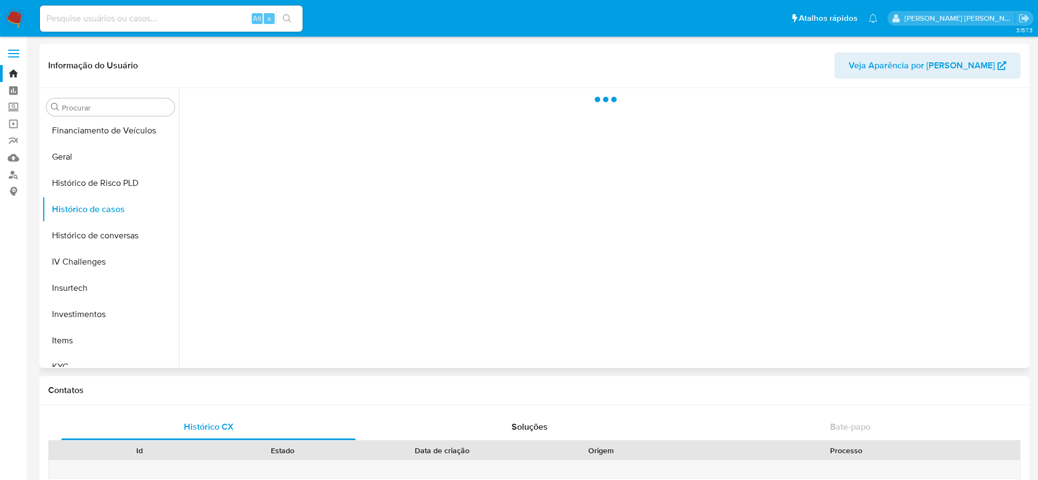
select select "10"
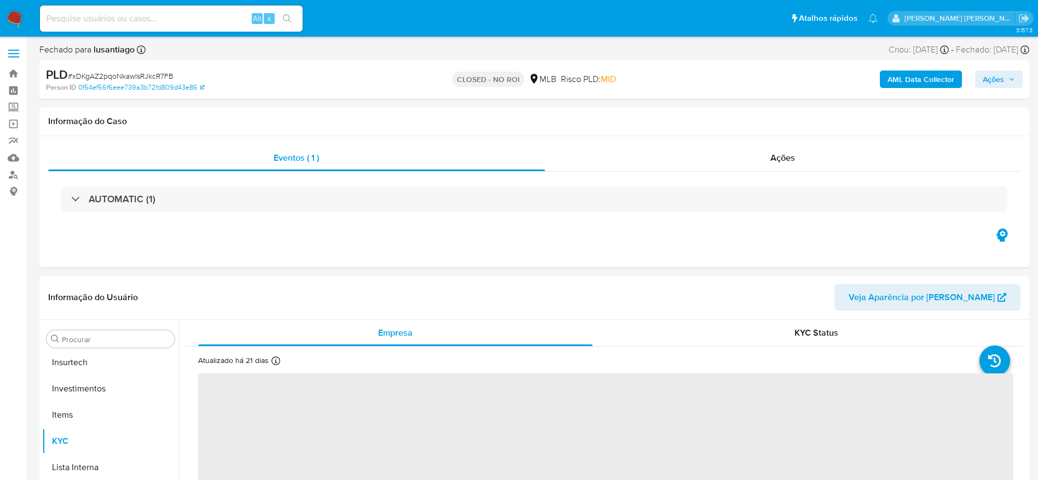
scroll to position [515, 0]
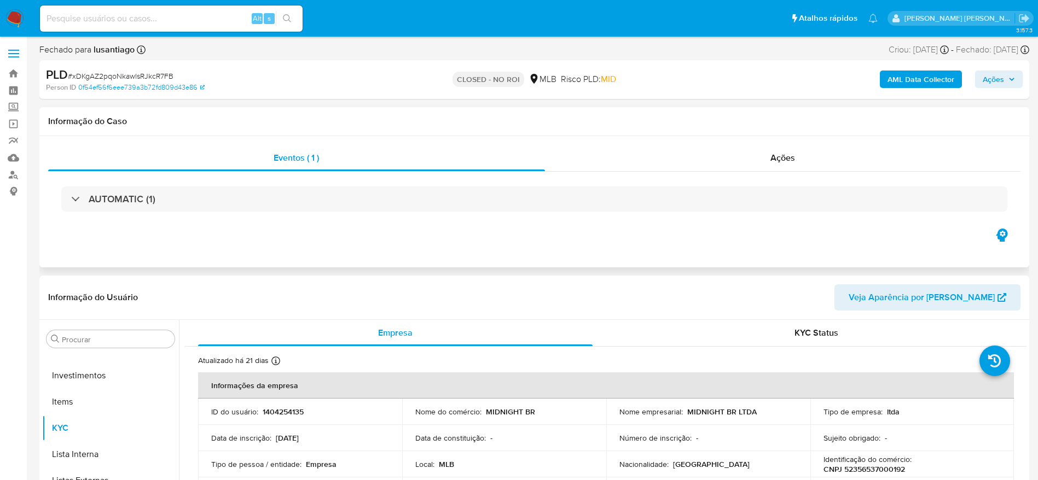
select select "10"
click at [14, 72] on link "Bandeja" at bounding box center [65, 73] width 130 height 17
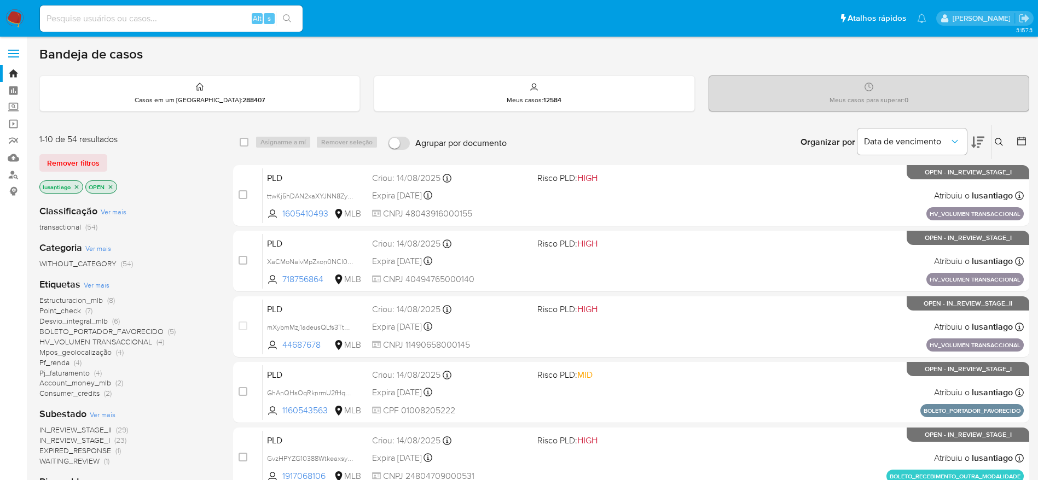
click at [53, 362] on span "Pf_renda" at bounding box center [54, 362] width 30 height 11
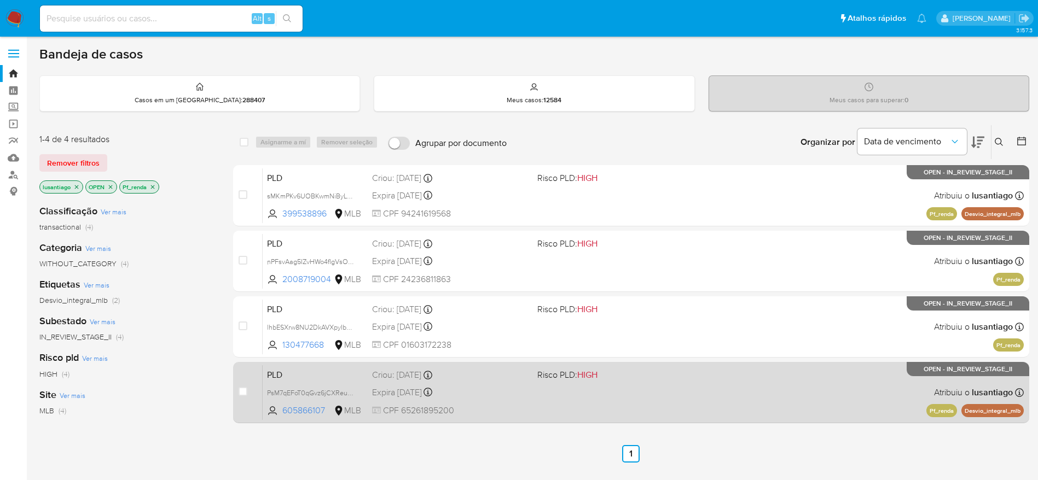
click at [491, 383] on div "PLD PsM7qEFoT0qGvz6jCXReuaaT 605866107 MLB Risco PLD: HIGH Criou: [DATE] Criou:…" at bounding box center [643, 392] width 761 height 55
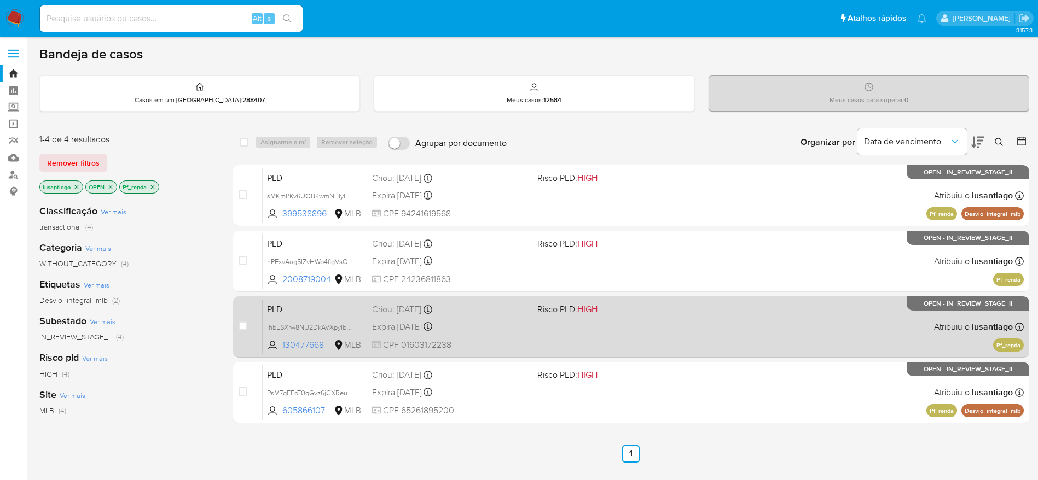
click at [476, 311] on div "Criou: [DATE] Criou: [DATE] 00:08:52" at bounding box center [450, 310] width 157 height 12
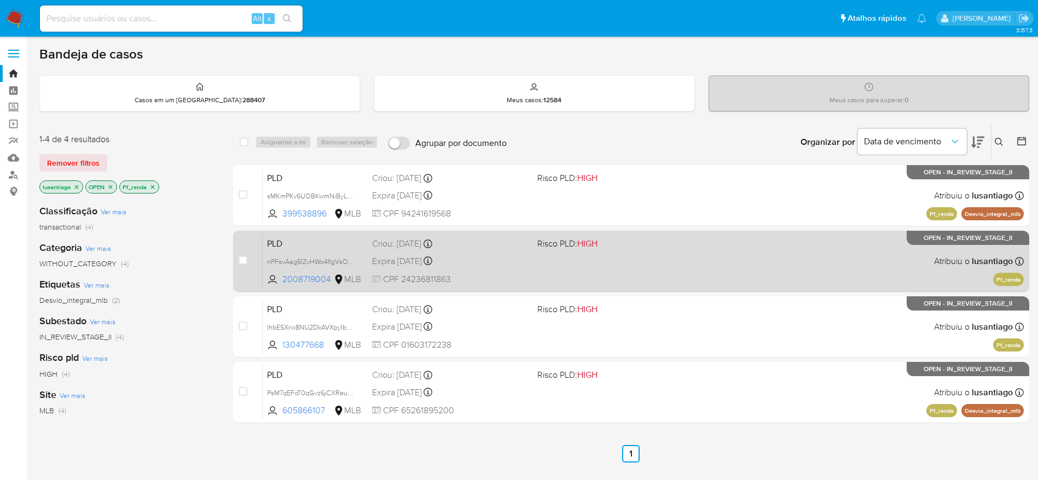
click at [488, 251] on div "PLD nPFsvAag5IZvHWo4flgVsOm3 2008719004 MLB Risco PLD: HIGH Criou: [DATE] Criou…" at bounding box center [643, 261] width 761 height 55
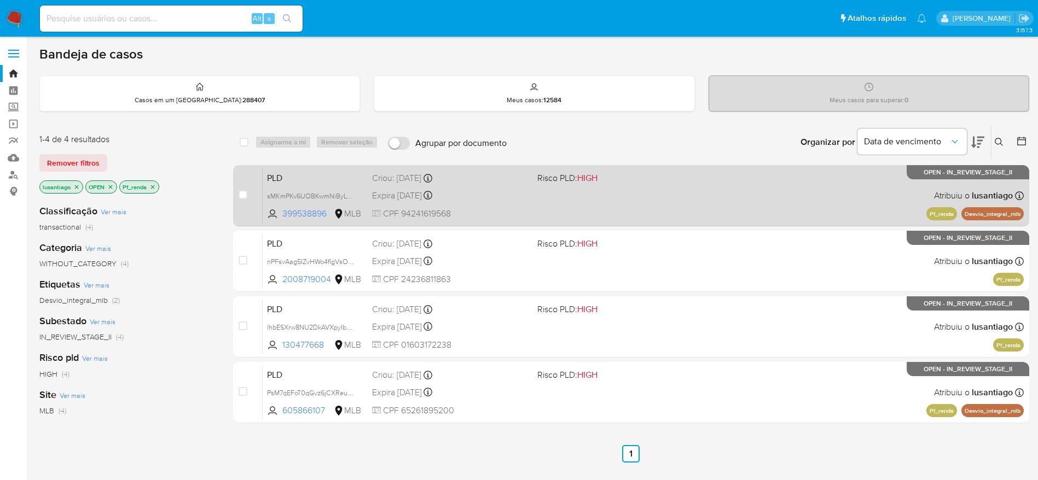
click at [502, 207] on div "PLD sMKmPKv6UOBKwmNiByL66XMG 399538896 MLB Risco PLD: HIGH Criou: [DATE] Criou:…" at bounding box center [643, 195] width 761 height 55
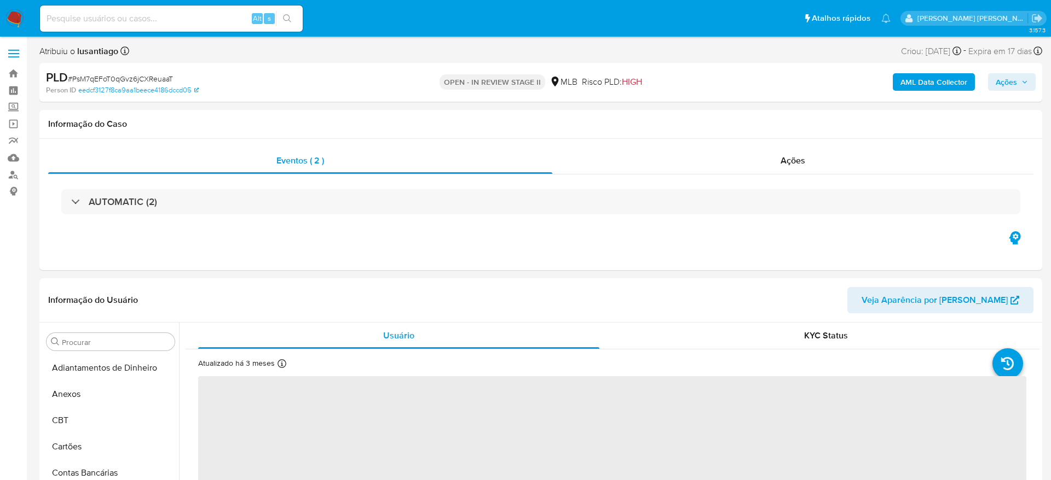
select select "10"
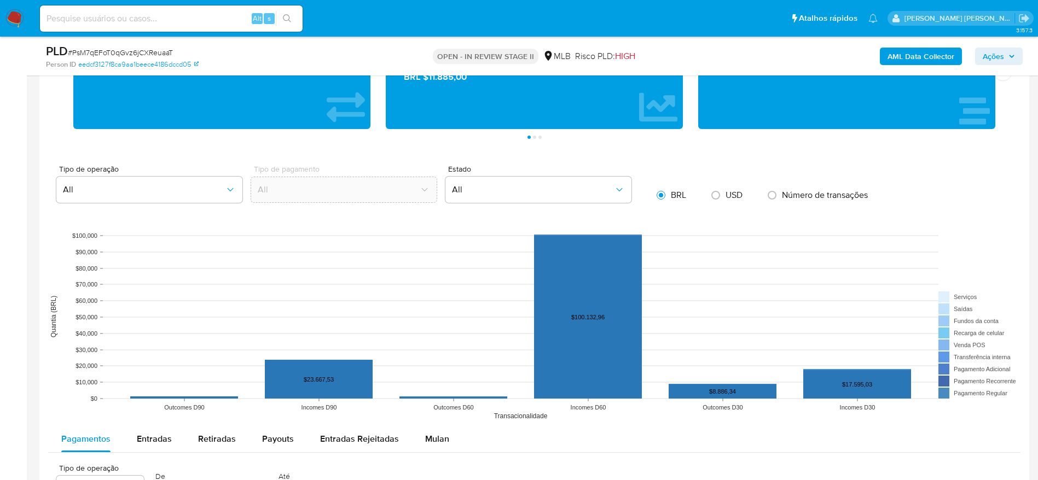
scroll to position [985, 0]
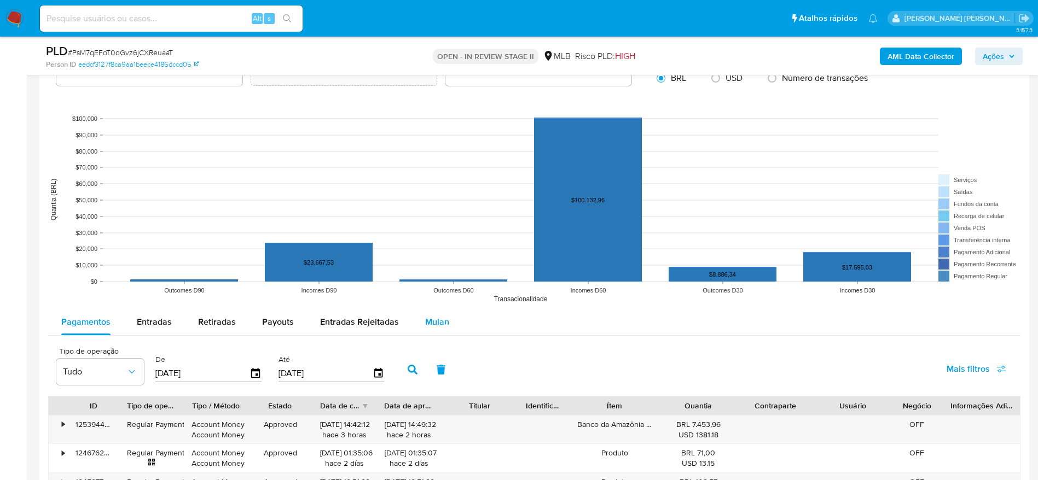
click at [425, 318] on span "Mulan" at bounding box center [437, 322] width 24 height 13
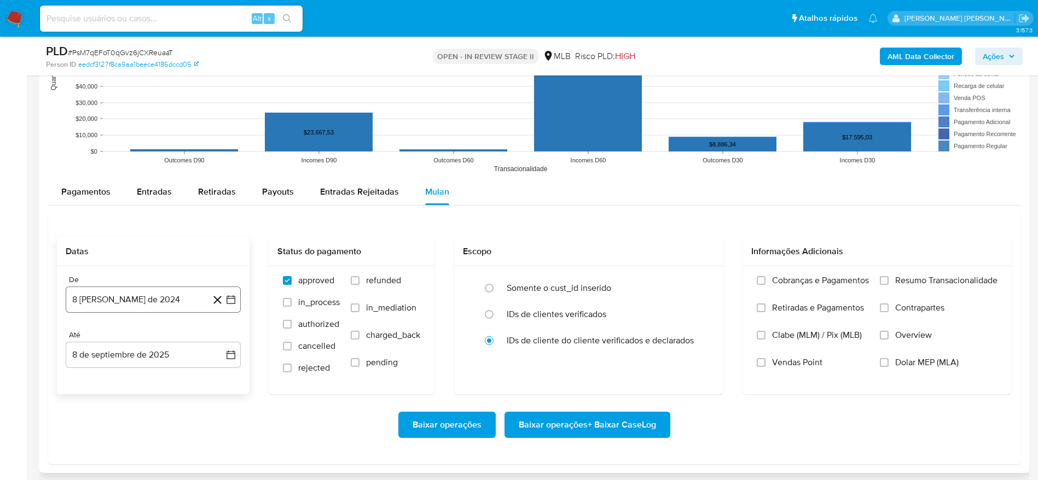
scroll to position [1149, 0]
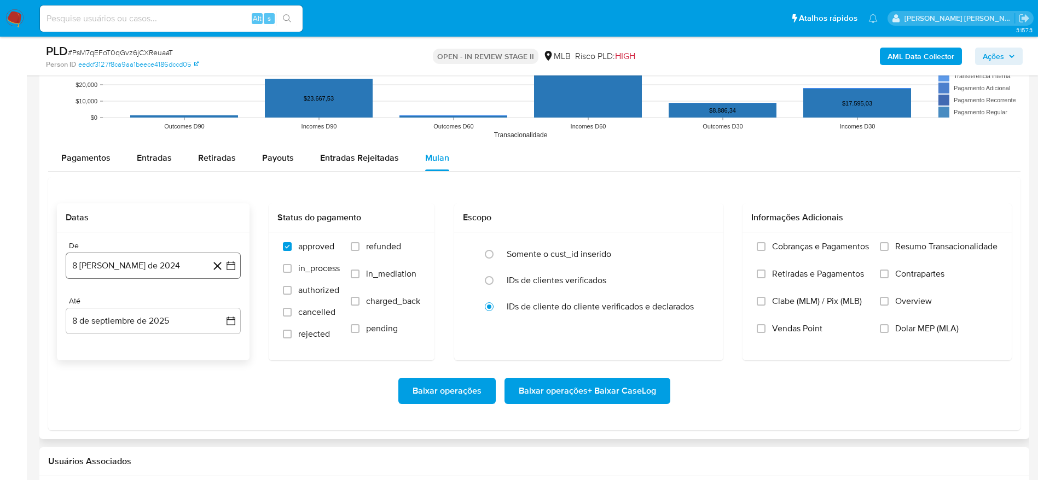
click at [132, 257] on button "8 [PERSON_NAME] de 2024" at bounding box center [153, 266] width 175 height 26
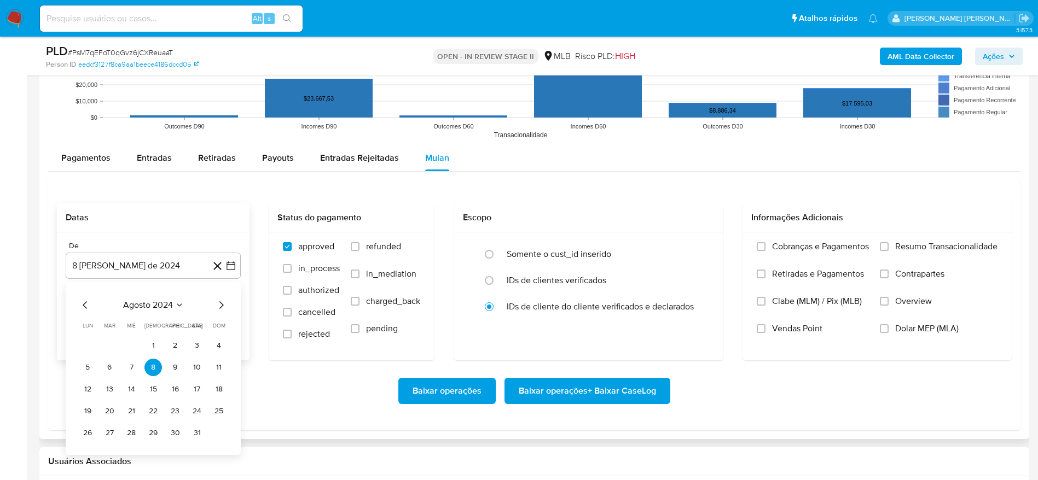
click at [131, 308] on span "agosto 2024" at bounding box center [148, 305] width 50 height 11
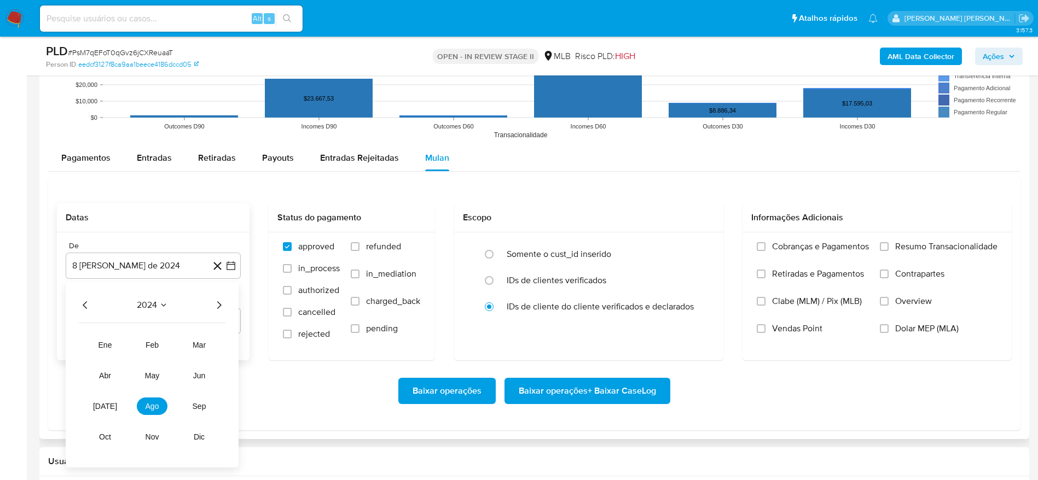
click at [216, 308] on icon "Año siguiente" at bounding box center [218, 305] width 13 height 13
click at [102, 406] on span "[DATE]" at bounding box center [105, 406] width 24 height 9
click at [113, 338] on button "1" at bounding box center [110, 346] width 18 height 18
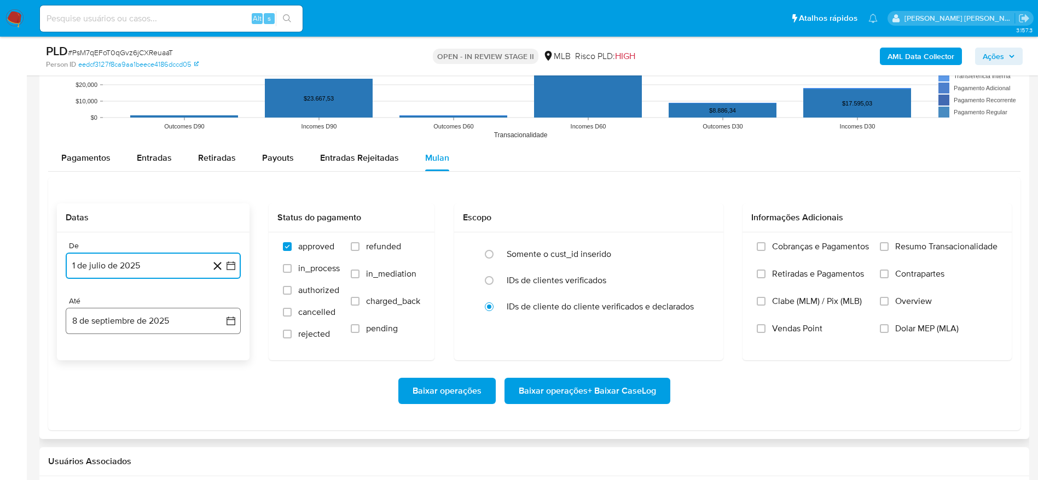
click at [120, 320] on button "8 de septiembre de 2025" at bounding box center [153, 321] width 175 height 26
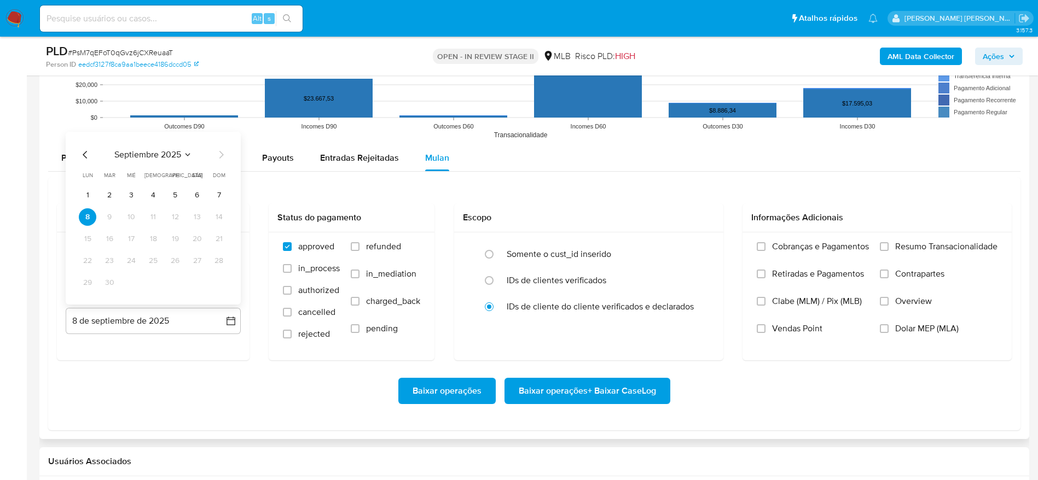
click at [224, 192] on button "7" at bounding box center [219, 196] width 18 height 18
click at [949, 243] on span "Resumo Transacionalidade" at bounding box center [946, 246] width 102 height 11
click at [889, 243] on input "Resumo Transacionalidade" at bounding box center [884, 246] width 9 height 9
click at [634, 383] on span "Baixar operações + Baixar CaseLog" at bounding box center [587, 391] width 137 height 24
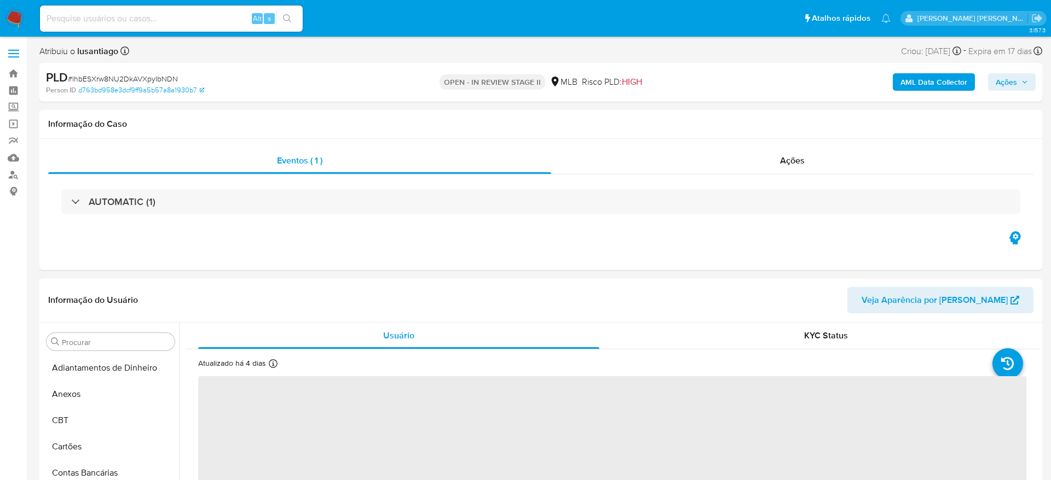
select select "10"
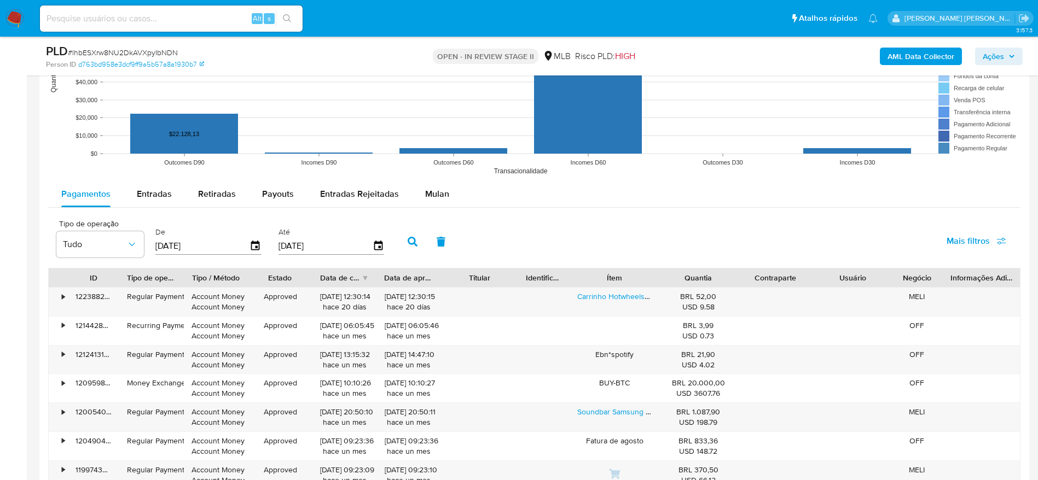
scroll to position [1067, 0]
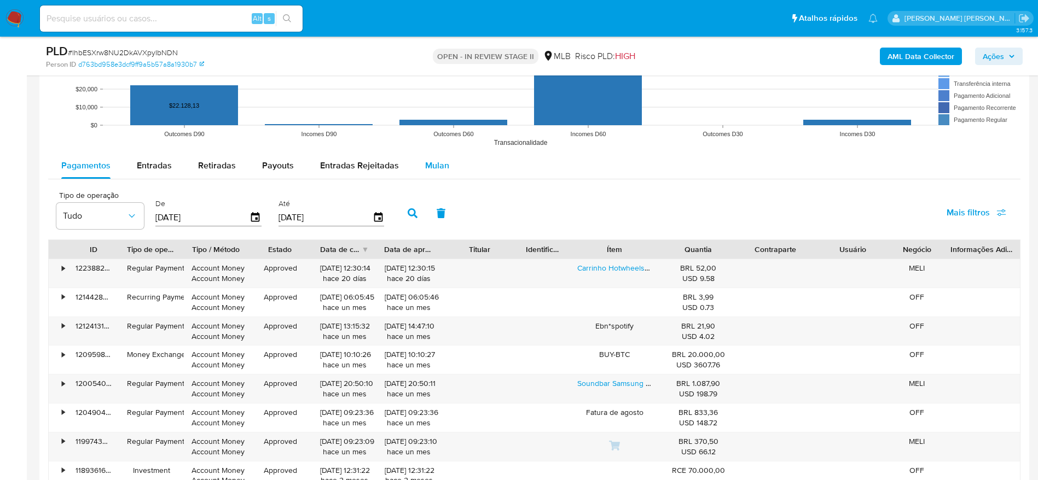
click at [437, 161] on span "Mulan" at bounding box center [437, 165] width 24 height 13
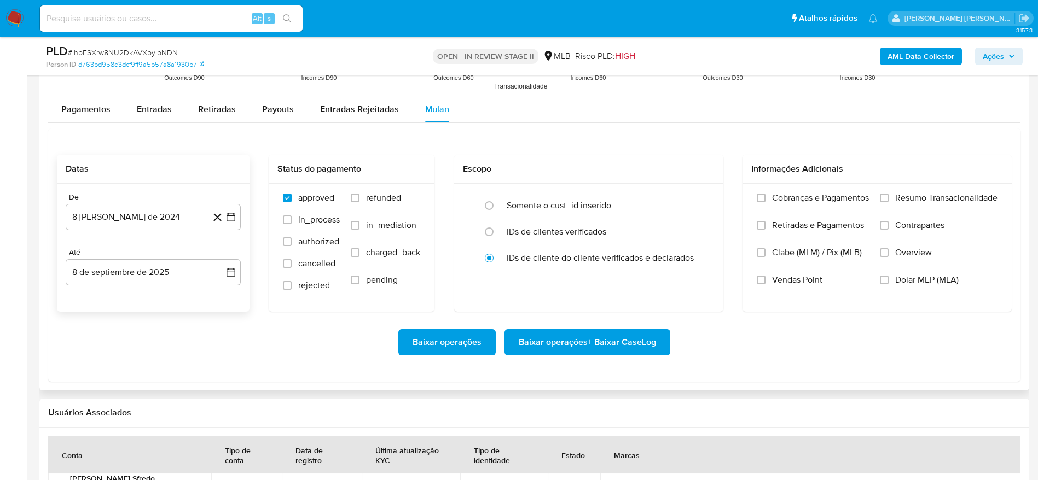
scroll to position [1149, 0]
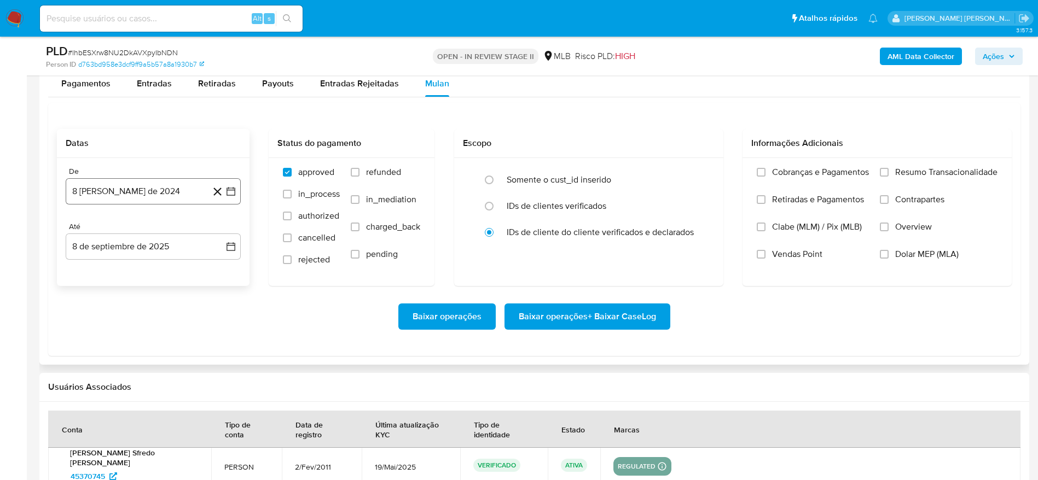
click at [124, 192] on button "8 [PERSON_NAME] de 2024" at bounding box center [153, 191] width 175 height 26
click at [165, 232] on span "agosto 2024" at bounding box center [148, 230] width 50 height 11
click at [221, 231] on icon "Año siguiente" at bounding box center [219, 231] width 4 height 8
click at [106, 334] on span "[DATE]" at bounding box center [105, 332] width 24 height 9
click at [112, 273] on button "1" at bounding box center [110, 272] width 18 height 18
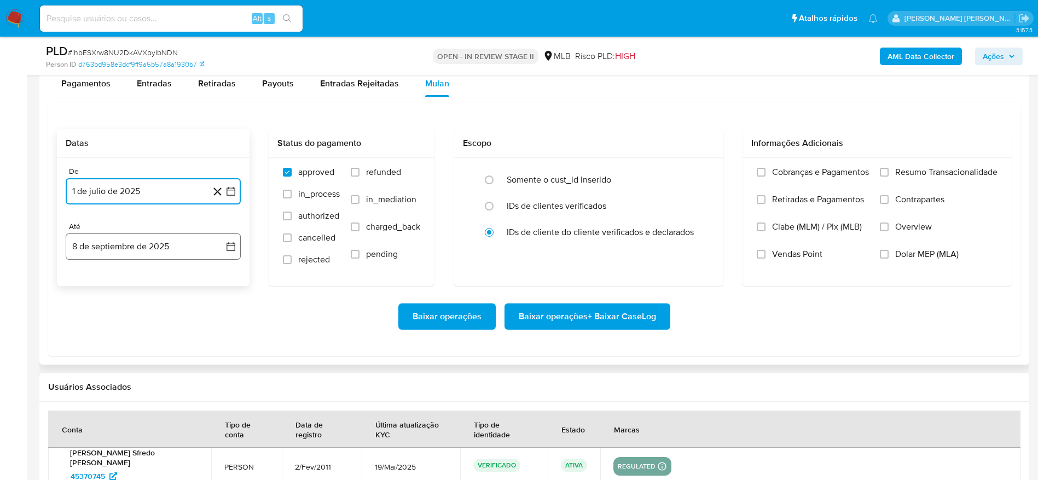
click at [116, 252] on button "8 de septiembre de 2025" at bounding box center [153, 247] width 175 height 26
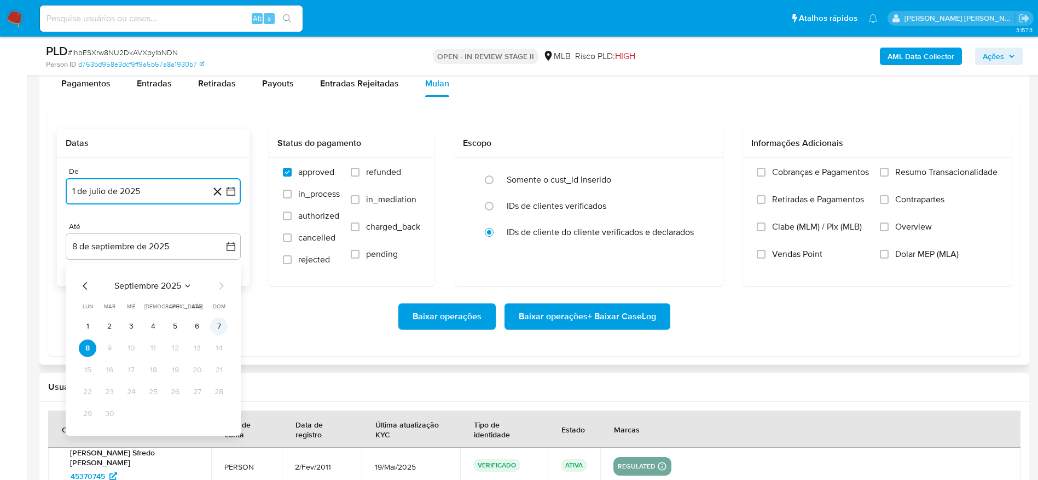
click at [222, 322] on button "7" at bounding box center [219, 327] width 18 height 18
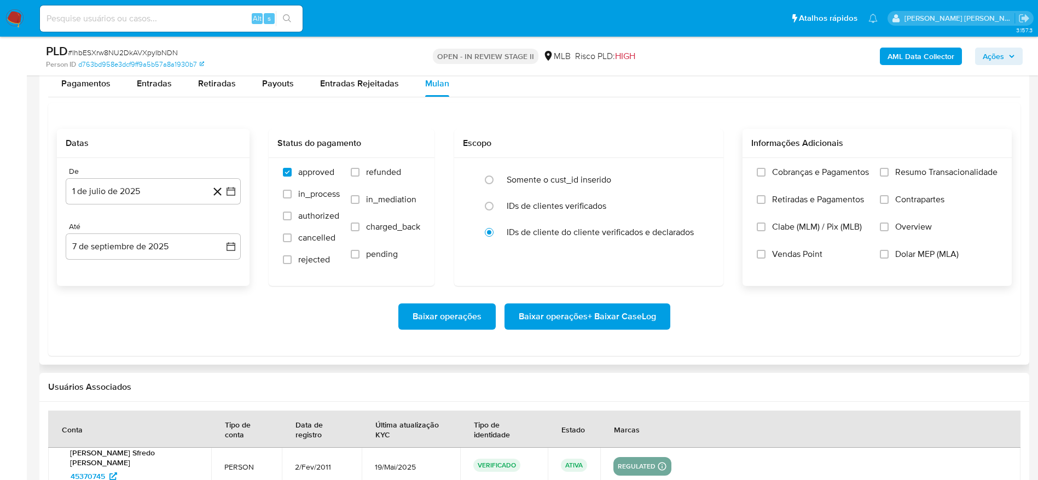
click at [899, 169] on span "Resumo Transacionalidade" at bounding box center [946, 172] width 102 height 11
click at [889, 169] on input "Resumo Transacionalidade" at bounding box center [884, 172] width 9 height 9
click at [583, 308] on span "Baixar operações + Baixar CaseLog" at bounding box center [587, 317] width 137 height 24
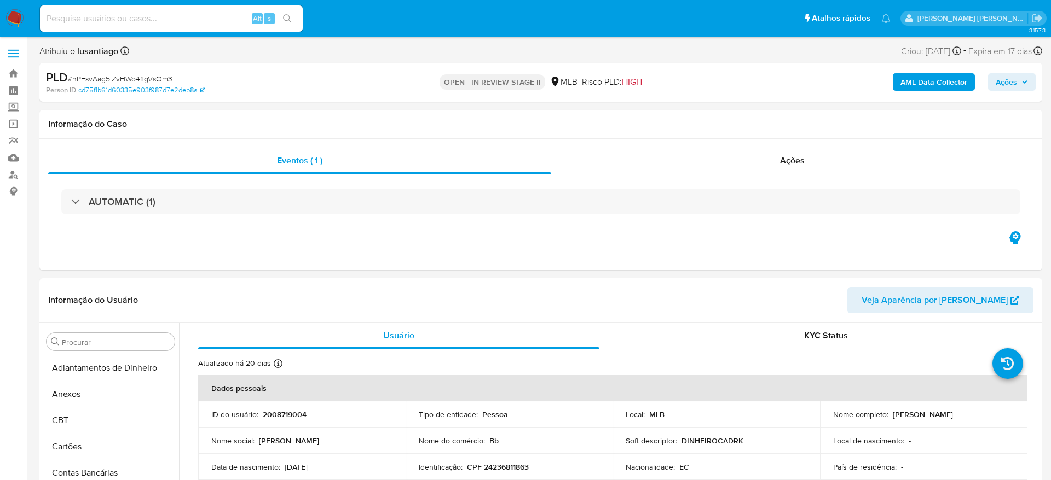
select select "10"
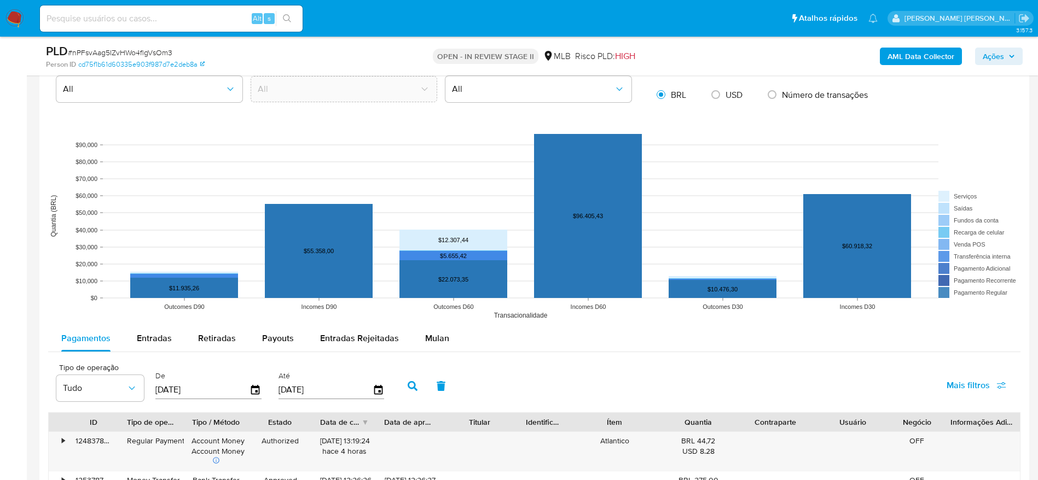
scroll to position [1067, 0]
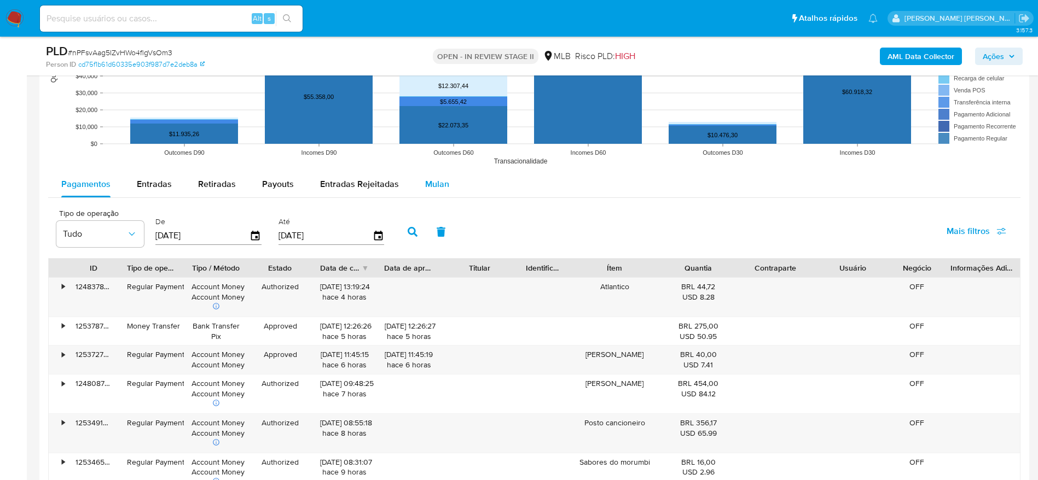
click at [429, 178] on span "Mulan" at bounding box center [437, 184] width 24 height 13
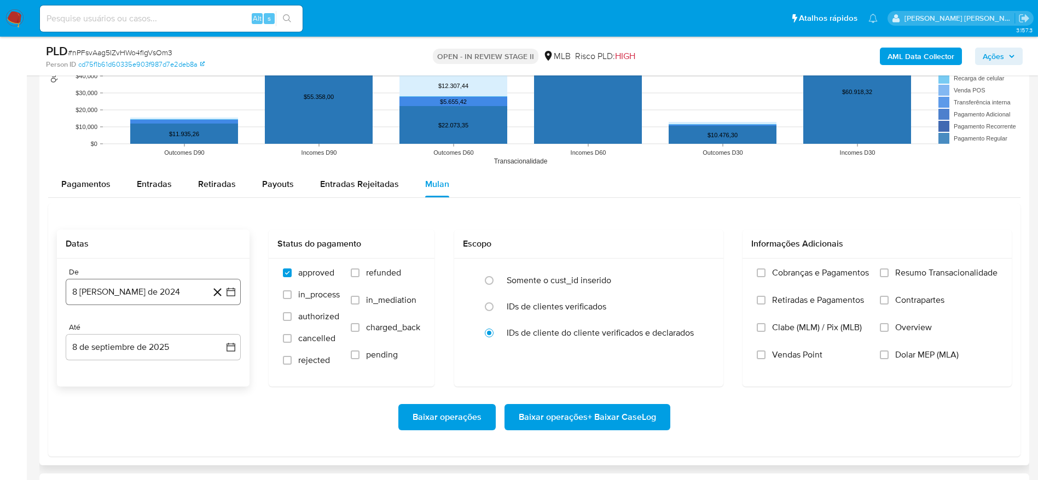
click at [113, 292] on button "8 [PERSON_NAME] de 2024" at bounding box center [153, 292] width 175 height 26
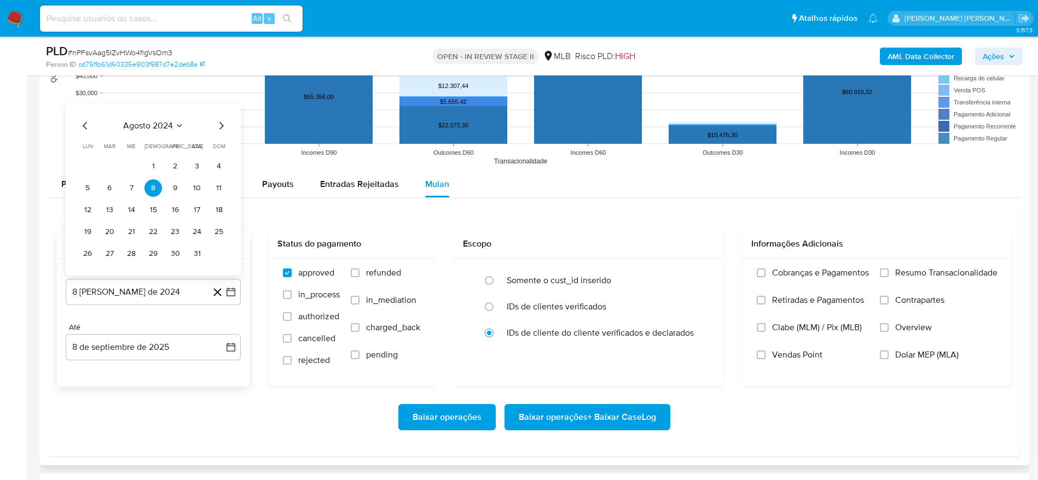
click at [147, 125] on span "agosto 2024" at bounding box center [148, 125] width 50 height 11
click at [219, 115] on icon "Año siguiente" at bounding box center [219, 113] width 4 height 8
click at [101, 211] on span "[DATE]" at bounding box center [105, 214] width 24 height 9
click at [107, 163] on button "1" at bounding box center [110, 167] width 18 height 18
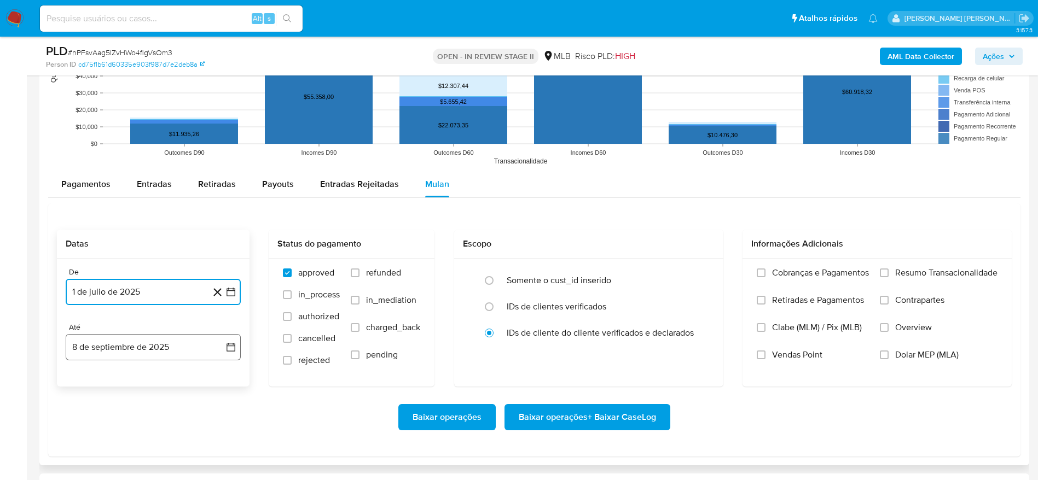
click at [98, 349] on button "8 de septiembre de 2025" at bounding box center [153, 347] width 175 height 26
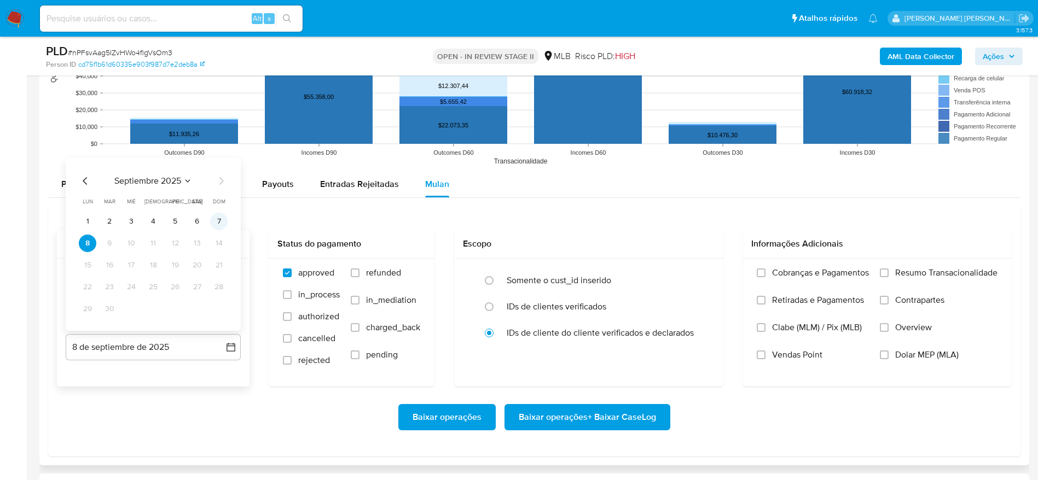
click at [218, 219] on button "7" at bounding box center [219, 222] width 18 height 18
drag, startPoint x: 944, startPoint y: 270, endPoint x: 832, endPoint y: 320, distance: 123.0
click at [940, 271] on span "Resumo Transacionalidade" at bounding box center [946, 273] width 102 height 11
click at [890, 269] on label "Resumo Transacionalidade" at bounding box center [939, 281] width 118 height 27
click at [889, 269] on input "Resumo Transacionalidade" at bounding box center [884, 273] width 9 height 9
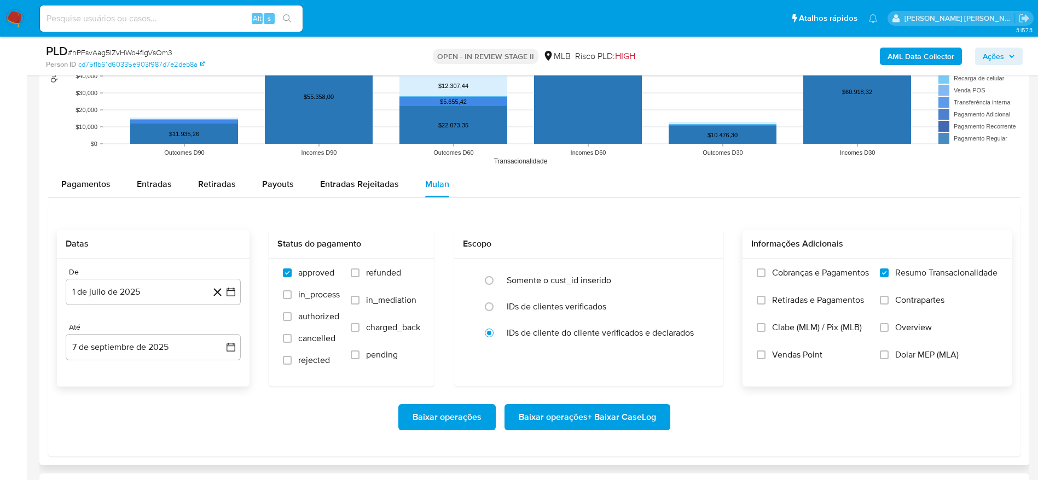
click at [523, 414] on span "Baixar operações + Baixar CaseLog" at bounding box center [587, 417] width 137 height 24
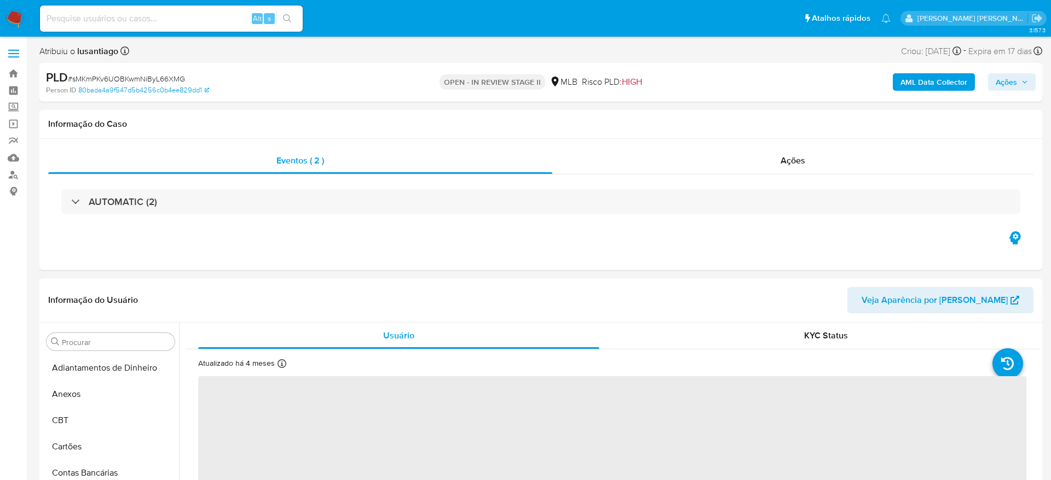
select select "10"
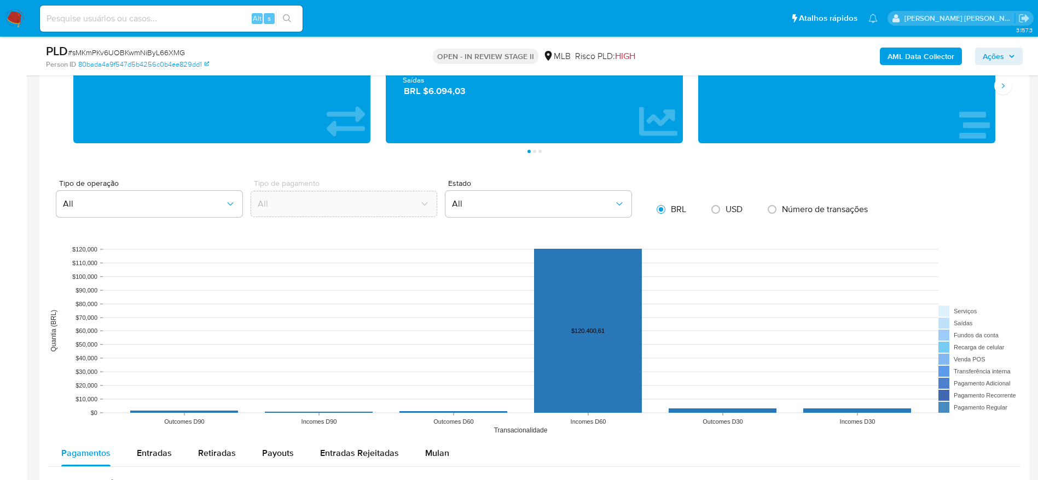
scroll to position [1149, 0]
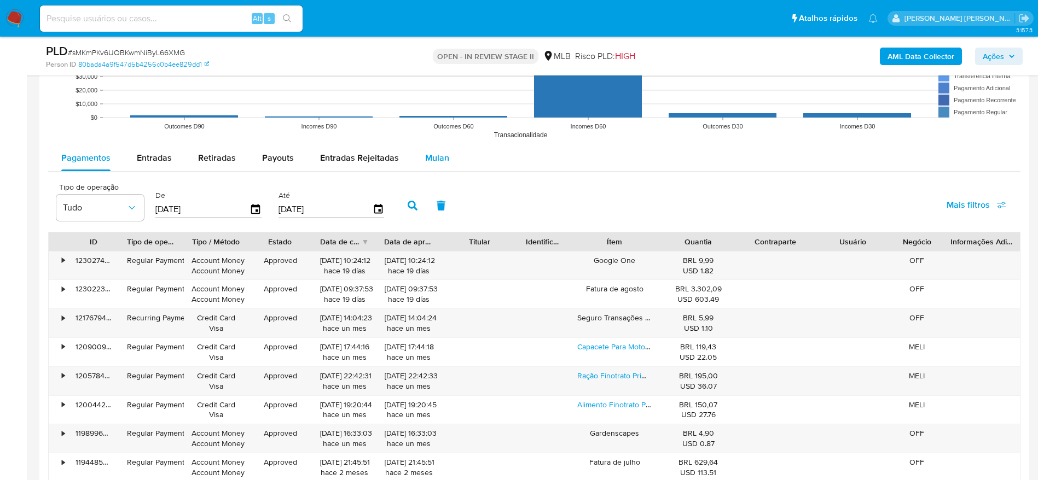
click at [445, 153] on span "Mulan" at bounding box center [437, 158] width 24 height 13
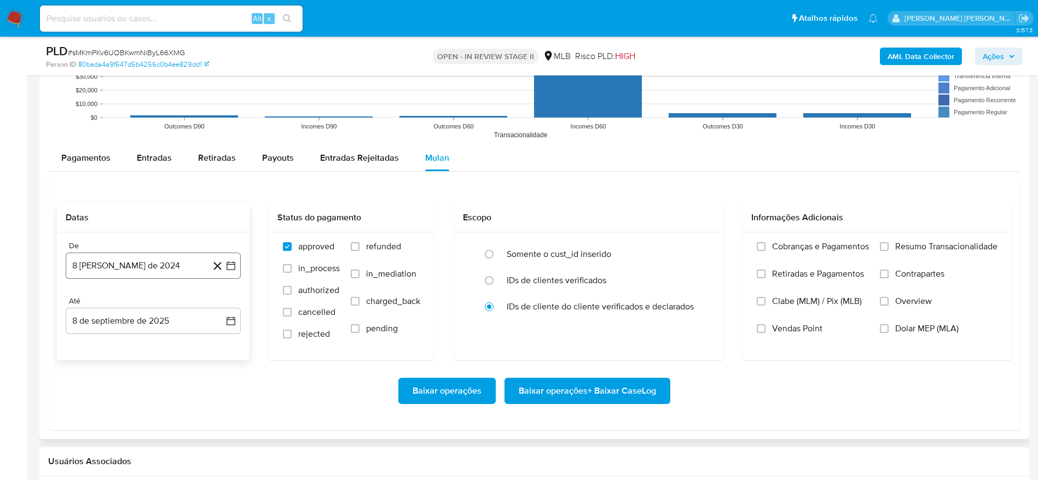
click at [114, 257] on button "8 [PERSON_NAME] de 2024" at bounding box center [153, 266] width 175 height 26
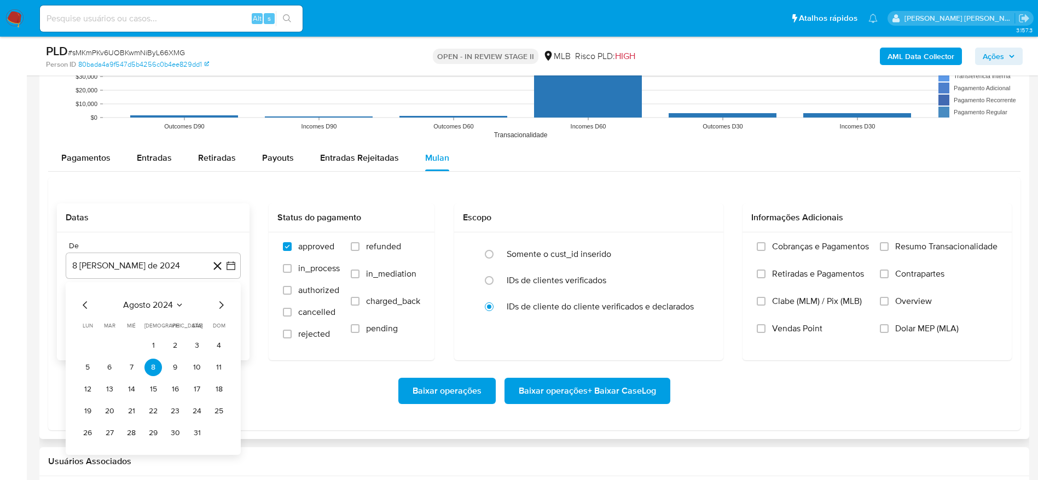
click at [150, 308] on span "agosto 2024" at bounding box center [148, 305] width 50 height 11
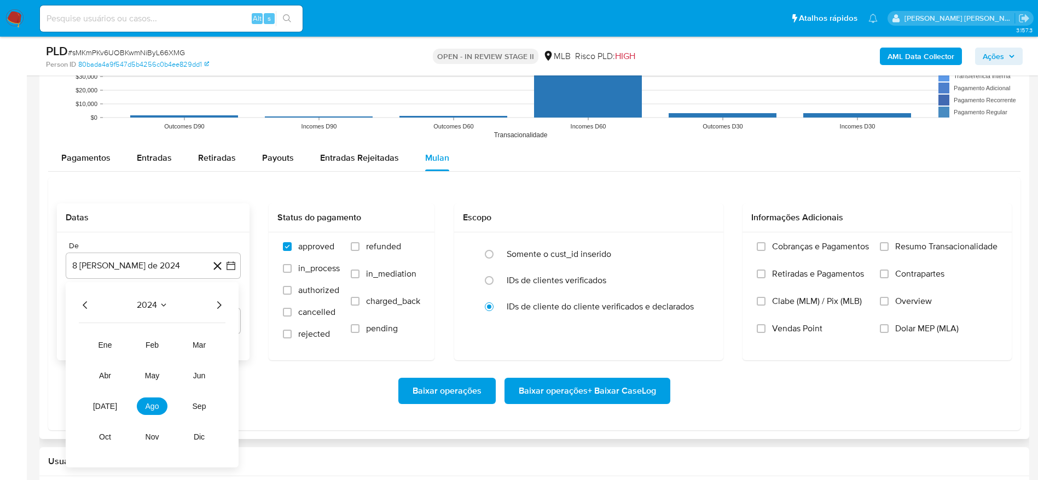
drag, startPoint x: 214, startPoint y: 304, endPoint x: 202, endPoint y: 327, distance: 26.4
click at [213, 304] on icon "Año siguiente" at bounding box center [218, 305] width 13 height 13
click at [99, 406] on button "[DATE]" at bounding box center [105, 407] width 31 height 18
click at [108, 345] on button "1" at bounding box center [110, 346] width 18 height 18
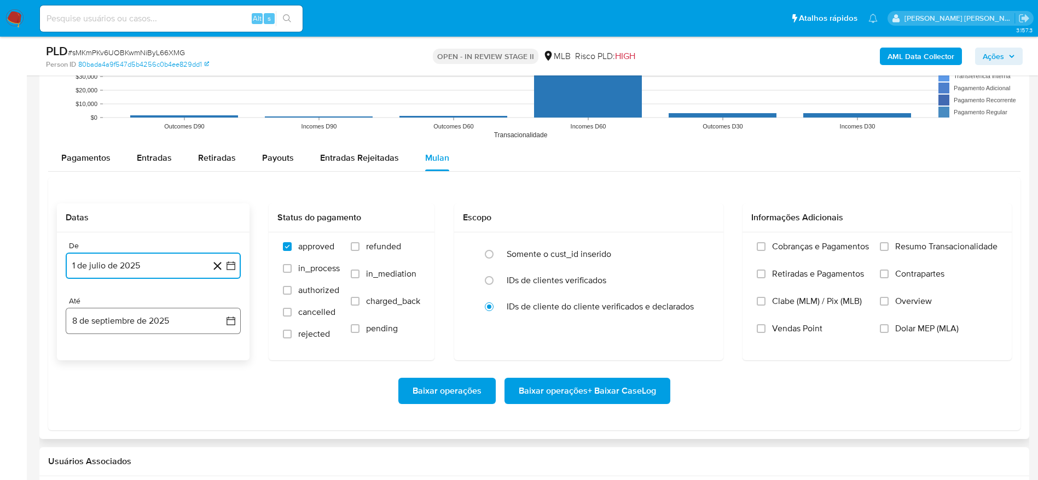
click at [134, 320] on button "8 de septiembre de 2025" at bounding box center [153, 321] width 175 height 26
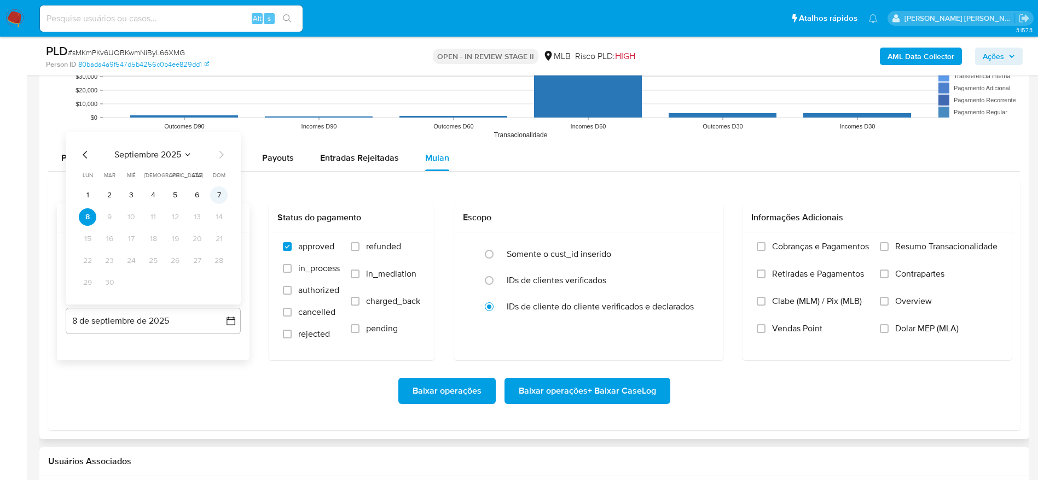
click at [216, 189] on button "7" at bounding box center [219, 196] width 18 height 18
click at [939, 242] on span "Resumo Transacionalidade" at bounding box center [946, 246] width 102 height 11
click at [889, 242] on input "Resumo Transacionalidade" at bounding box center [884, 246] width 9 height 9
click at [528, 396] on span "Baixar operações + Baixar CaseLog" at bounding box center [587, 391] width 137 height 24
